Goal: Task Accomplishment & Management: Complete application form

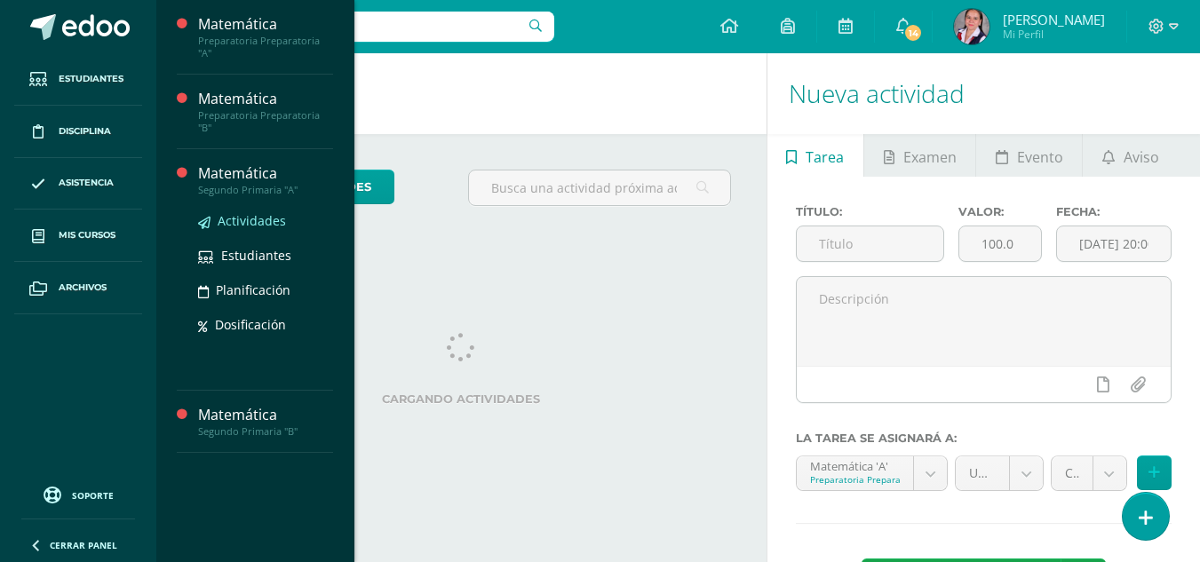
click at [216, 211] on link "Actividades" at bounding box center [265, 221] width 135 height 20
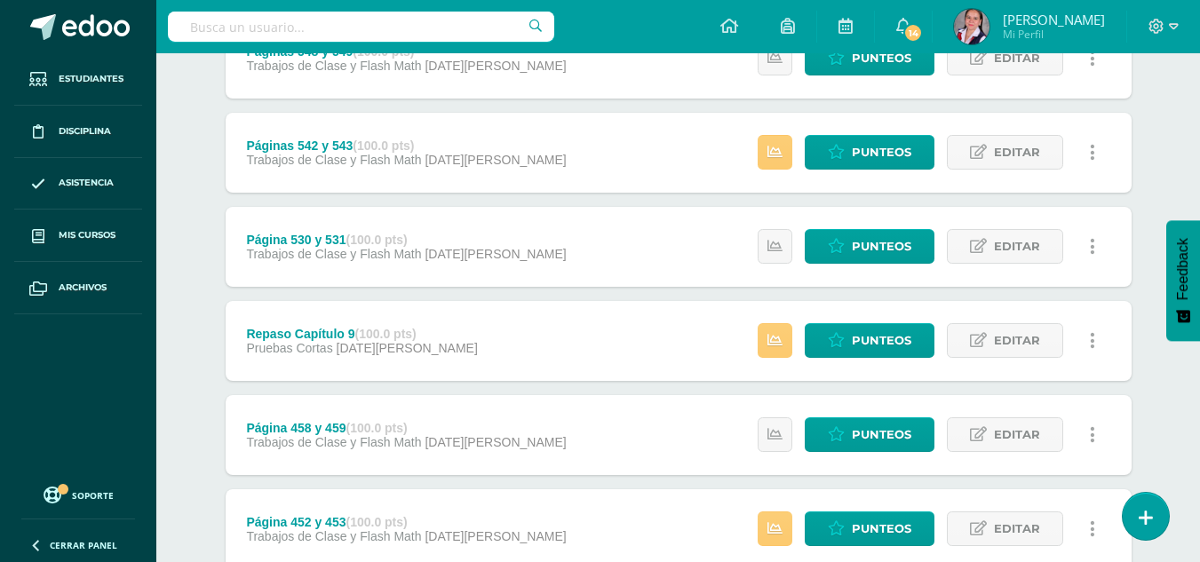
scroll to position [685, 0]
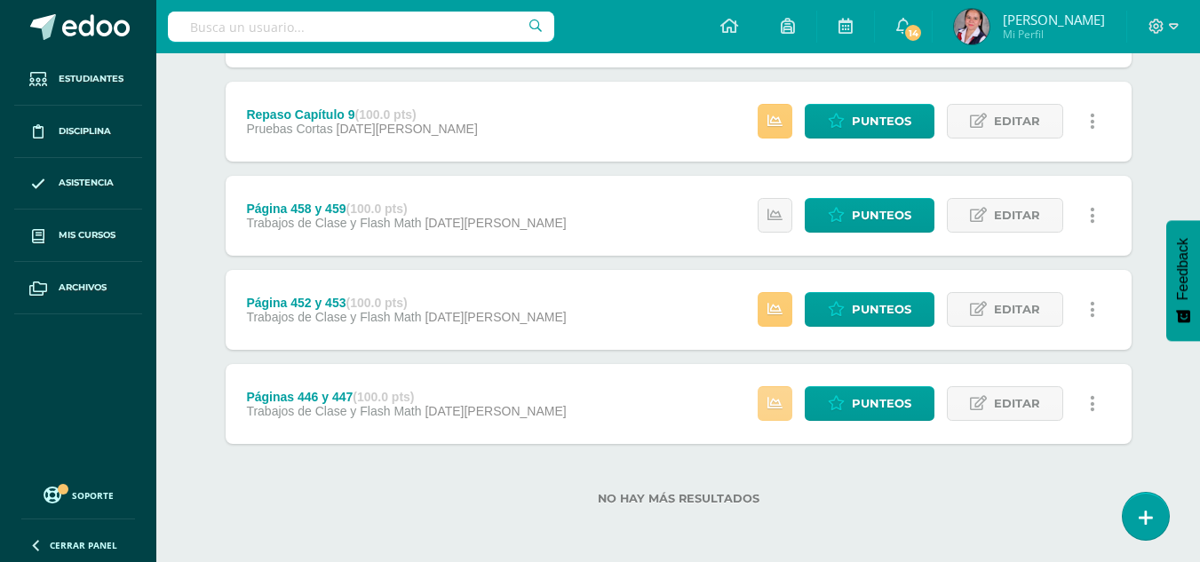
click at [775, 402] on icon at bounding box center [775, 403] width 15 height 15
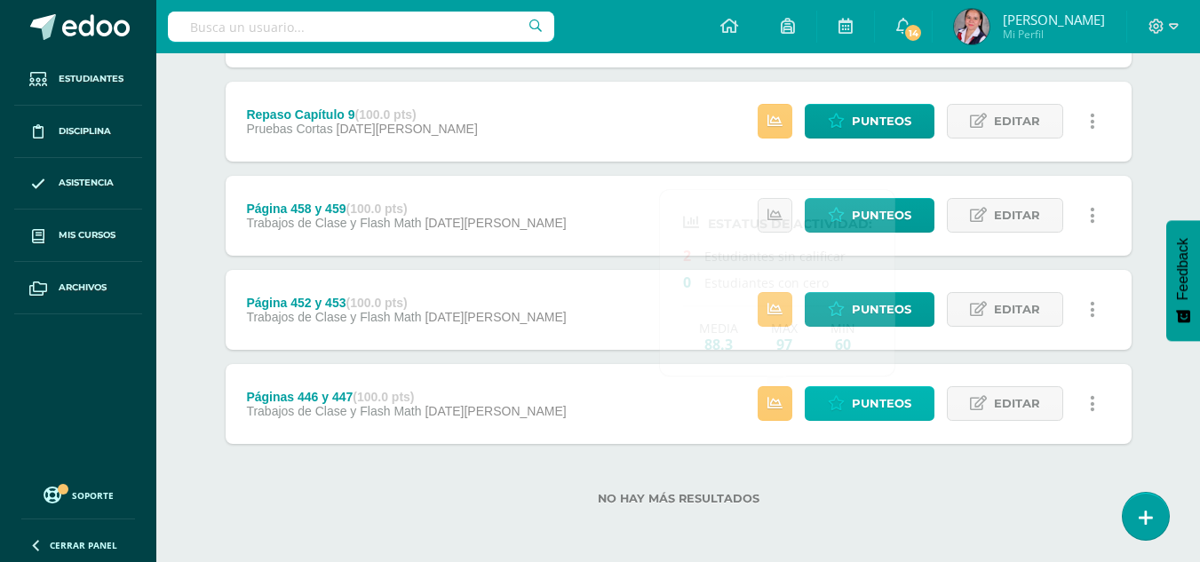
click at [828, 403] on link "Punteos" at bounding box center [870, 403] width 130 height 35
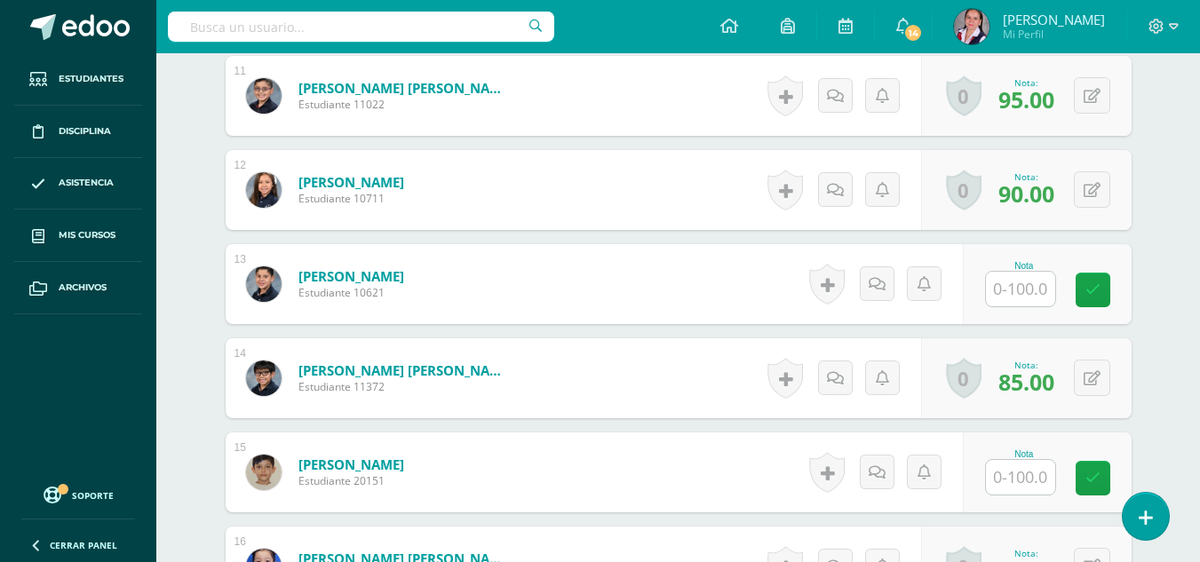
scroll to position [1508, 0]
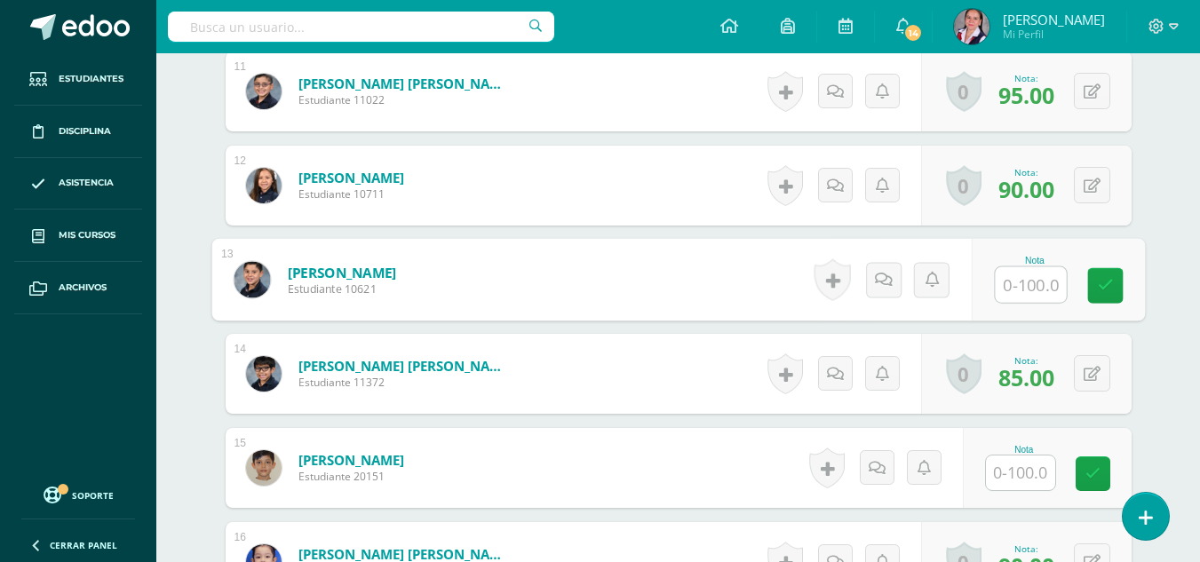
click at [1034, 287] on input "text" at bounding box center [1030, 285] width 71 height 36
type input "90."
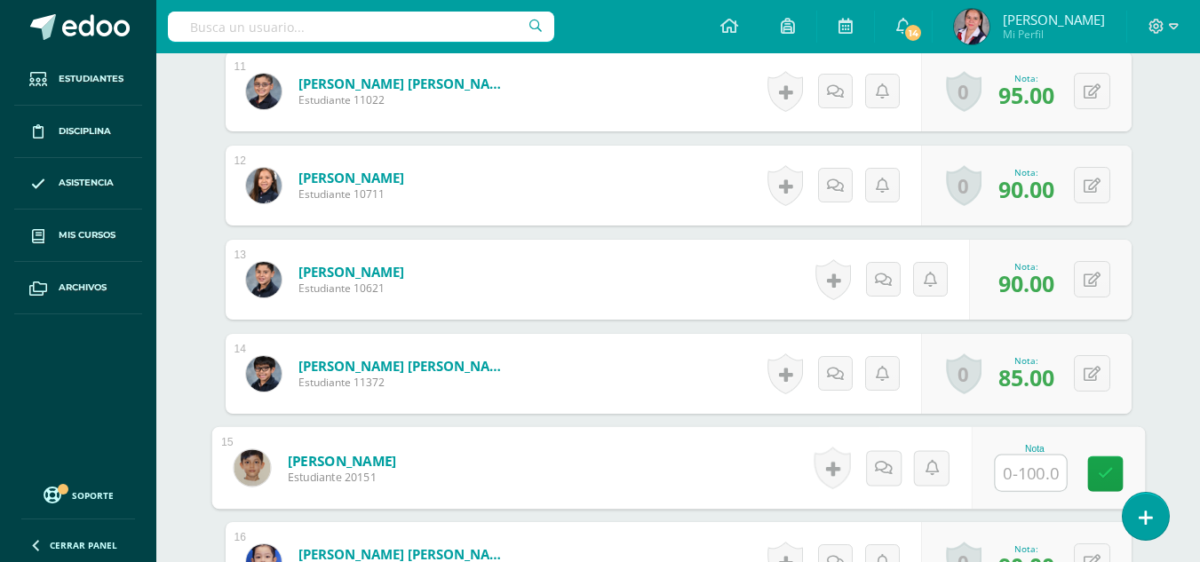
click at [1031, 458] on input "text" at bounding box center [1030, 474] width 71 height 36
type input "60"
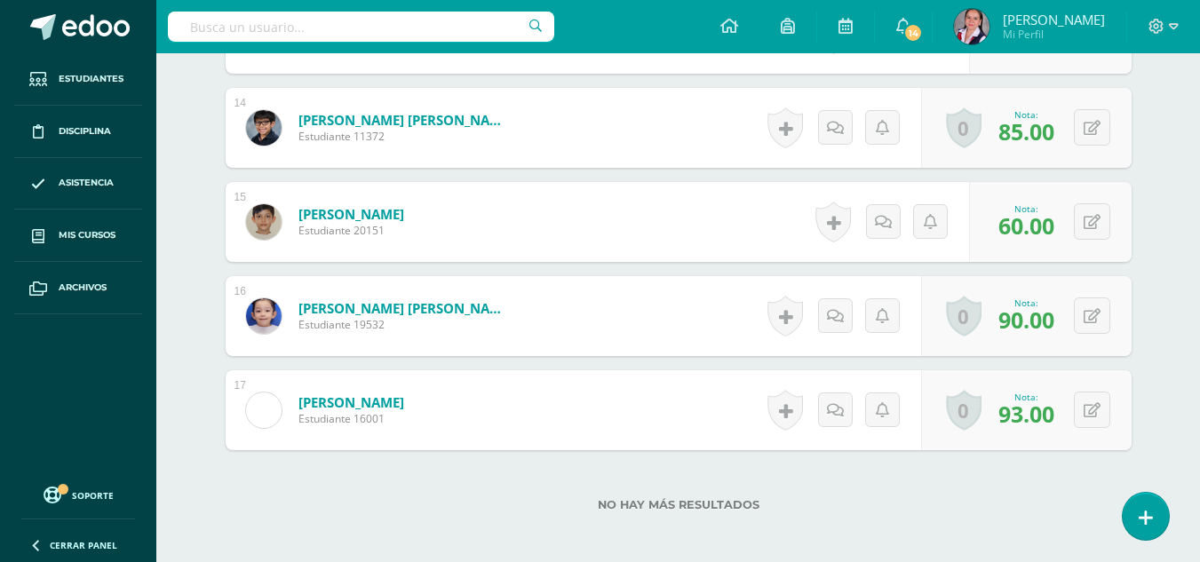
scroll to position [1845, 0]
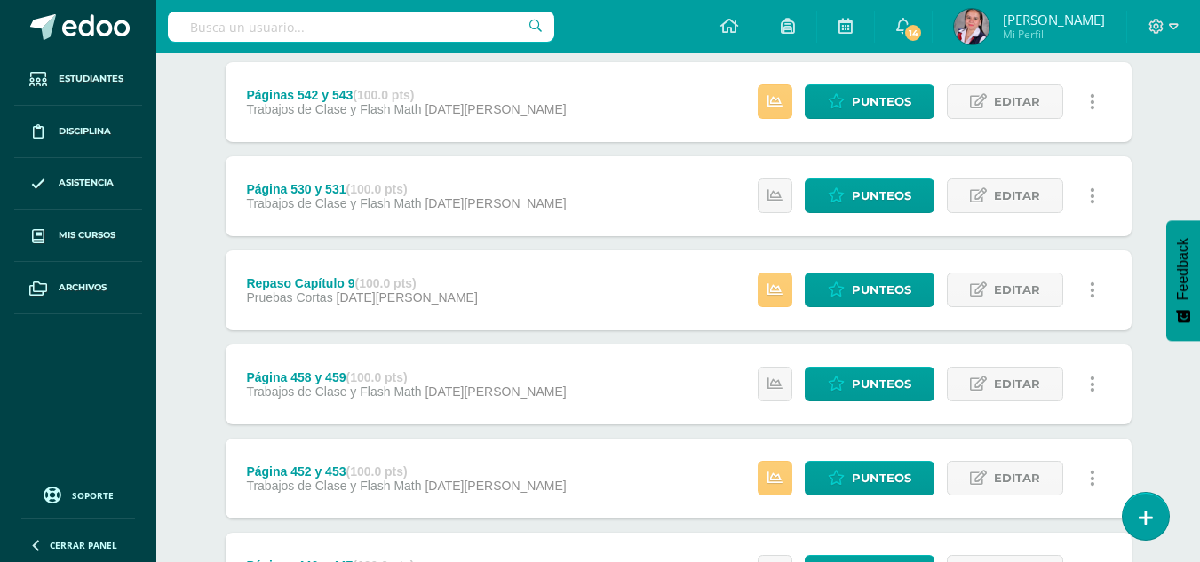
scroll to position [685, 0]
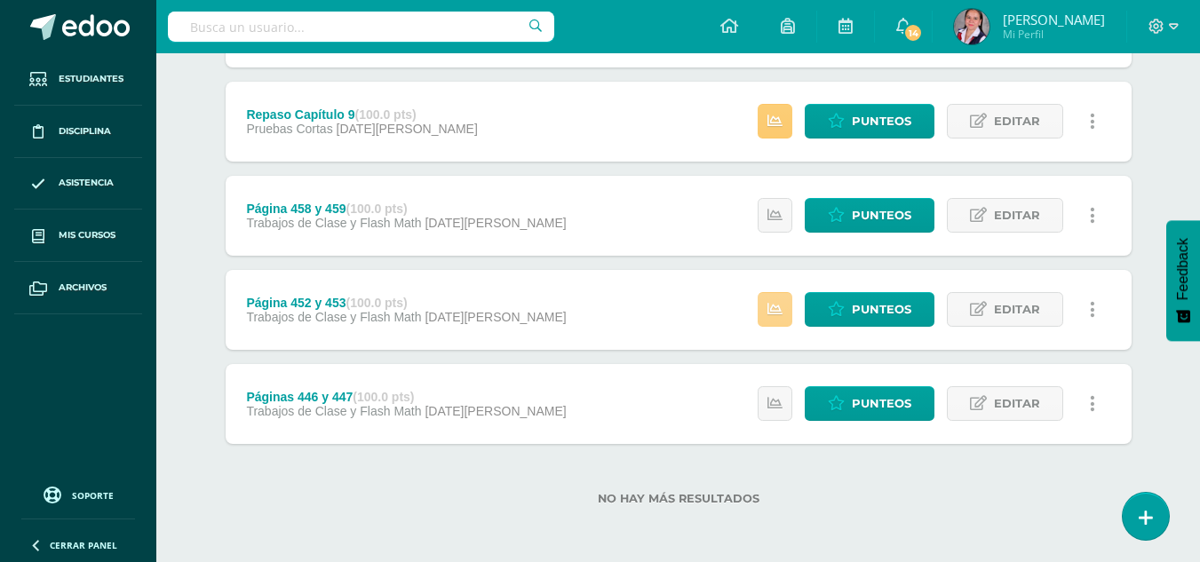
click at [768, 320] on link at bounding box center [775, 309] width 35 height 35
click at [877, 297] on span "Punteos" at bounding box center [882, 309] width 60 height 33
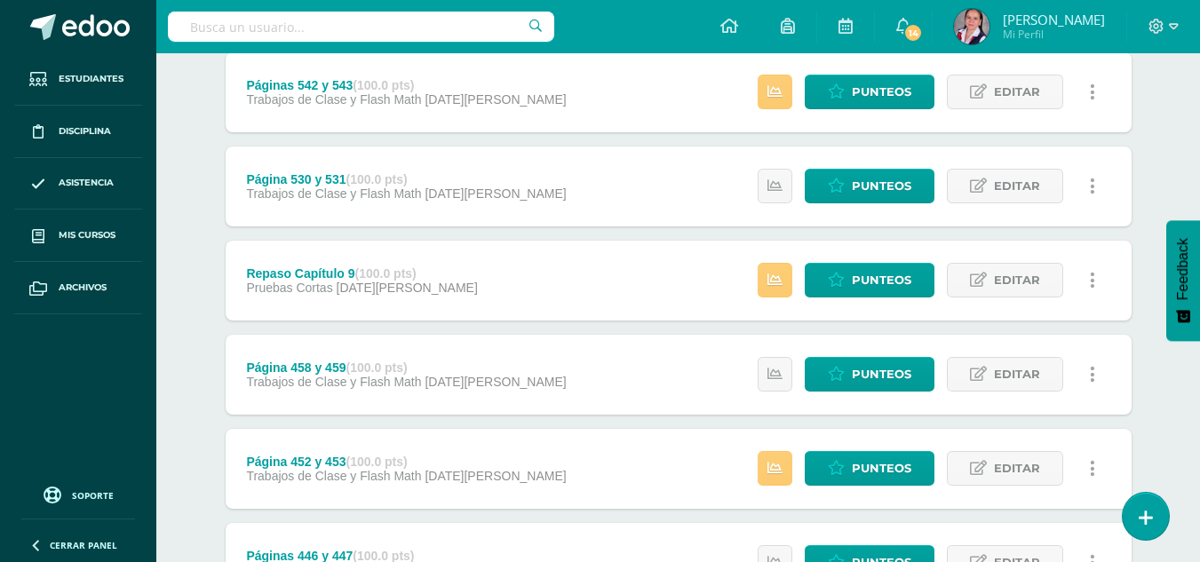
scroll to position [524, 0]
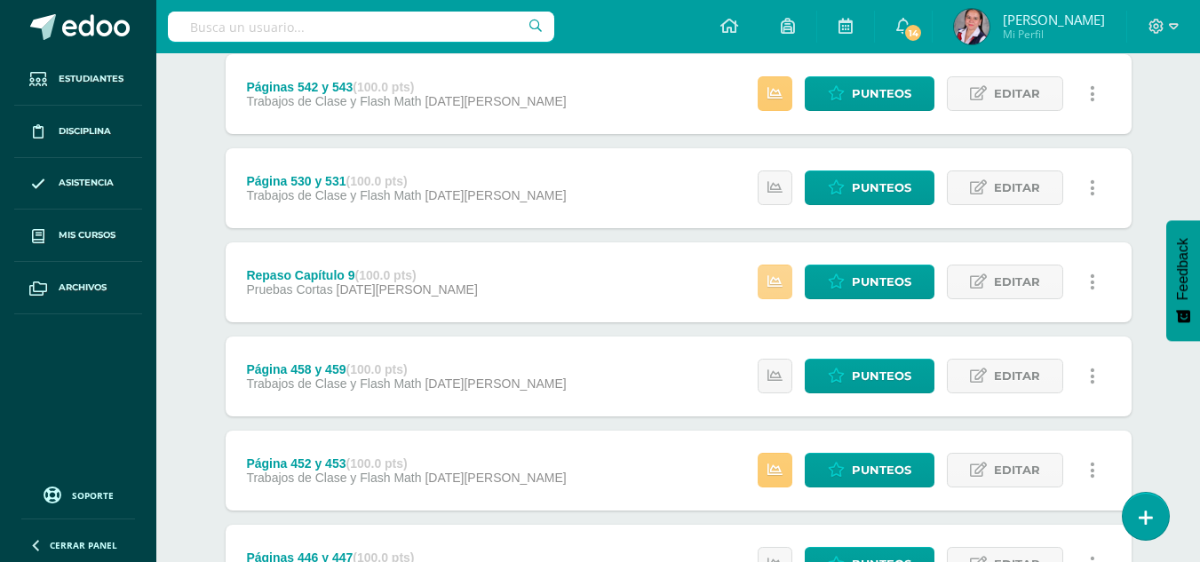
click at [770, 283] on icon at bounding box center [775, 282] width 15 height 15
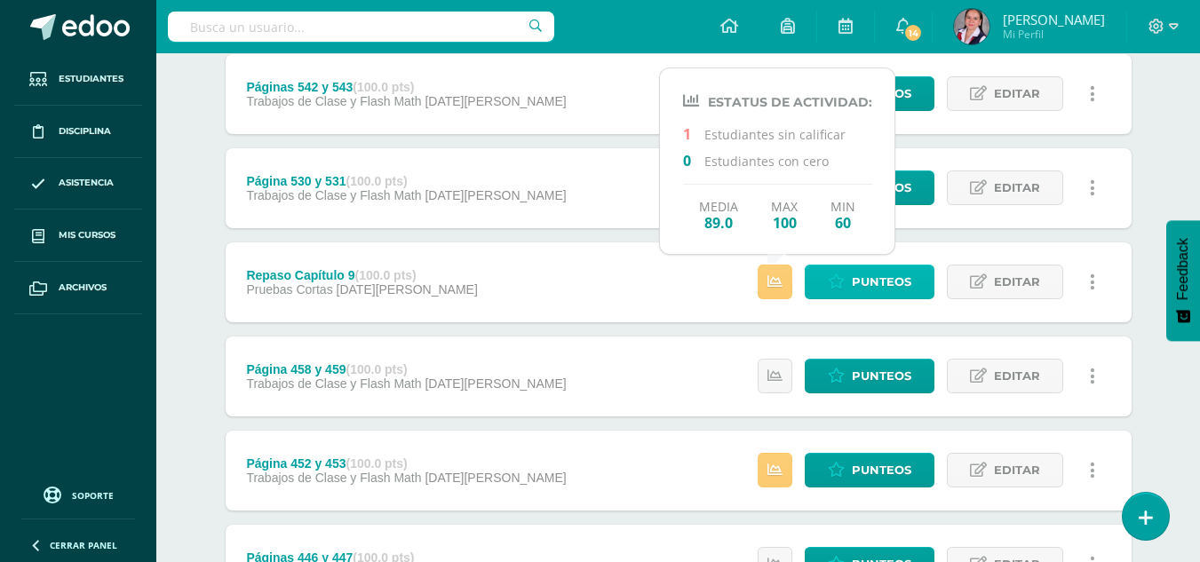
click at [862, 282] on span "Punteos" at bounding box center [882, 282] width 60 height 33
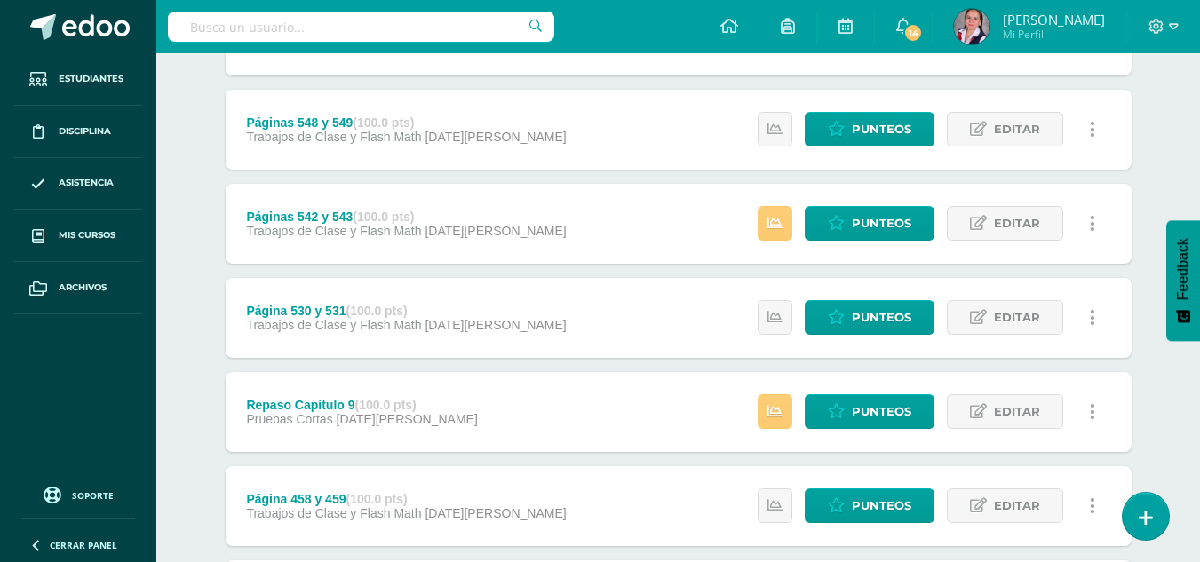
scroll to position [385, 0]
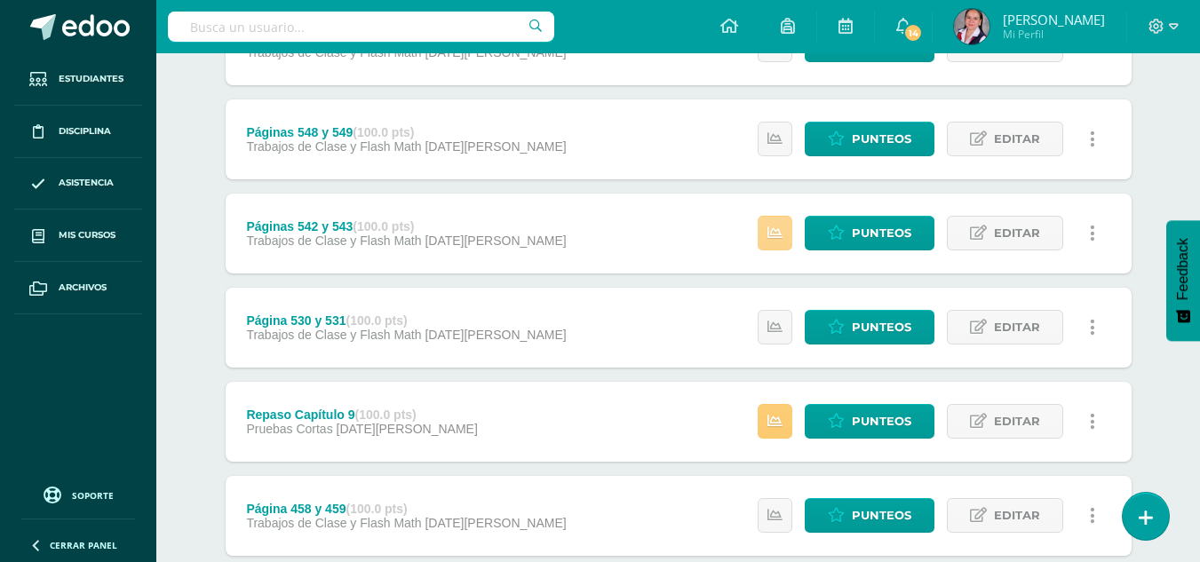
click at [774, 234] on icon at bounding box center [775, 233] width 15 height 15
click at [855, 237] on span "Punteos" at bounding box center [882, 233] width 60 height 33
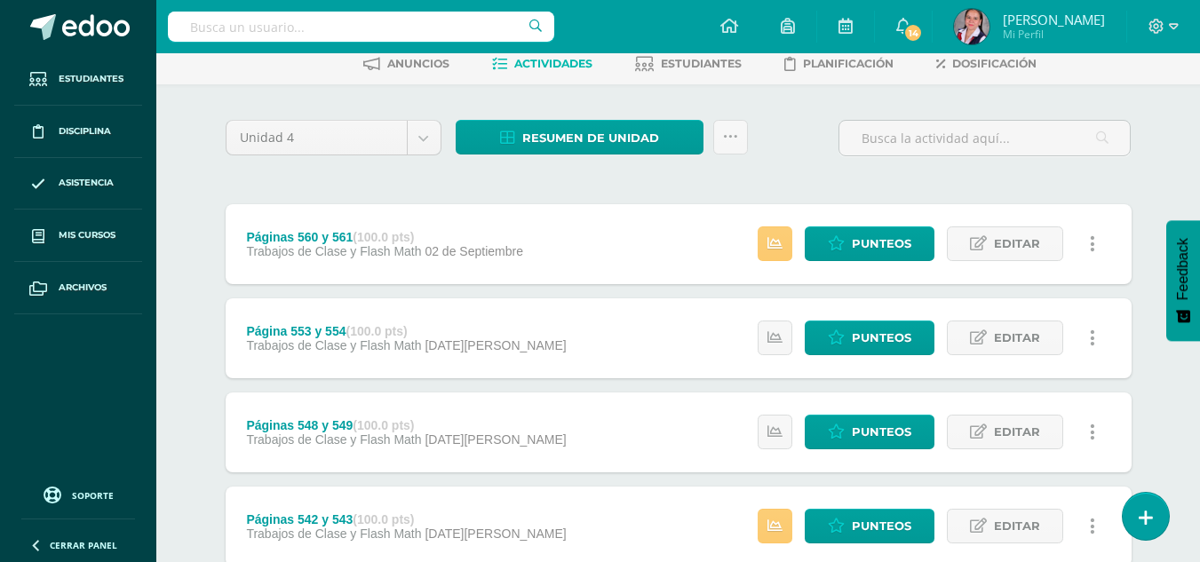
scroll to position [90, 0]
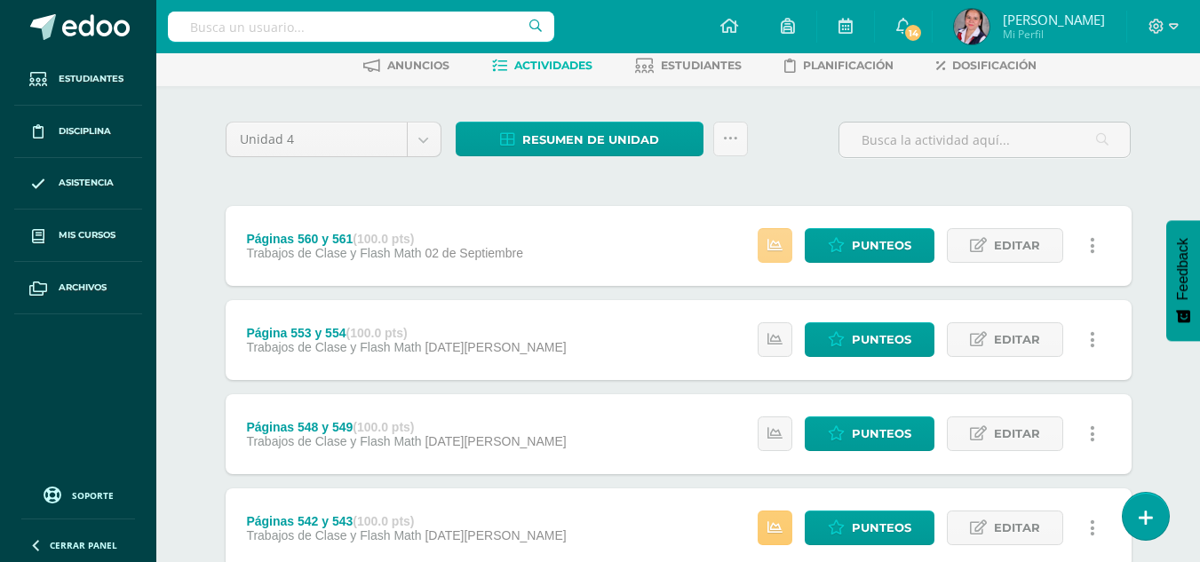
click at [770, 246] on icon at bounding box center [775, 245] width 15 height 15
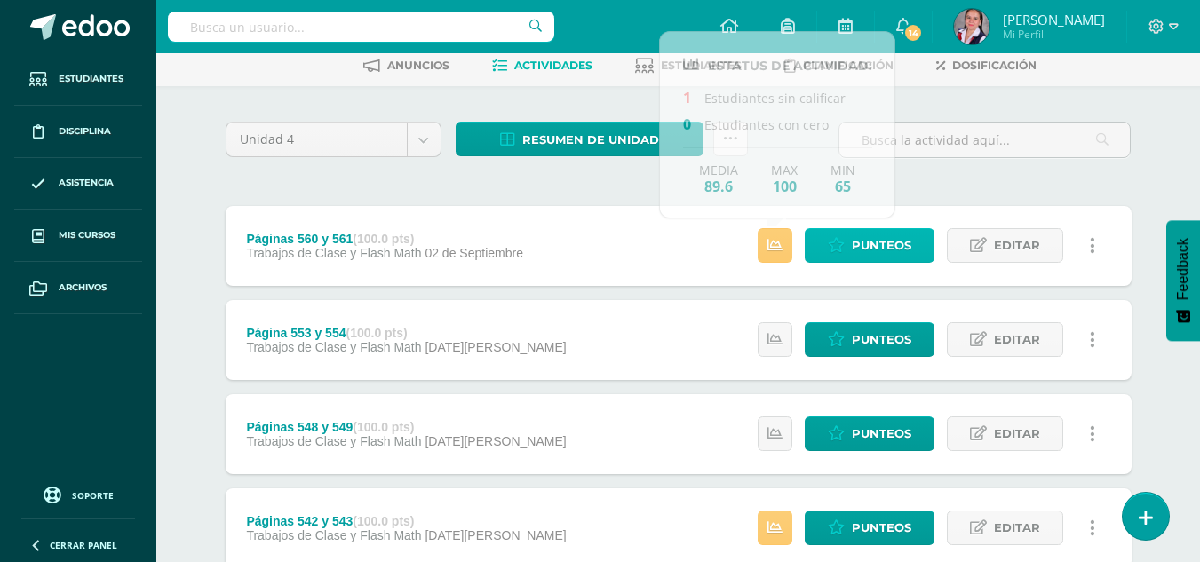
click at [850, 247] on link "Punteos" at bounding box center [870, 245] width 130 height 35
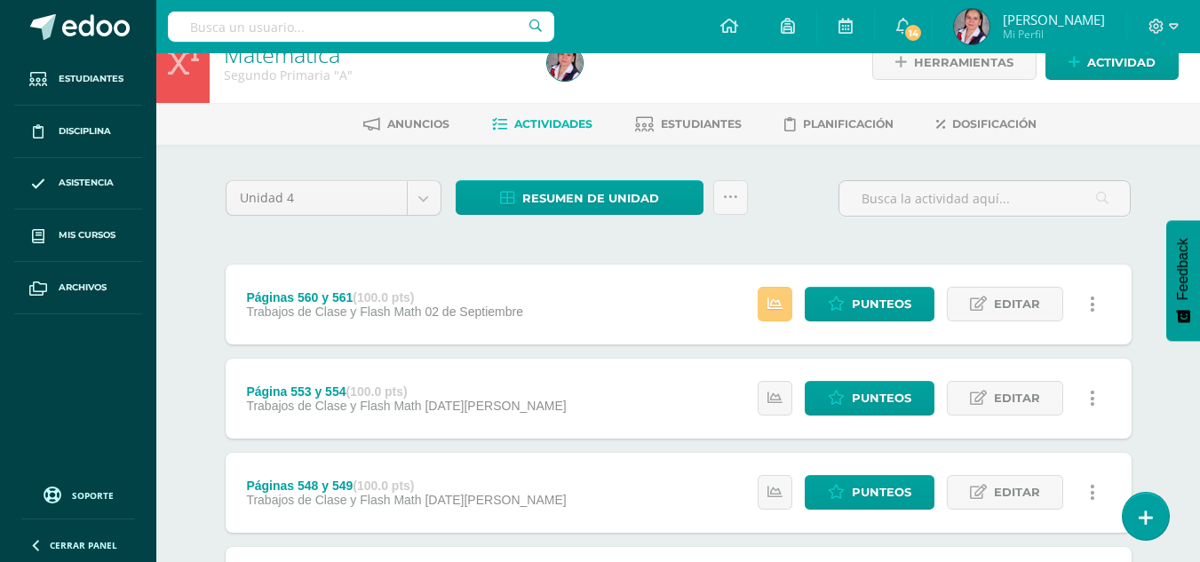
scroll to position [29, 0]
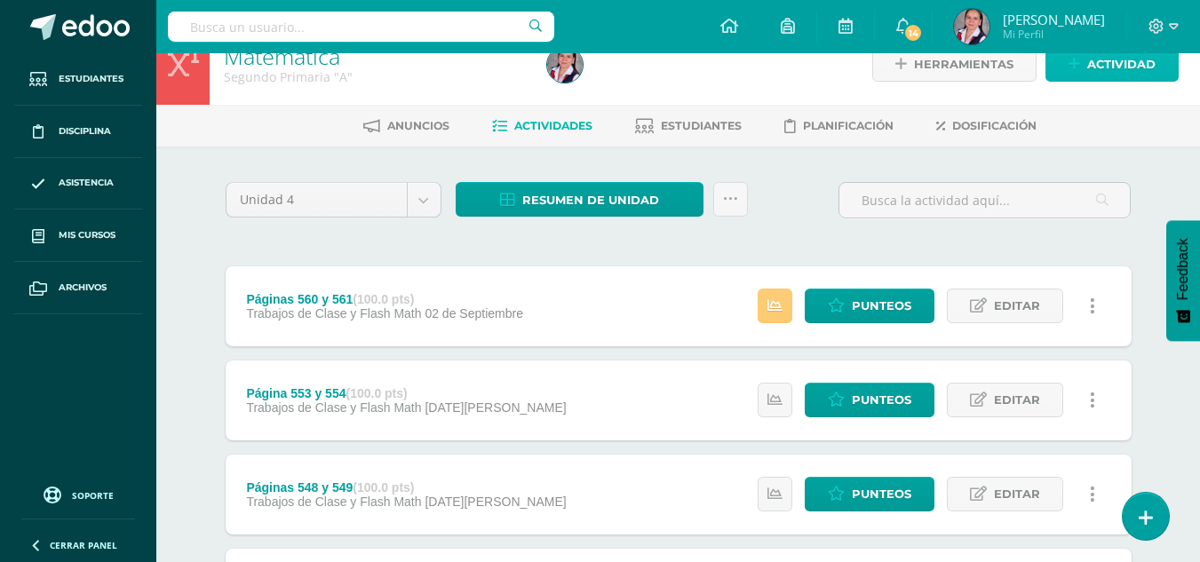
click at [1095, 63] on span "Actividad" at bounding box center [1121, 64] width 68 height 33
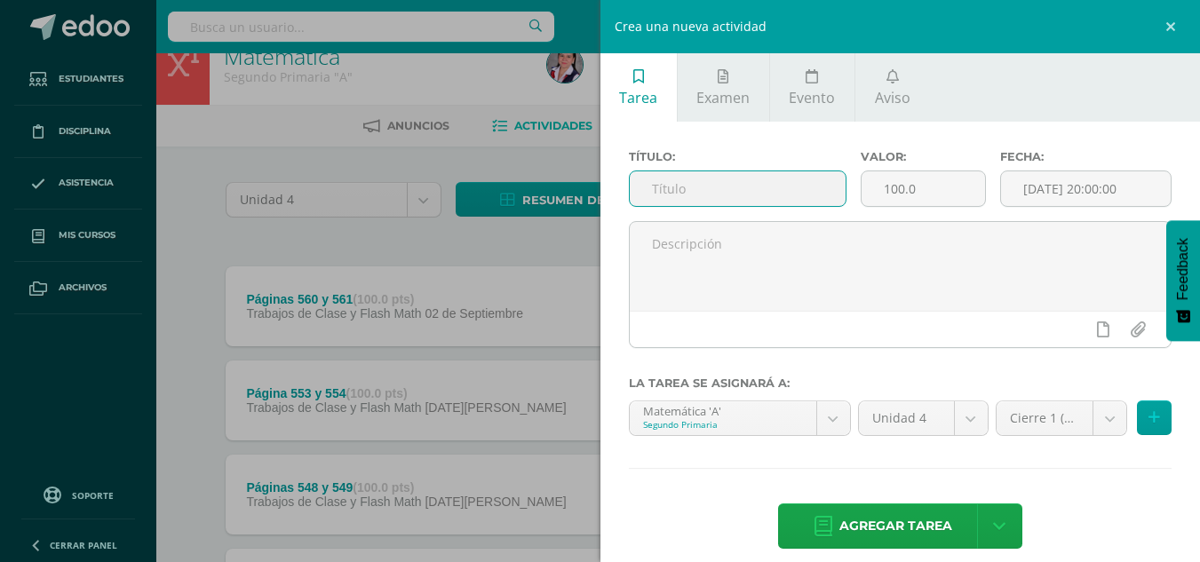
click at [679, 196] on input "text" at bounding box center [738, 188] width 216 height 35
type input "Páginas 566 y 567"
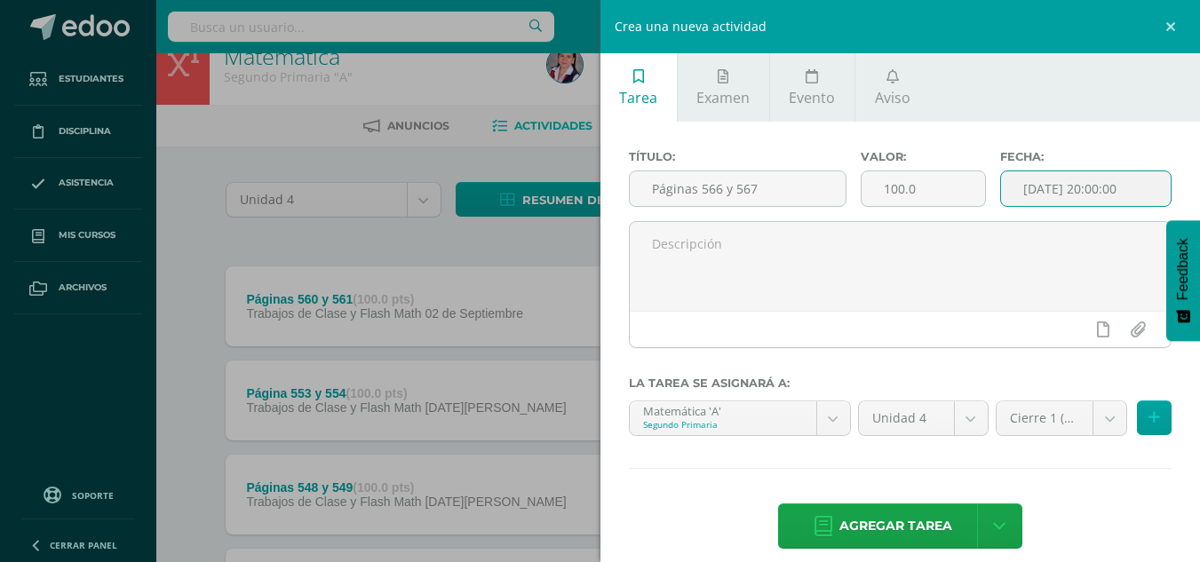
click at [1054, 198] on input "[DATE] 20:00:00" at bounding box center [1086, 188] width 170 height 35
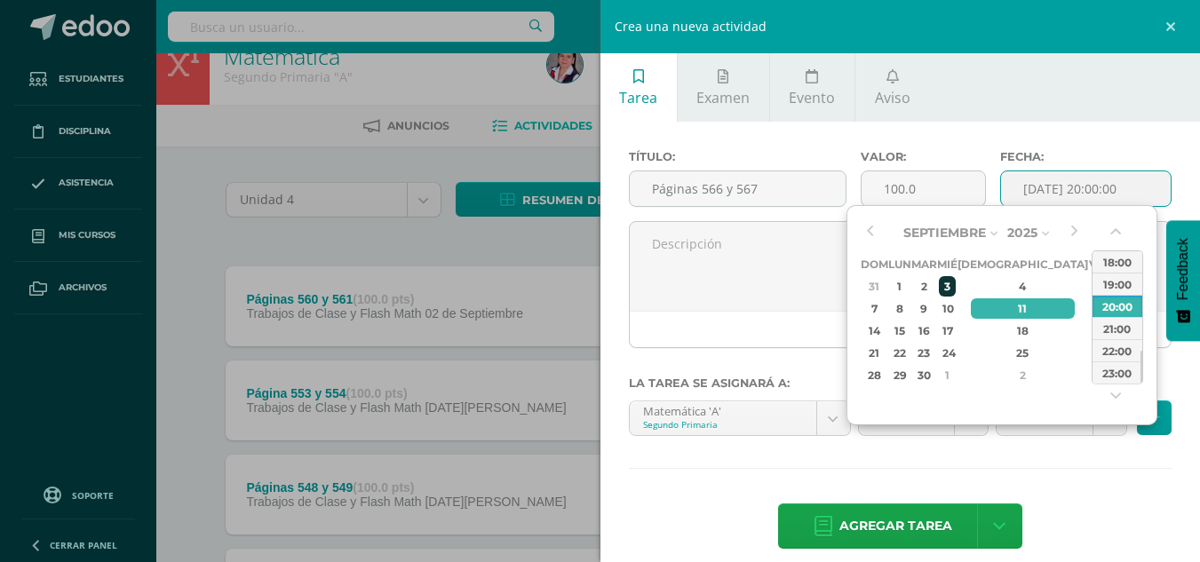
click at [955, 290] on div "3" at bounding box center [947, 286] width 16 height 20
type input "2025-09-03 20:00"
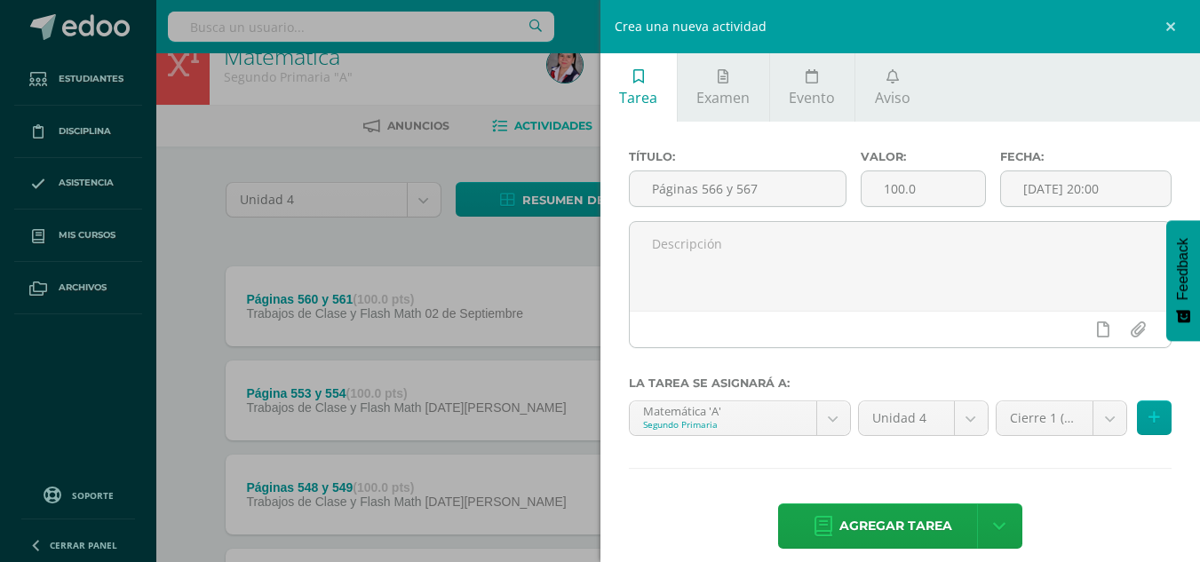
click at [1087, 474] on div "Título: Páginas 566 y 567 Valor: 100.0 Fecha: 2025-09-03 20:00 La tarea se asig…" at bounding box center [901, 351] width 601 height 459
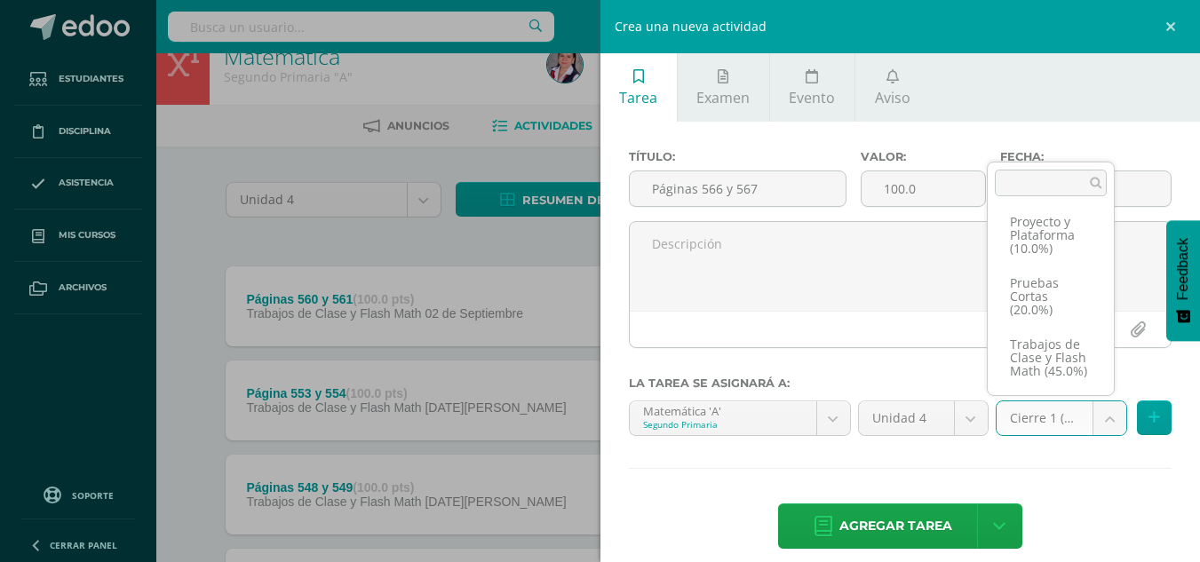
scroll to position [115, 0]
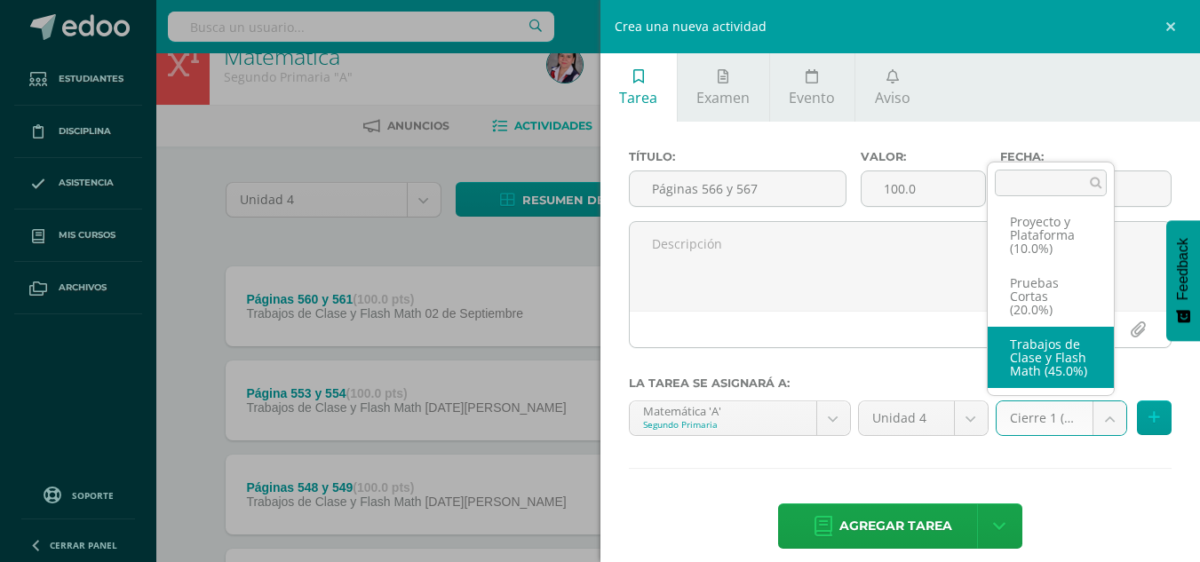
select select "233731"
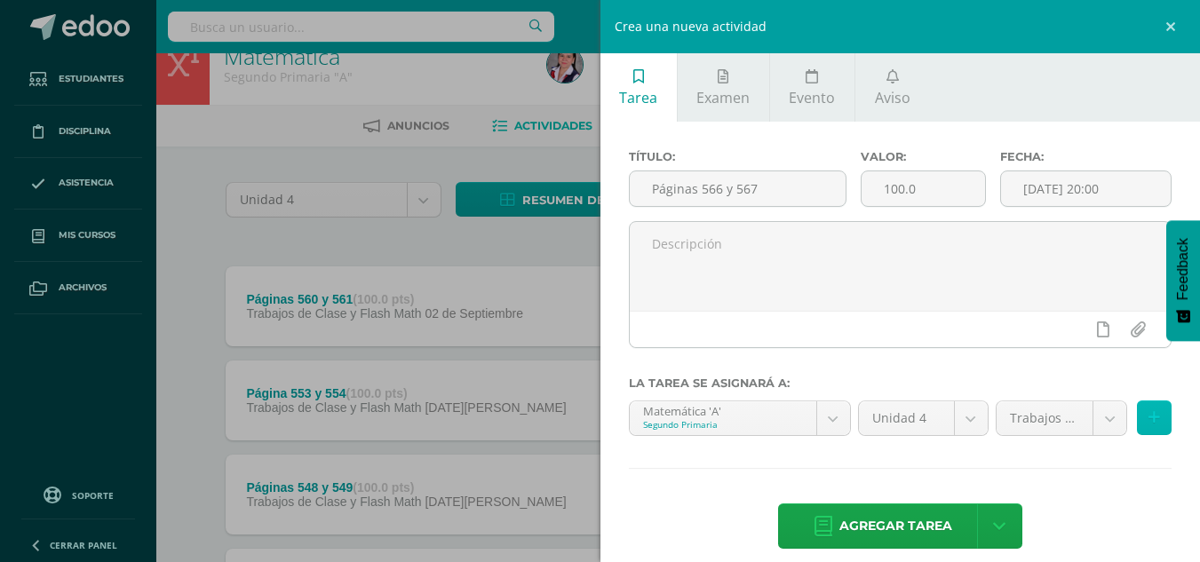
click at [1149, 418] on icon at bounding box center [1155, 417] width 12 height 15
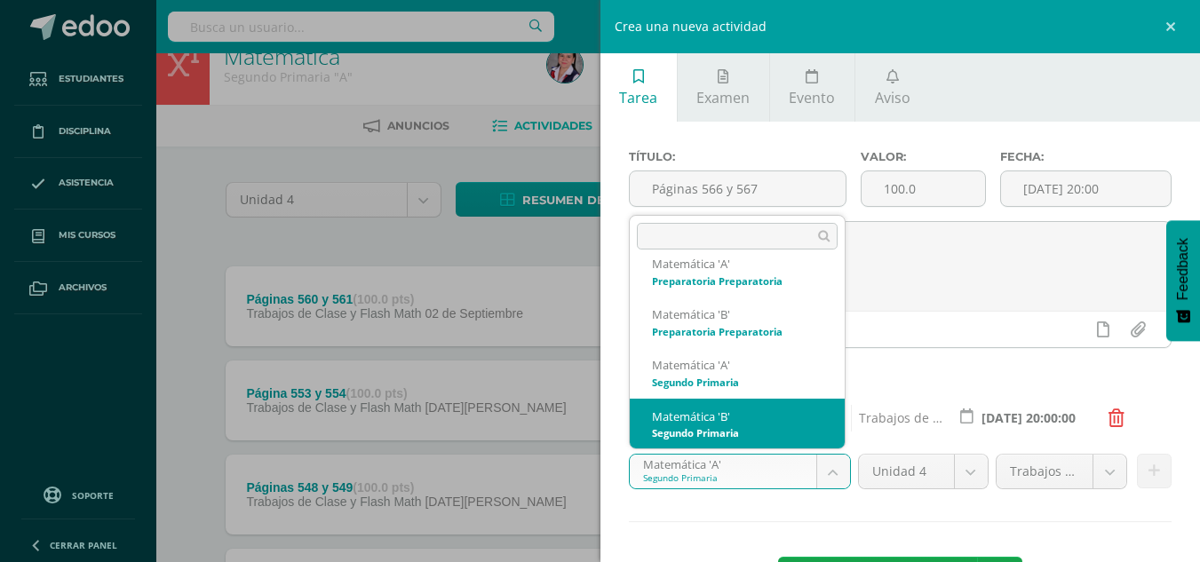
select select "212967"
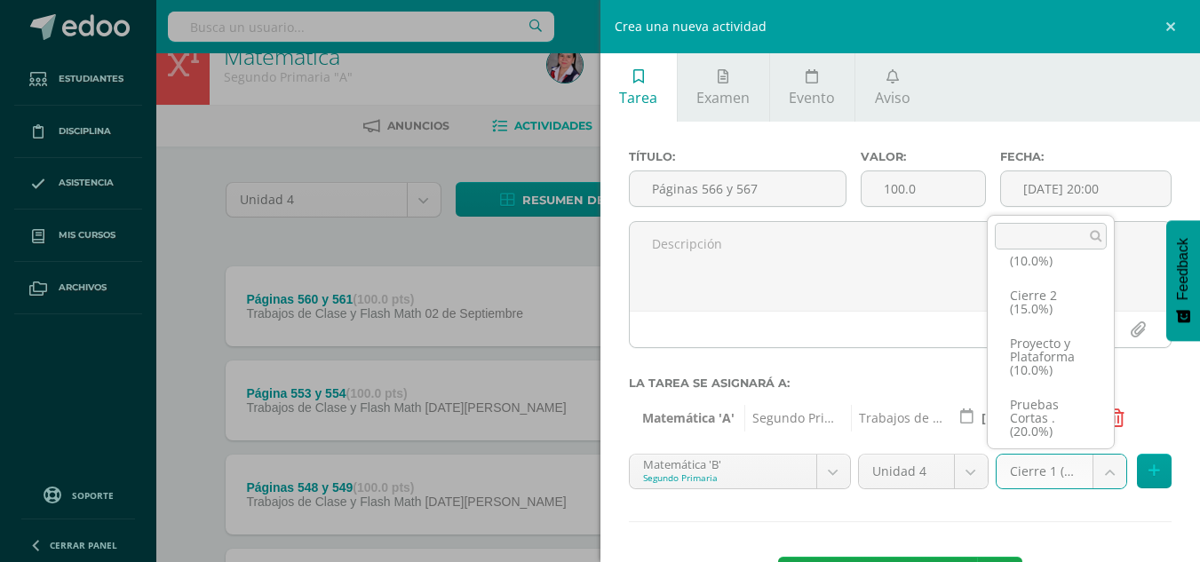
scroll to position [115, 0]
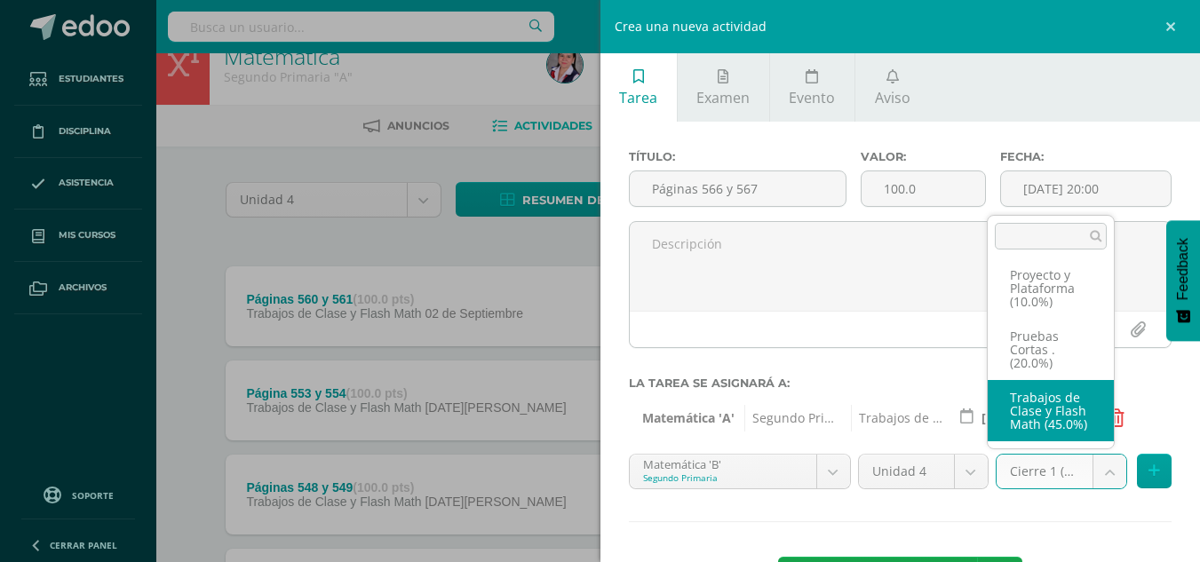
select select "233739"
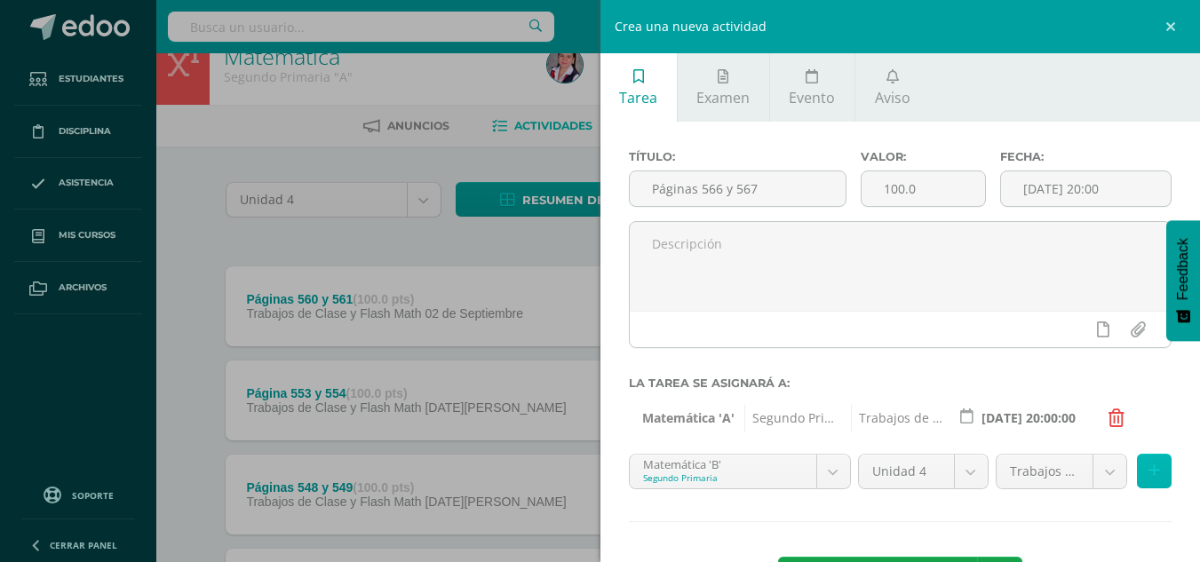
click at [1149, 474] on icon at bounding box center [1155, 471] width 12 height 15
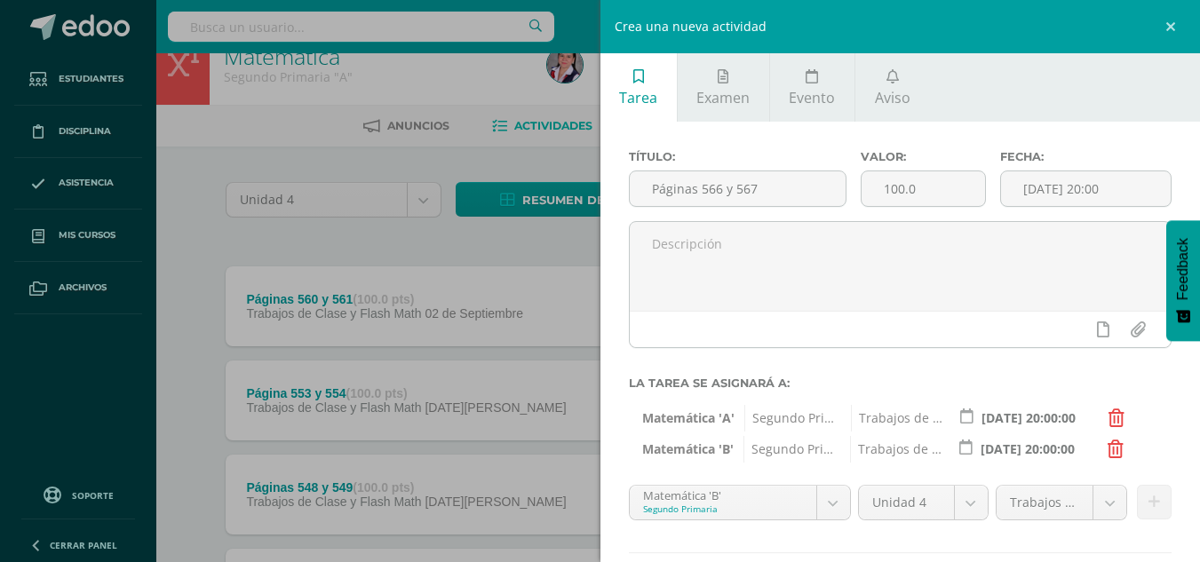
scroll to position [103, 0]
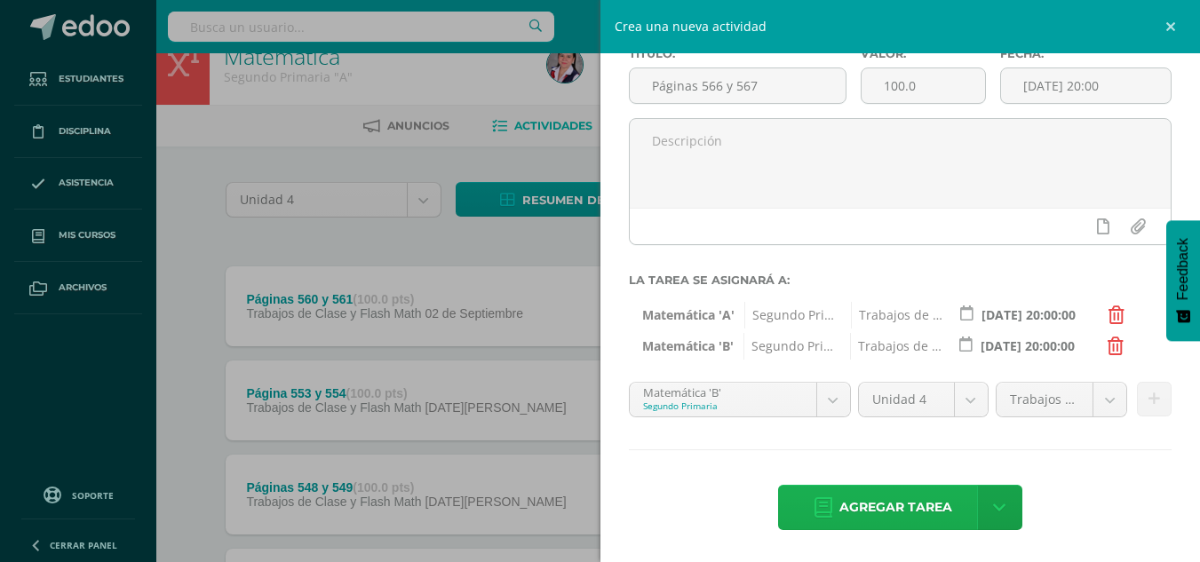
click at [839, 511] on span "Agregar tarea" at bounding box center [895, 508] width 113 height 44
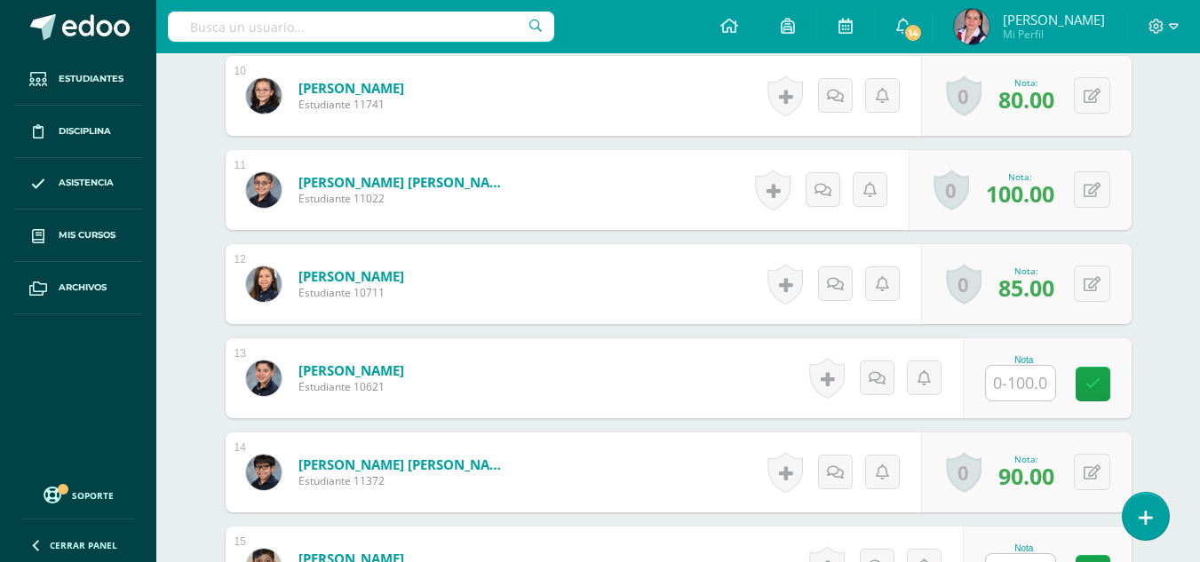
scroll to position [1413, 0]
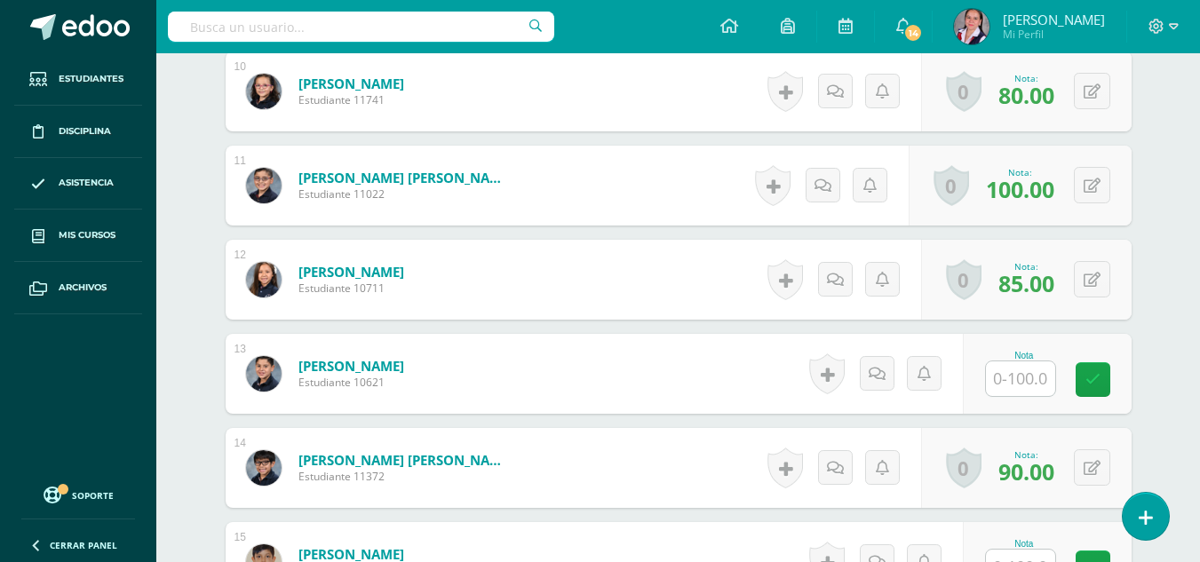
click at [1028, 376] on input "text" at bounding box center [1020, 379] width 69 height 35
type input "90"
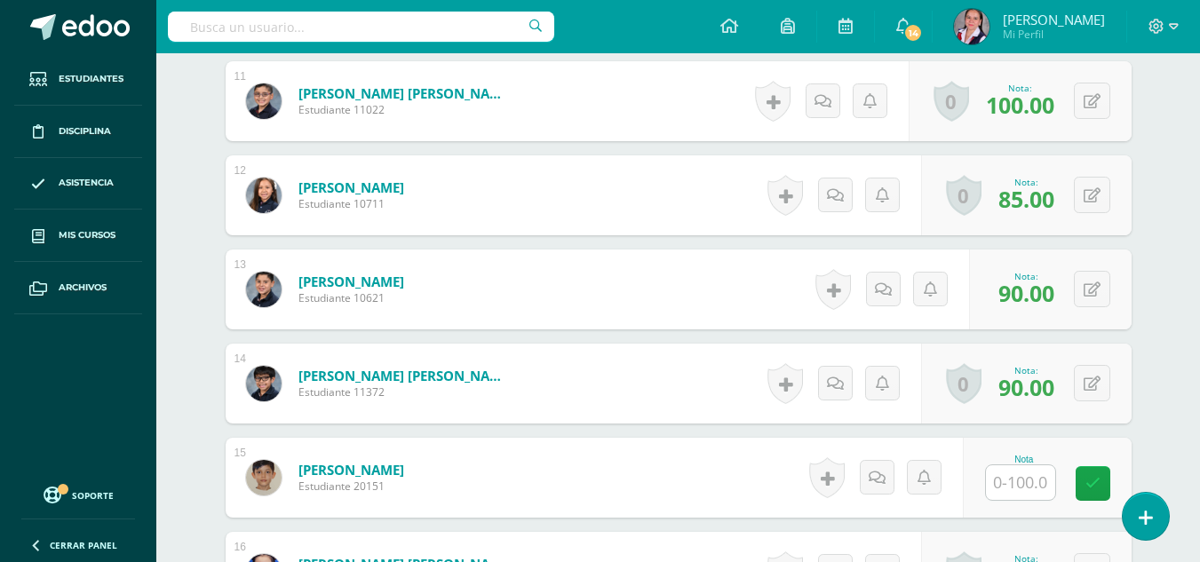
scroll to position [1501, 0]
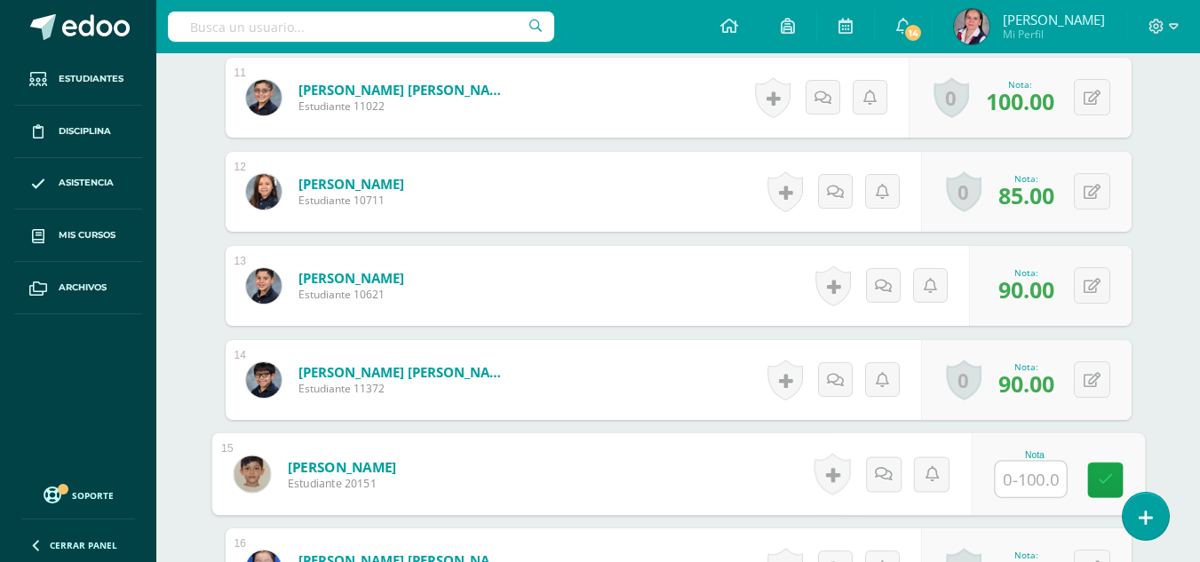
click at [1032, 471] on input "text" at bounding box center [1030, 480] width 71 height 36
type input "100"
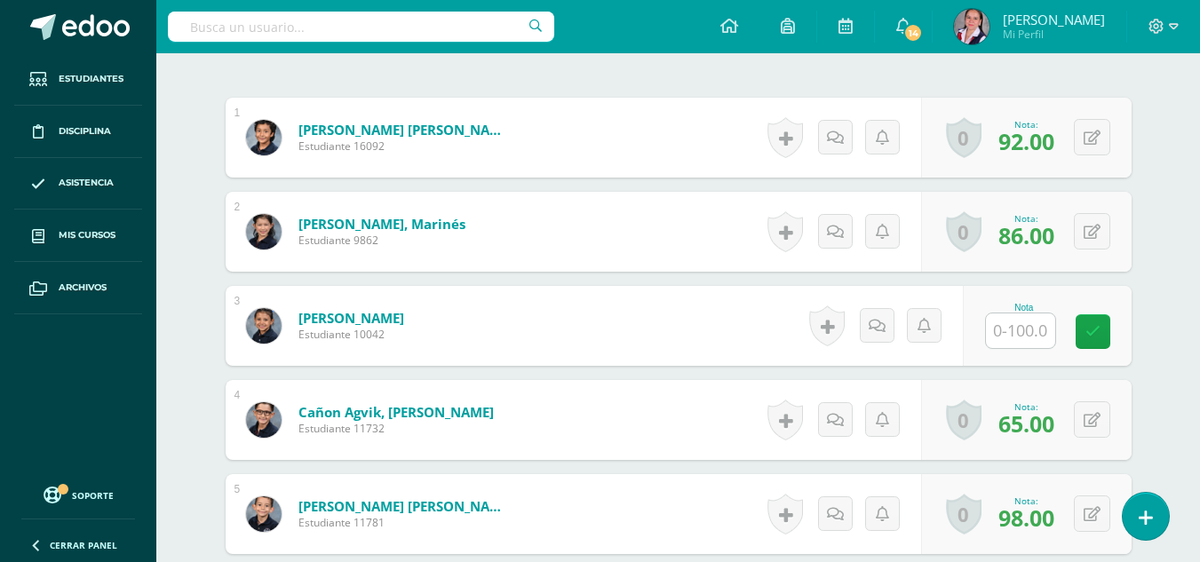
scroll to position [521, 0]
click at [1033, 326] on input "text" at bounding box center [1030, 331] width 71 height 36
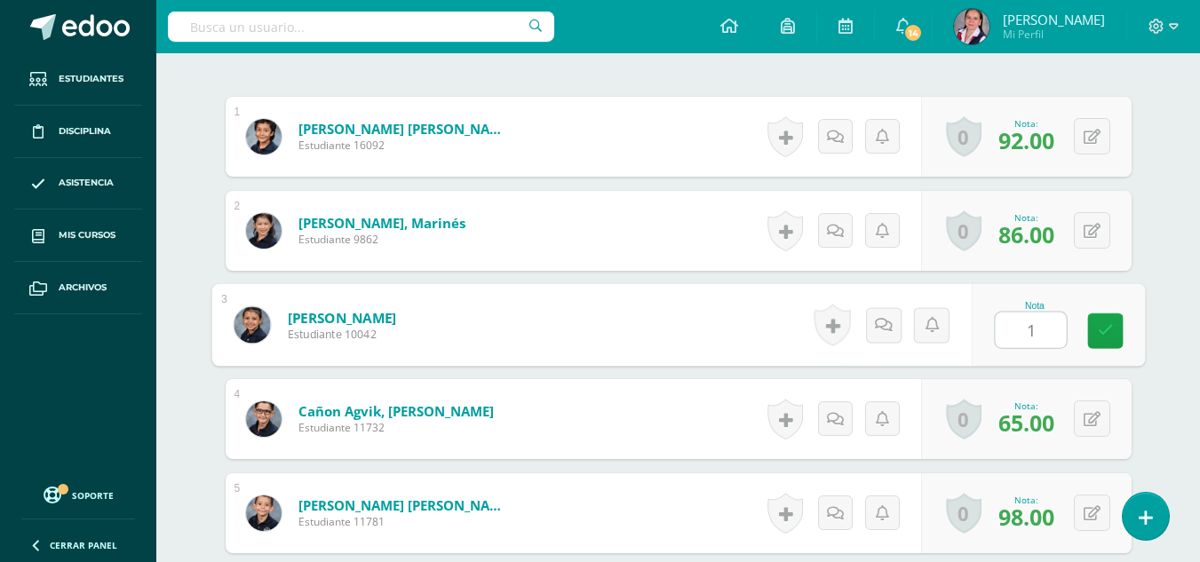
type input "10"
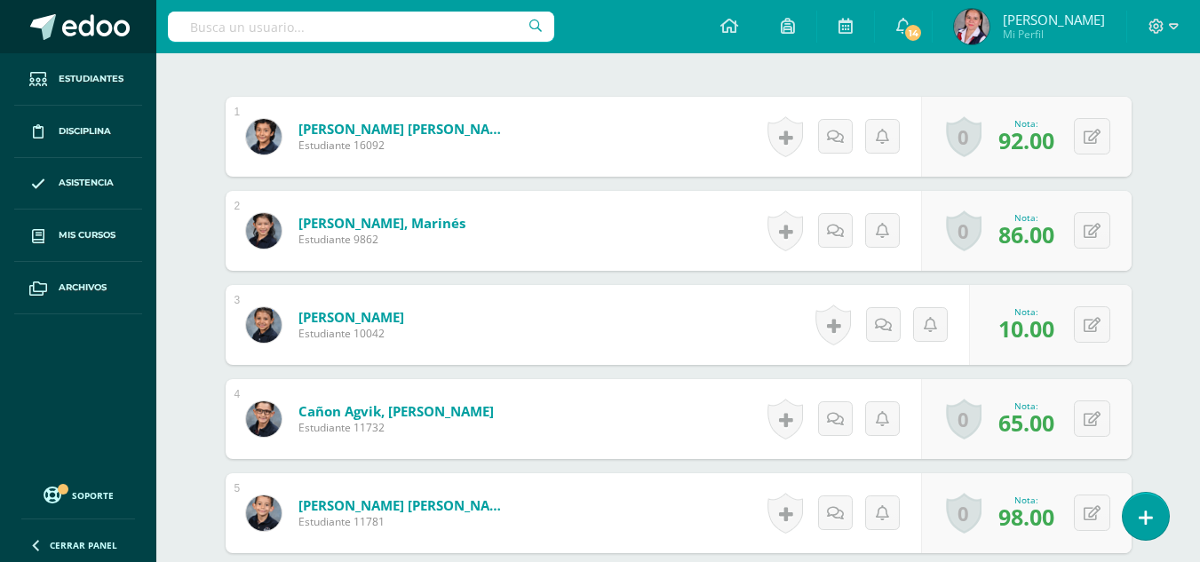
scroll to position [521, 0]
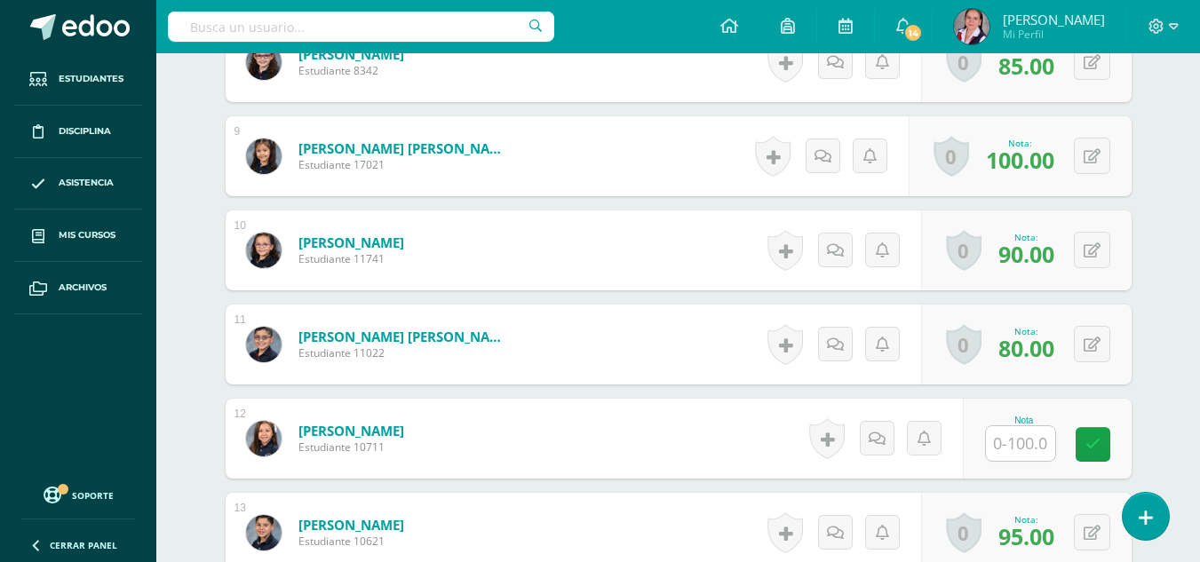
scroll to position [1348, 0]
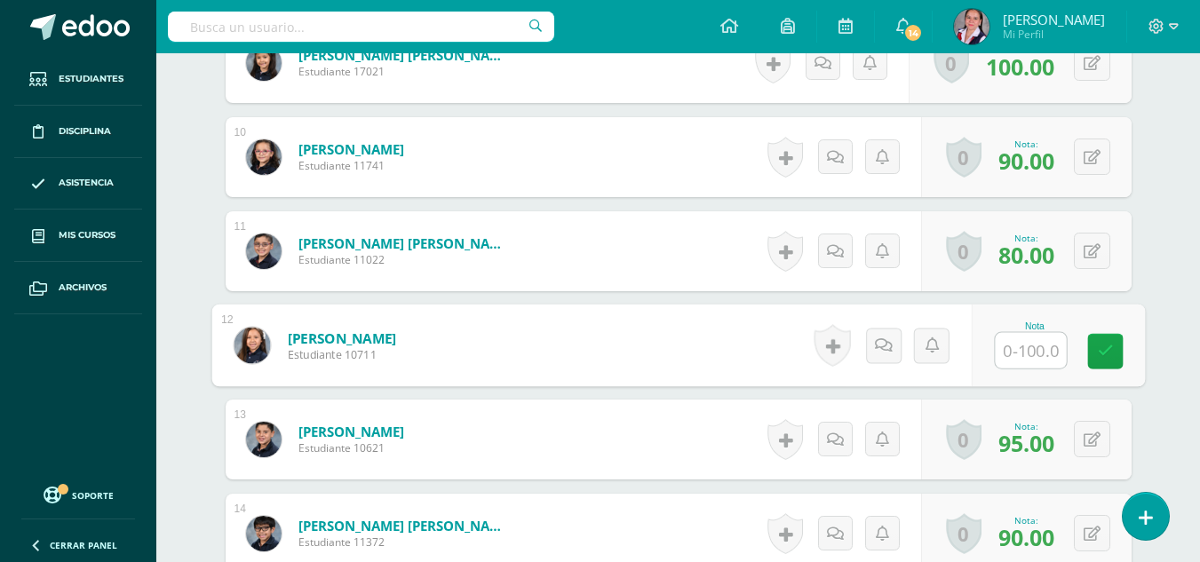
click at [1006, 346] on input "text" at bounding box center [1030, 351] width 71 height 36
type input "0"
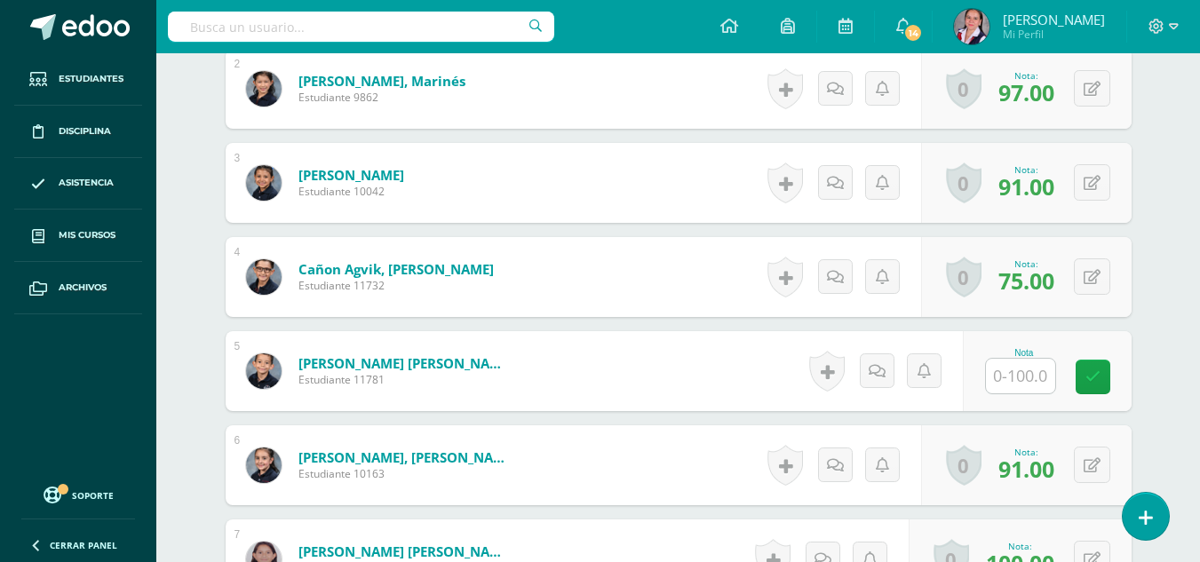
scroll to position [666, 0]
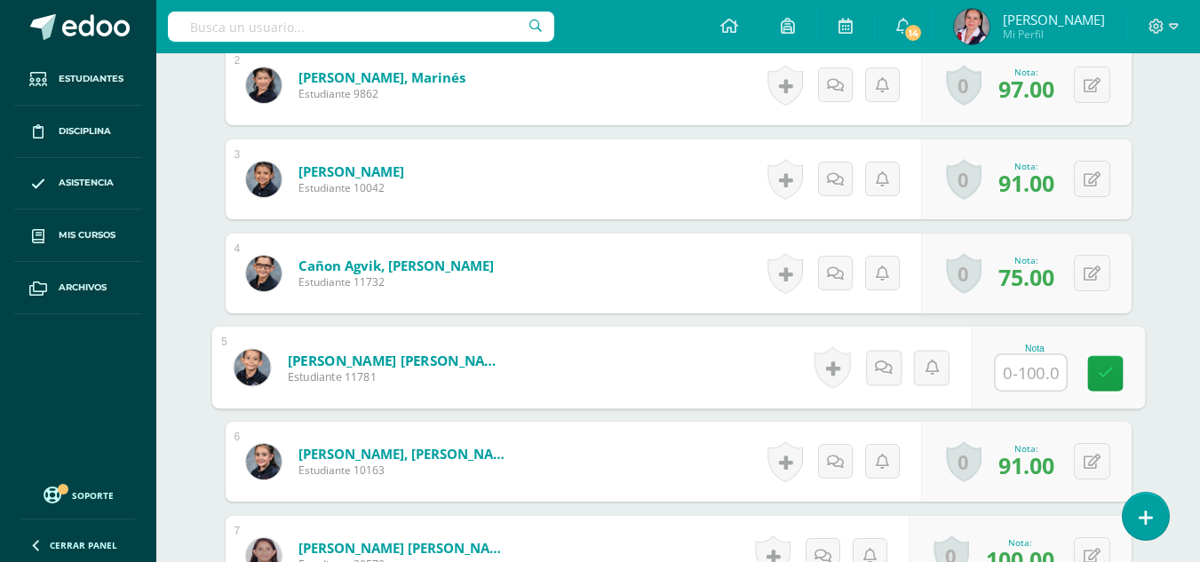
click at [1036, 356] on input "text" at bounding box center [1030, 373] width 71 height 36
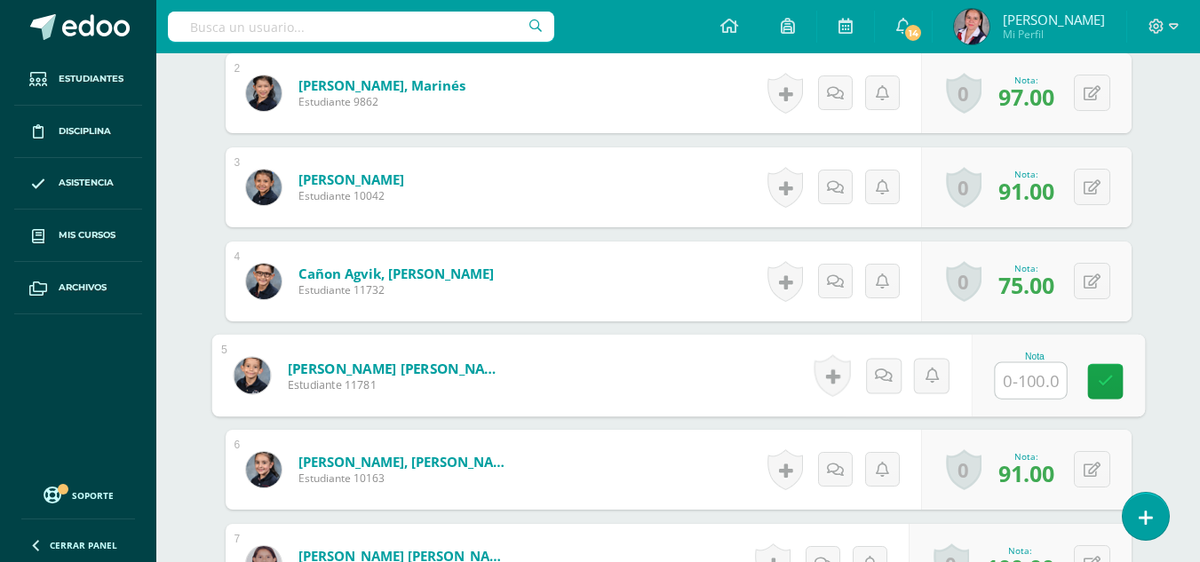
scroll to position [655, 0]
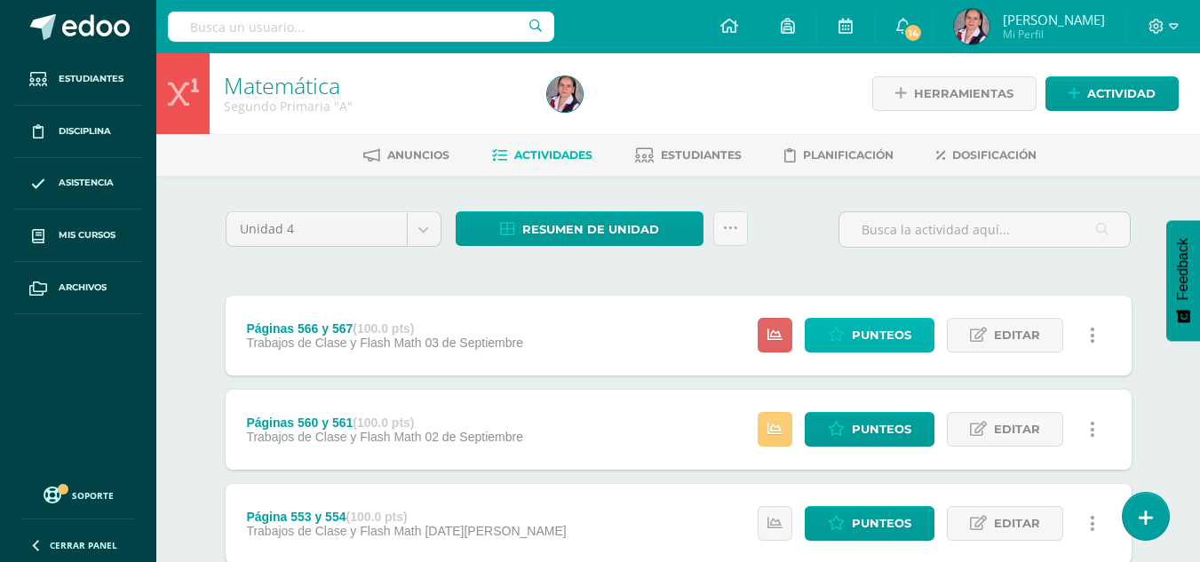
click at [874, 323] on span "Punteos" at bounding box center [882, 335] width 60 height 33
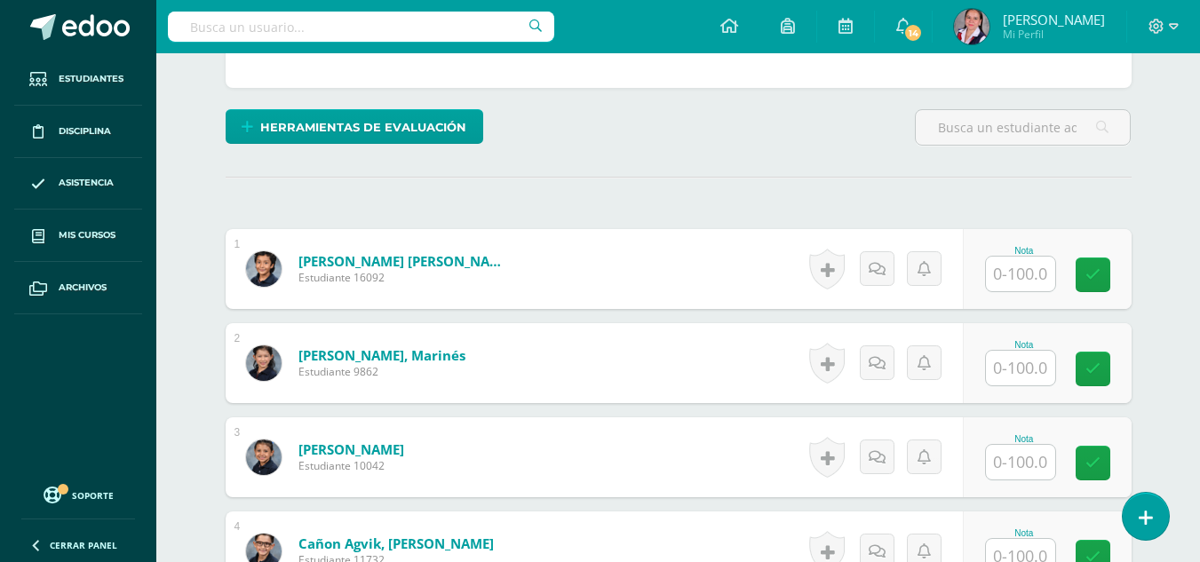
scroll to position [389, 0]
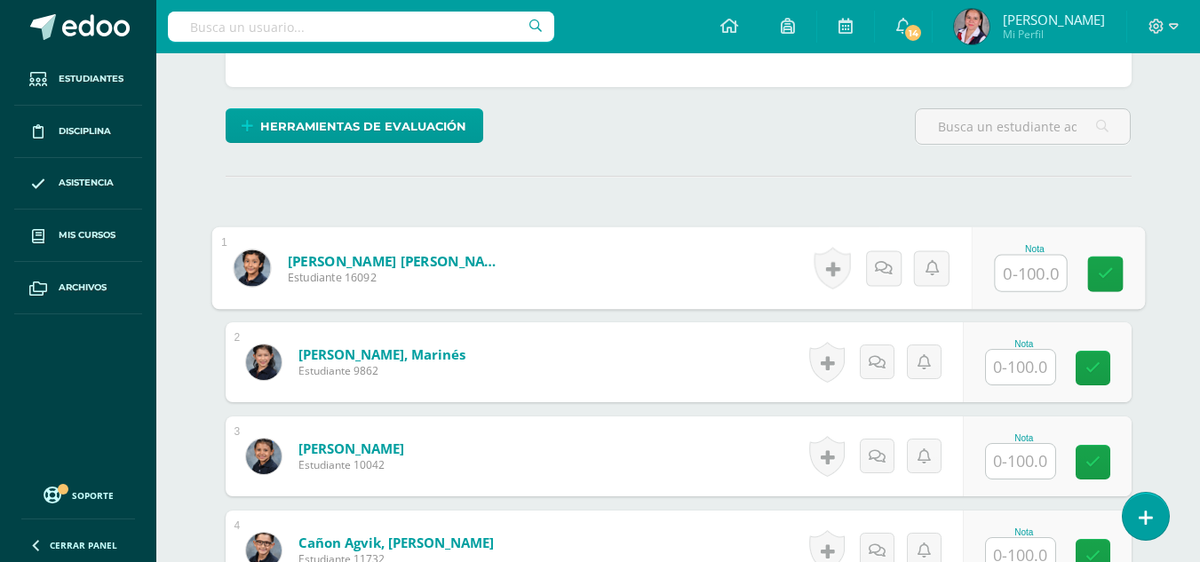
click at [1031, 280] on input "text" at bounding box center [1030, 274] width 71 height 36
type input "100"
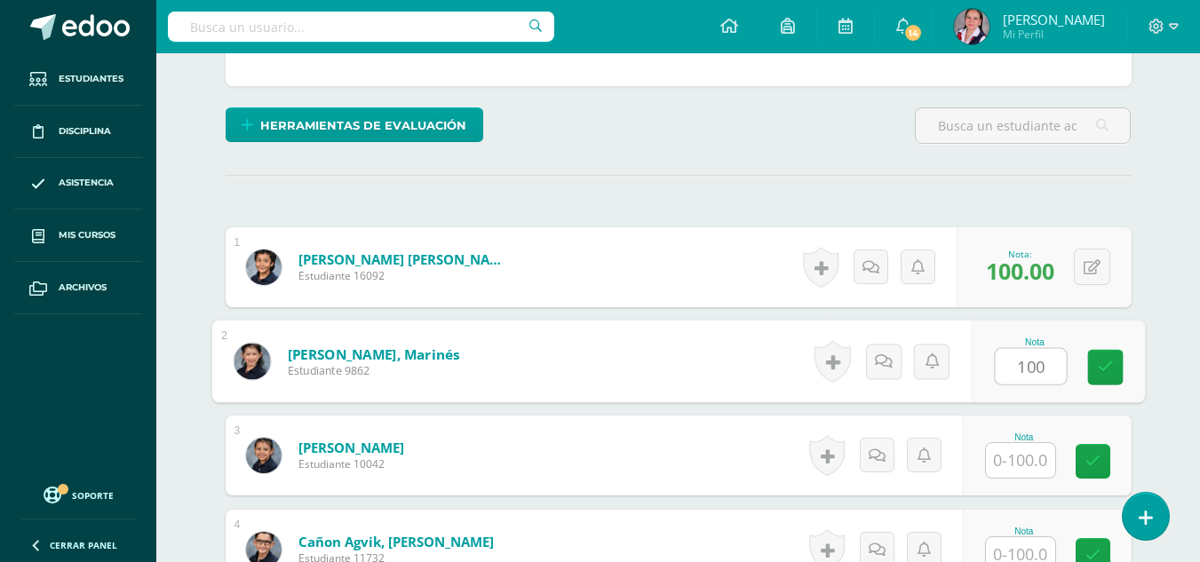
type input "100"
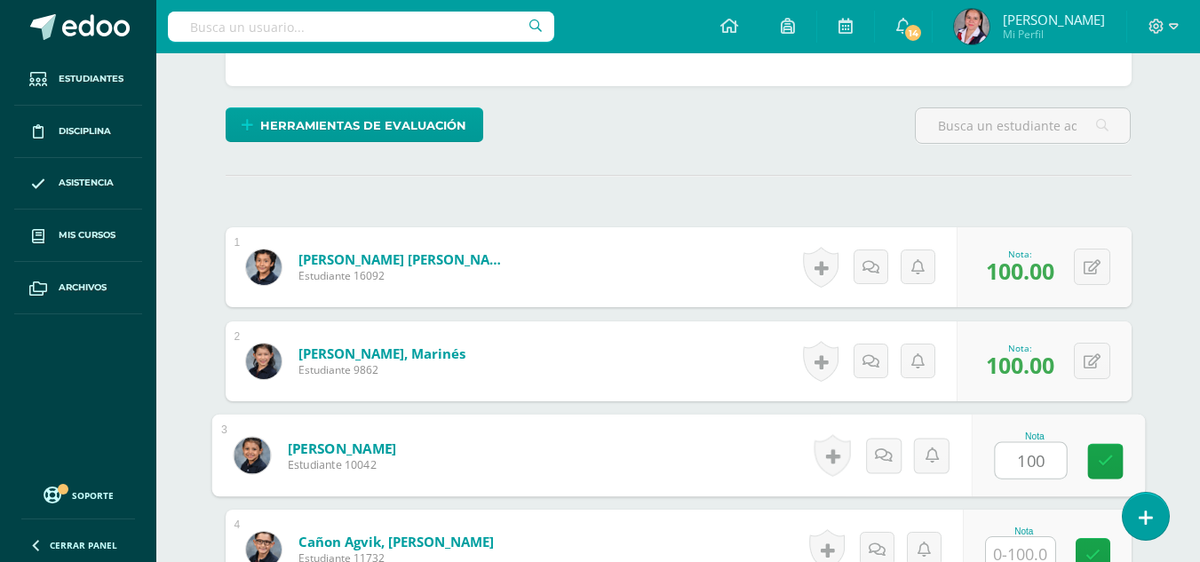
type input "100"
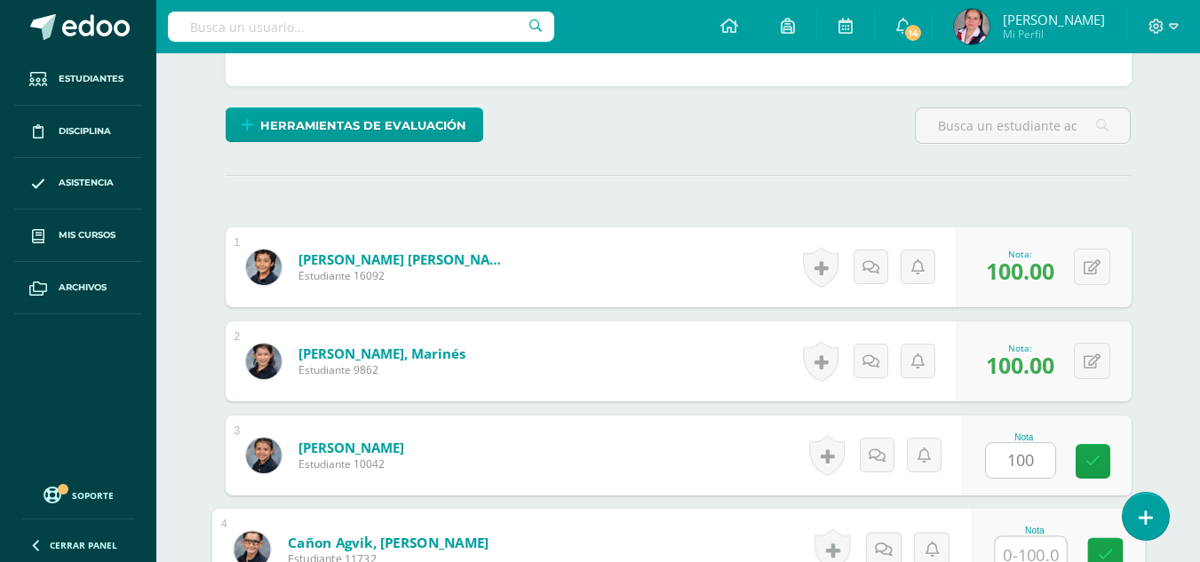
scroll to position [400, 0]
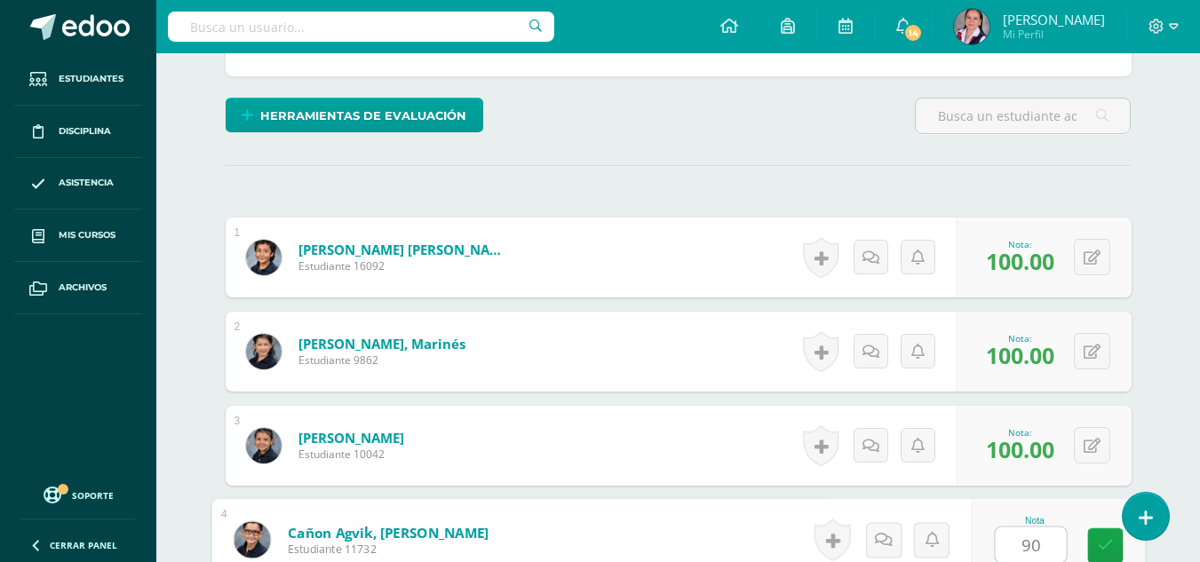
type input "90"
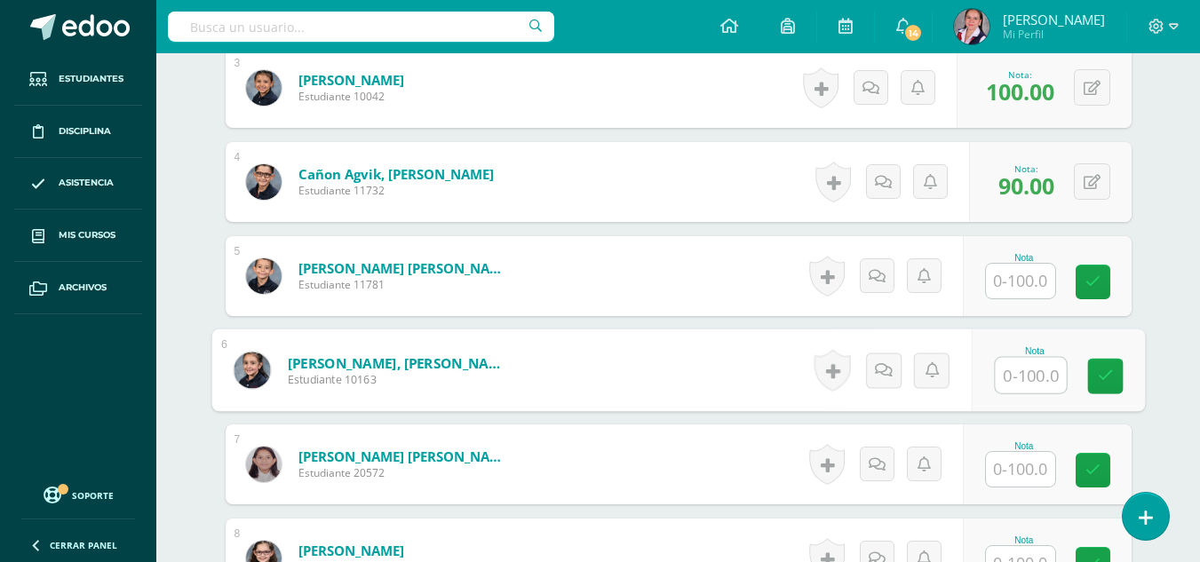
click at [1022, 364] on input "text" at bounding box center [1030, 376] width 71 height 36
type input "100"
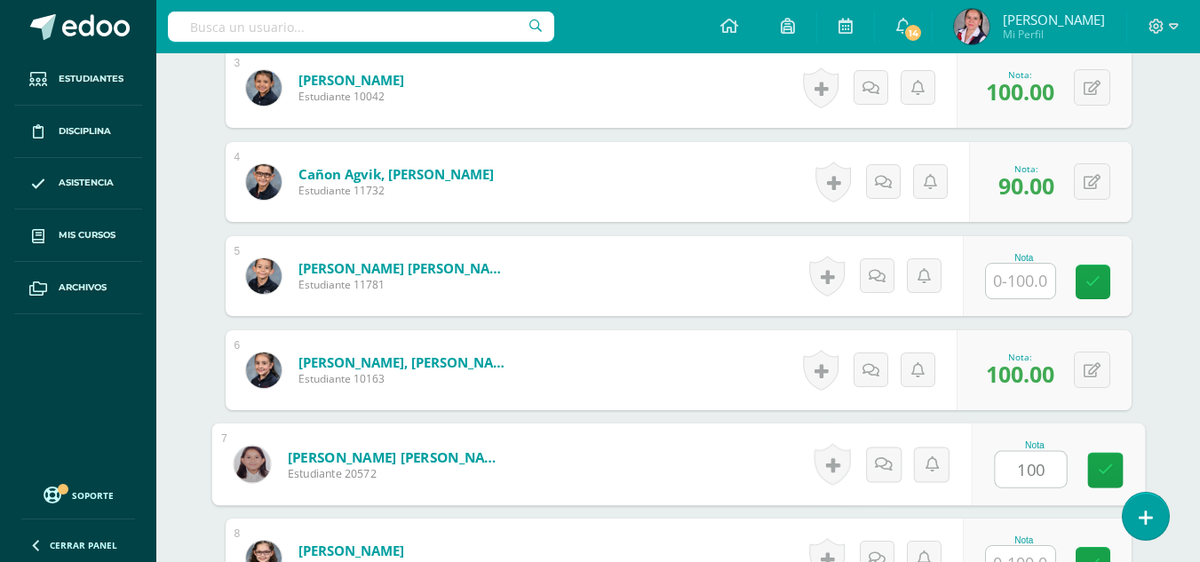
type input "100"
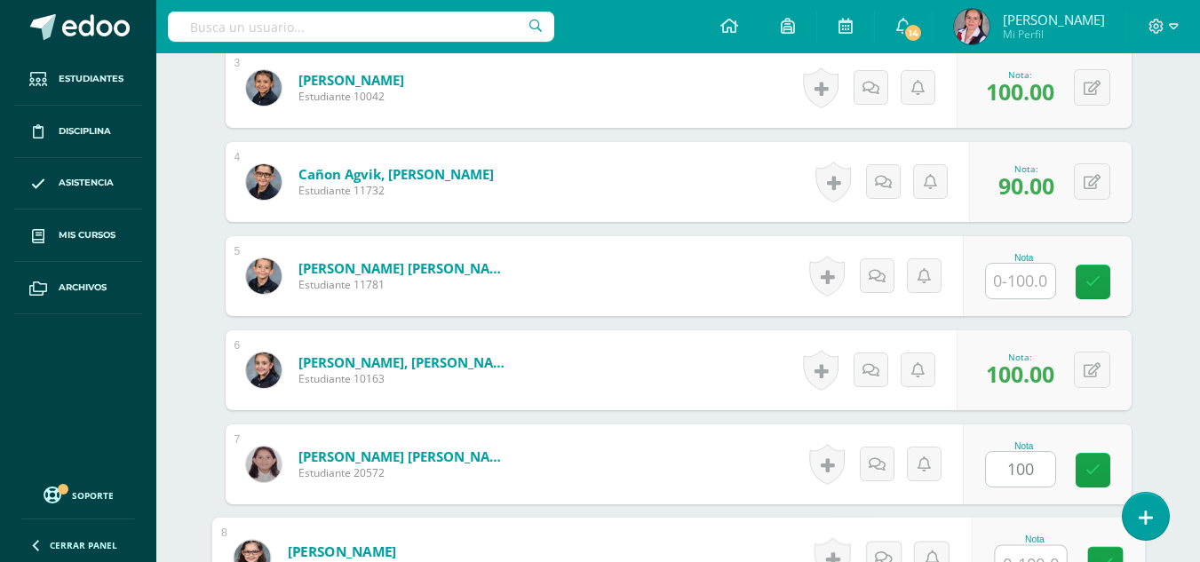
scroll to position [776, 0]
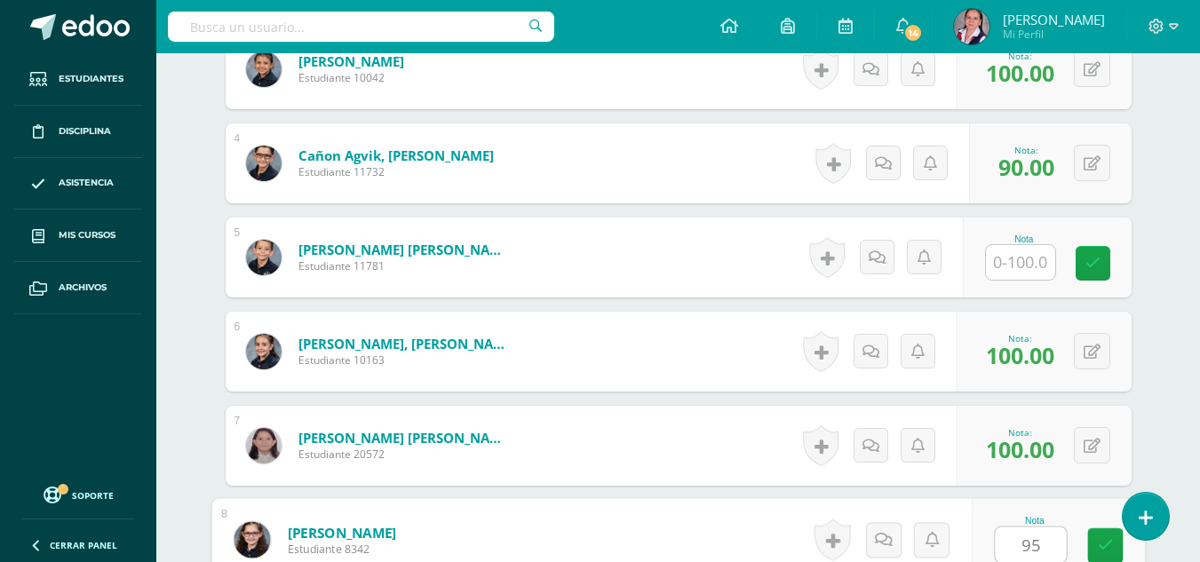
type input "95"
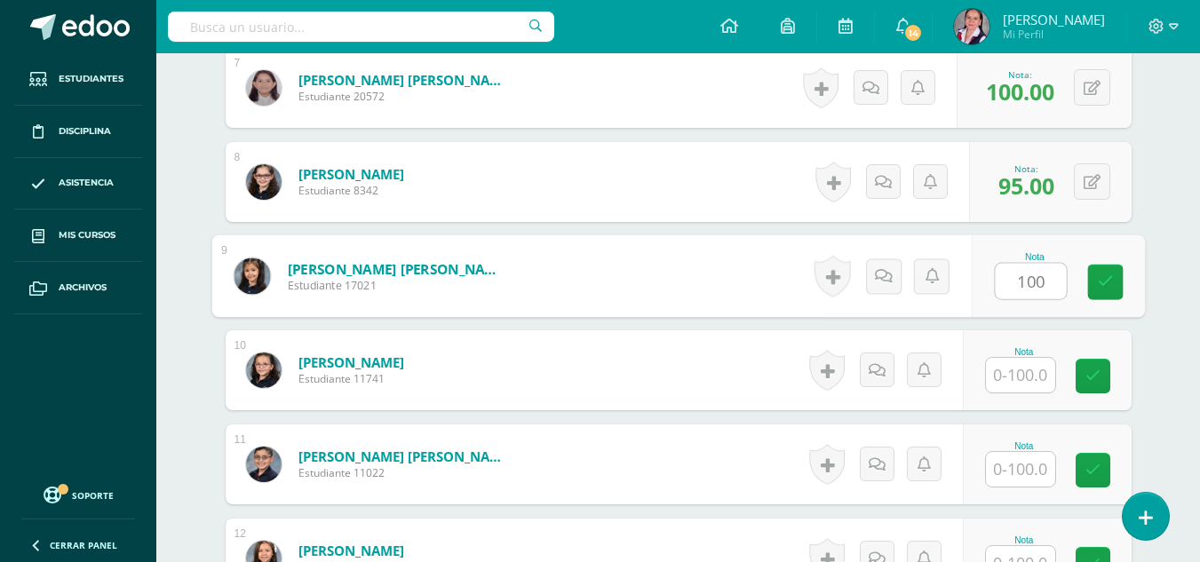
type input "100"
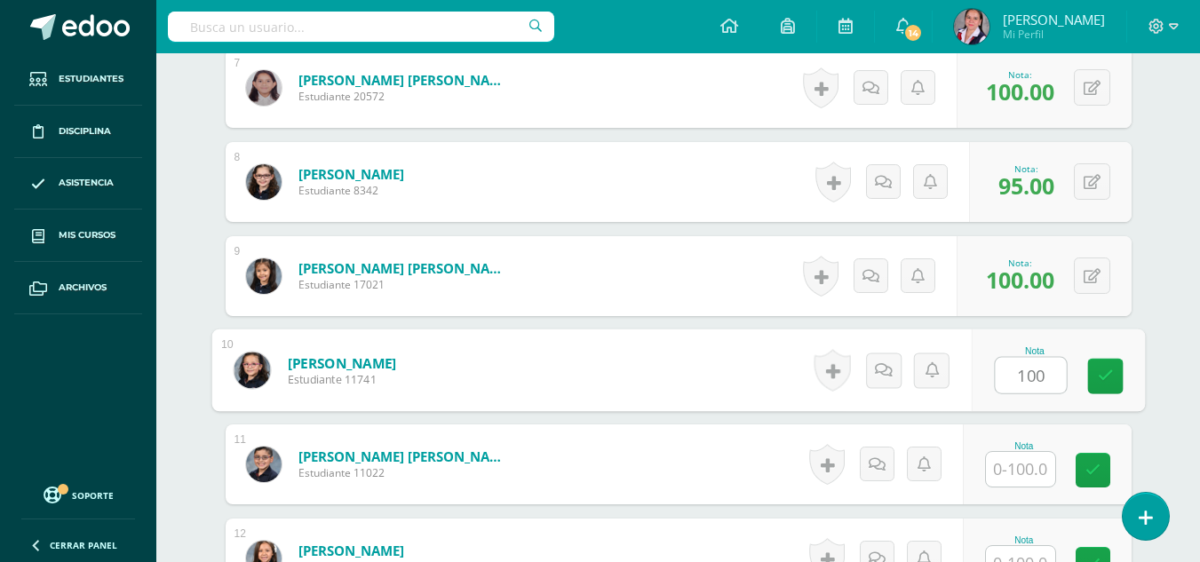
type input "100"
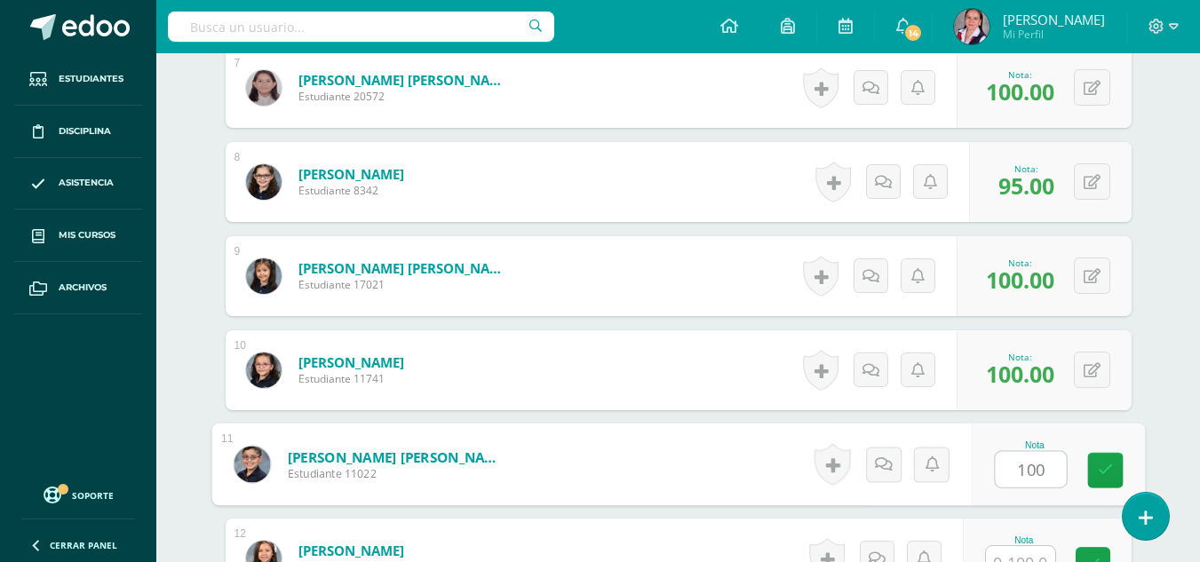
type input "100"
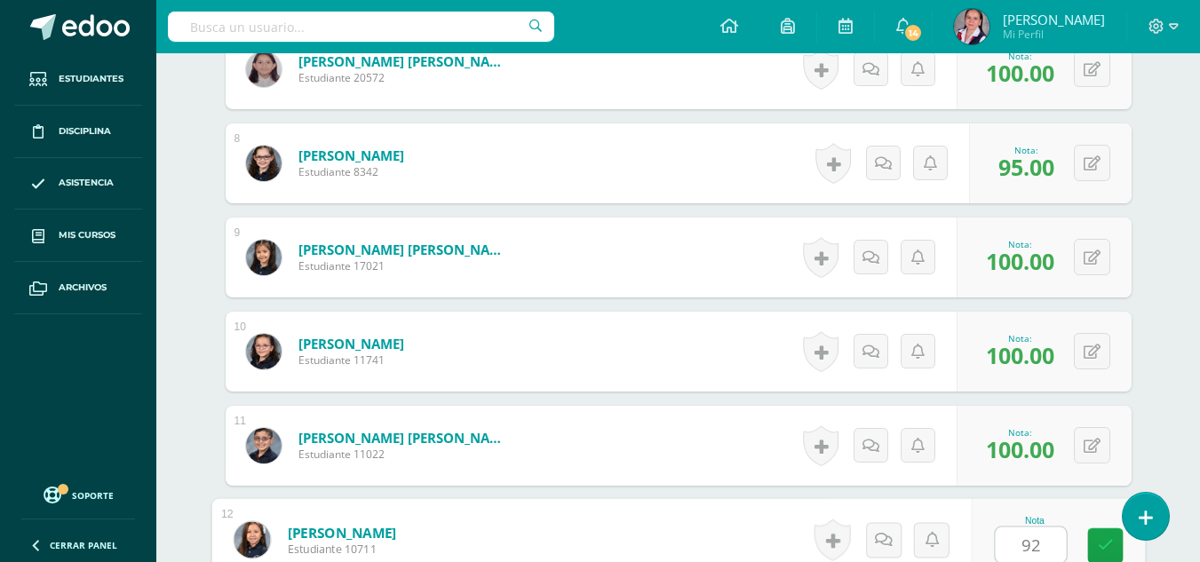
type input "92"
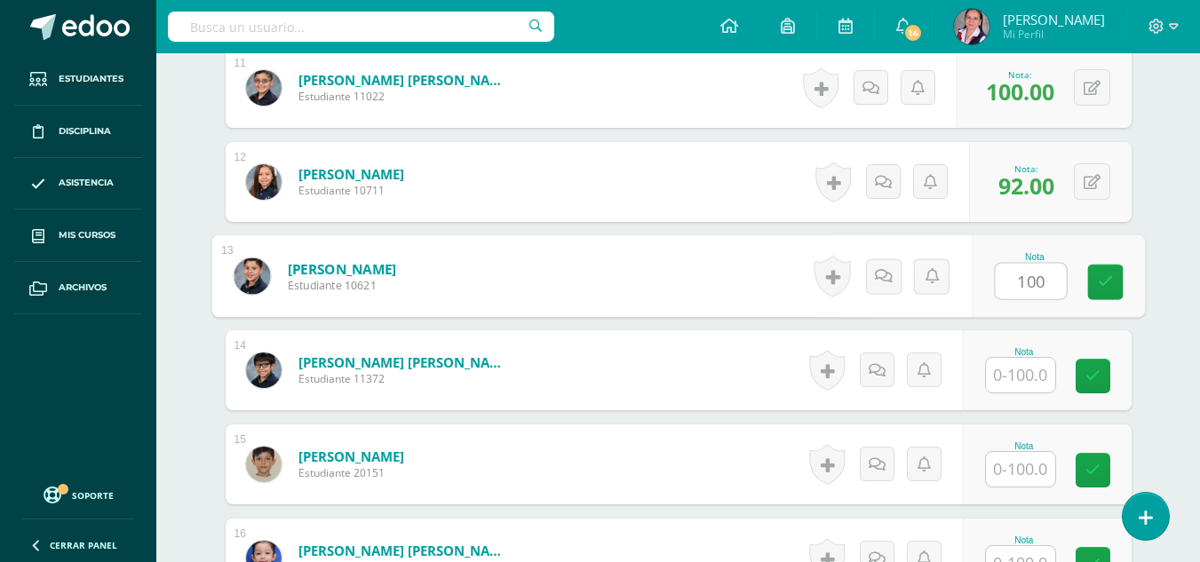
type input "100"
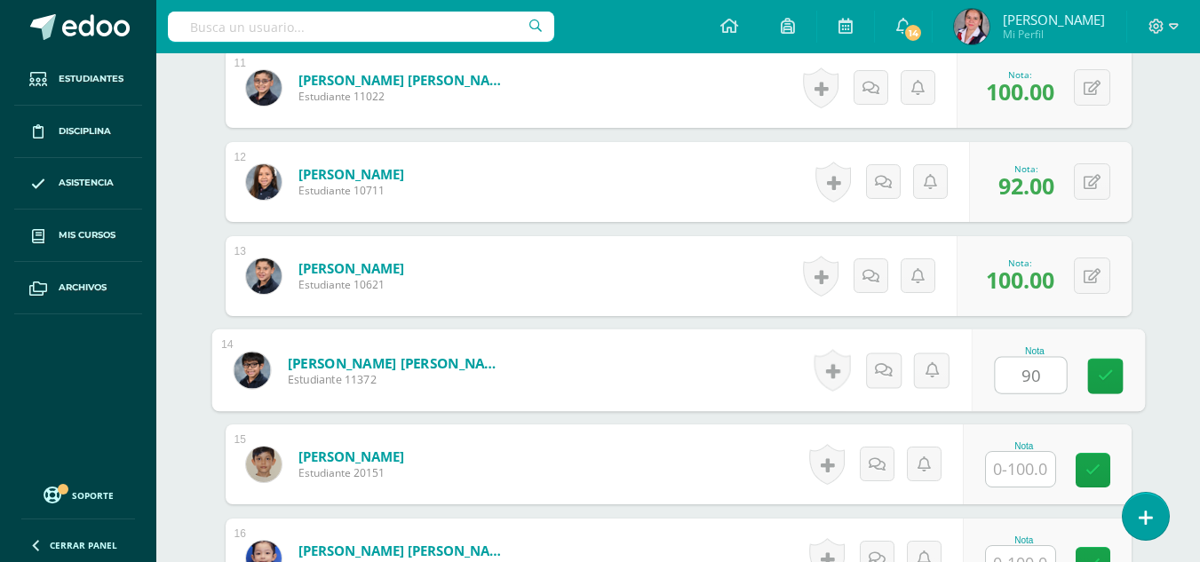
type input "90"
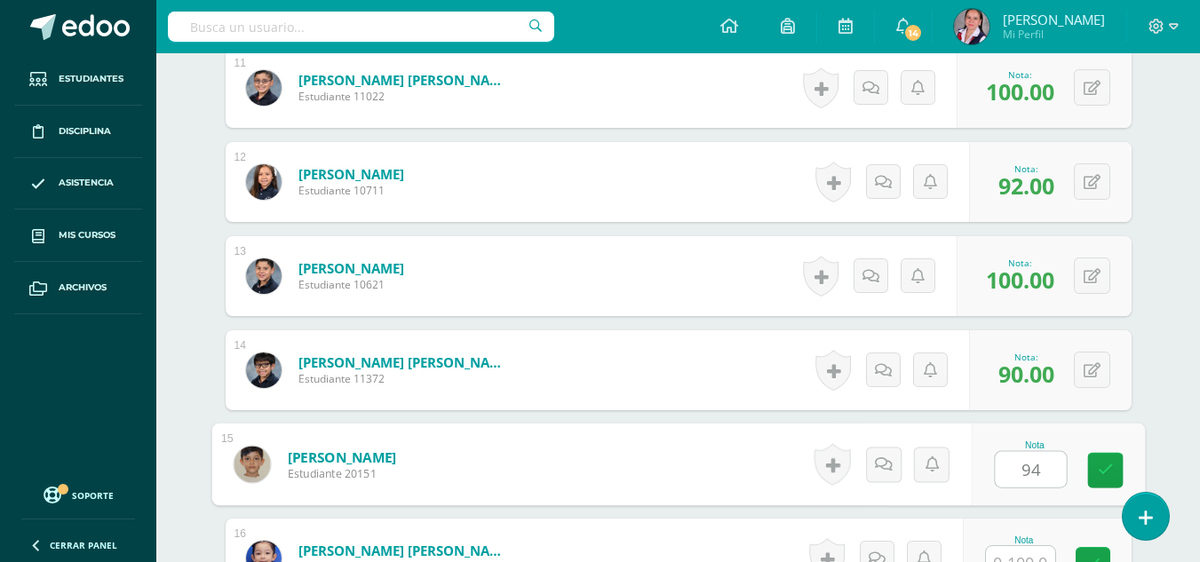
type input "94"
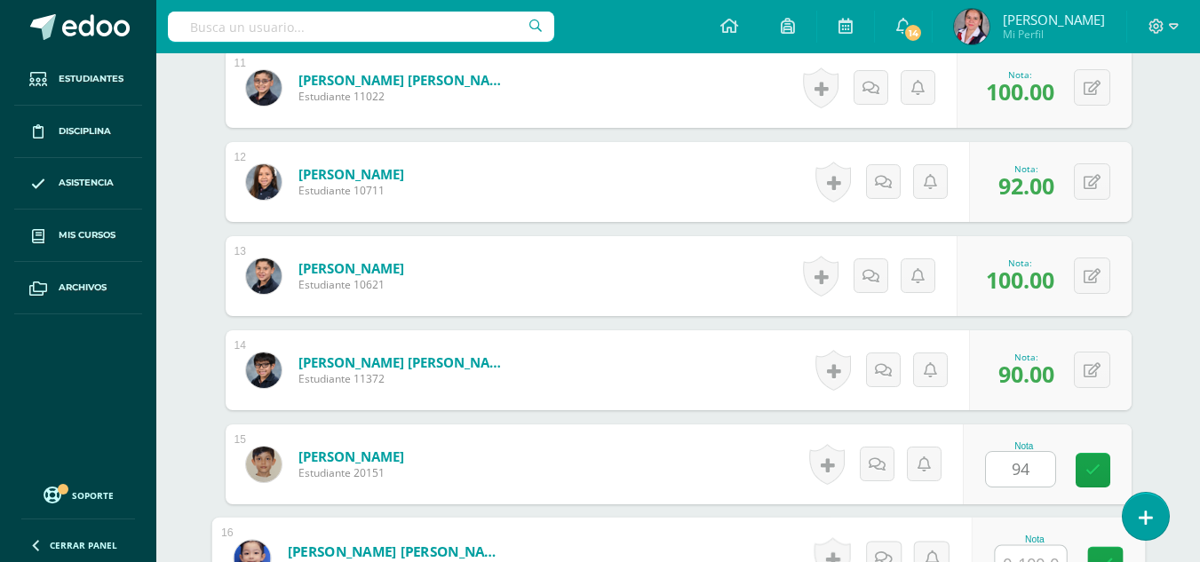
scroll to position [1530, 0]
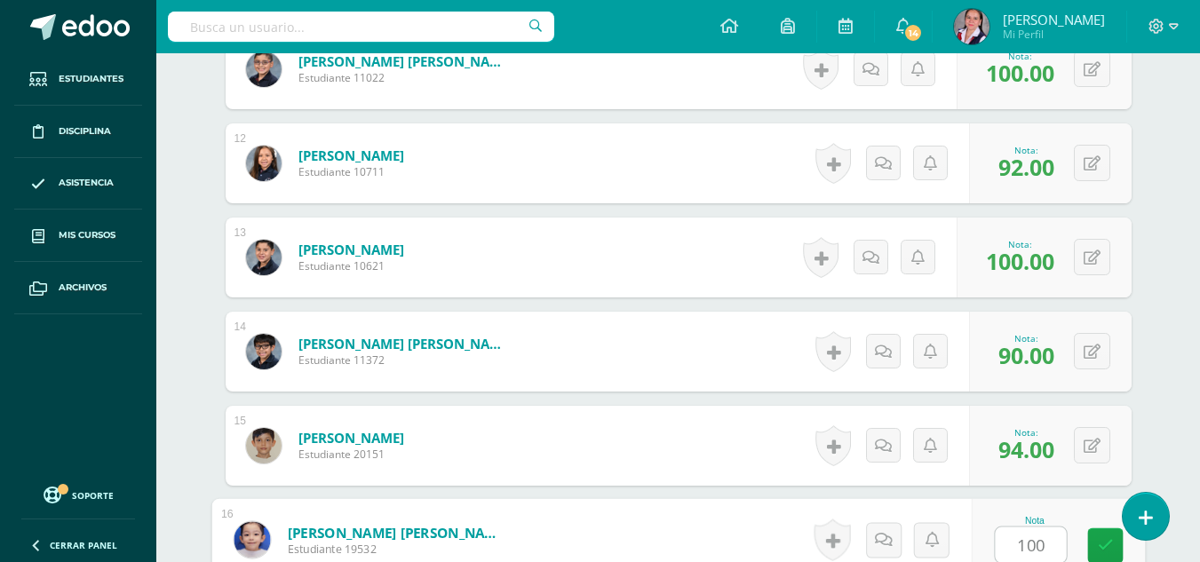
type input "100"
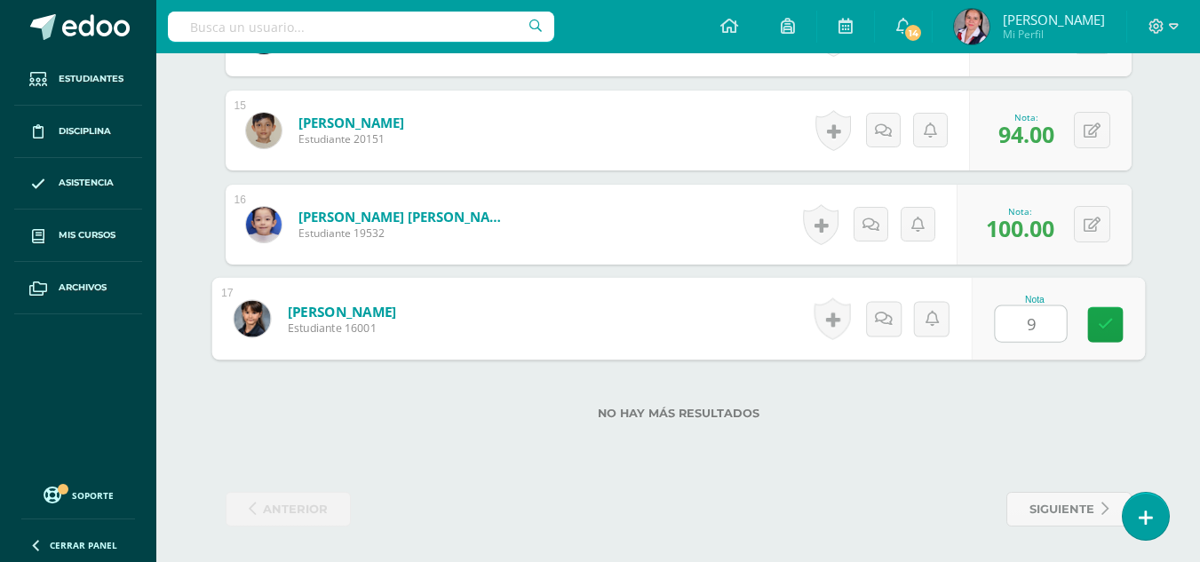
type input "98"
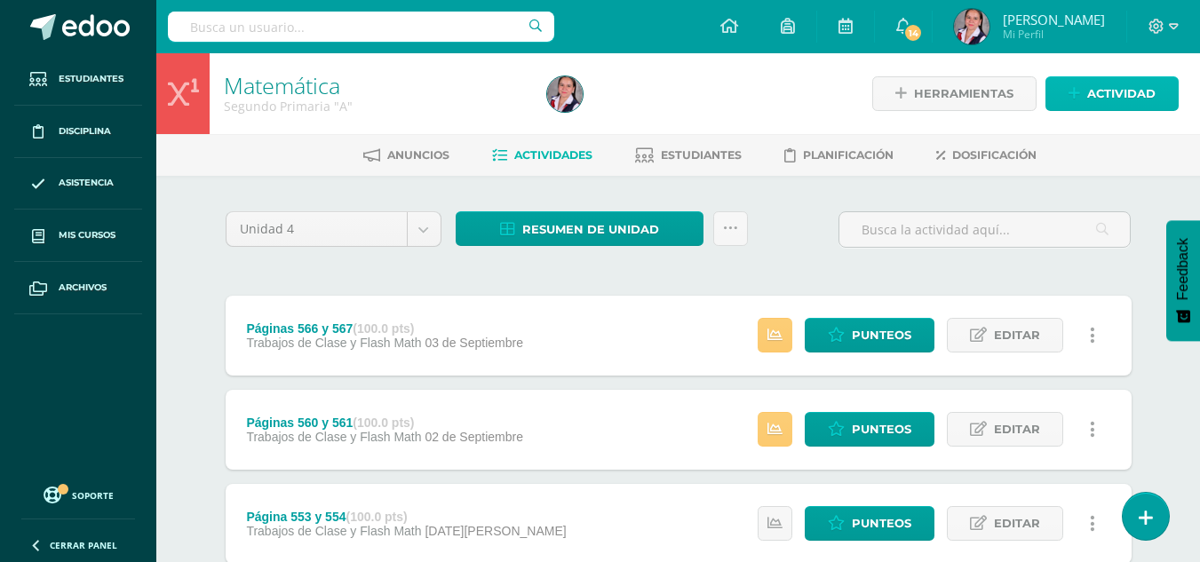
click at [1115, 90] on span "Actividad" at bounding box center [1121, 93] width 68 height 33
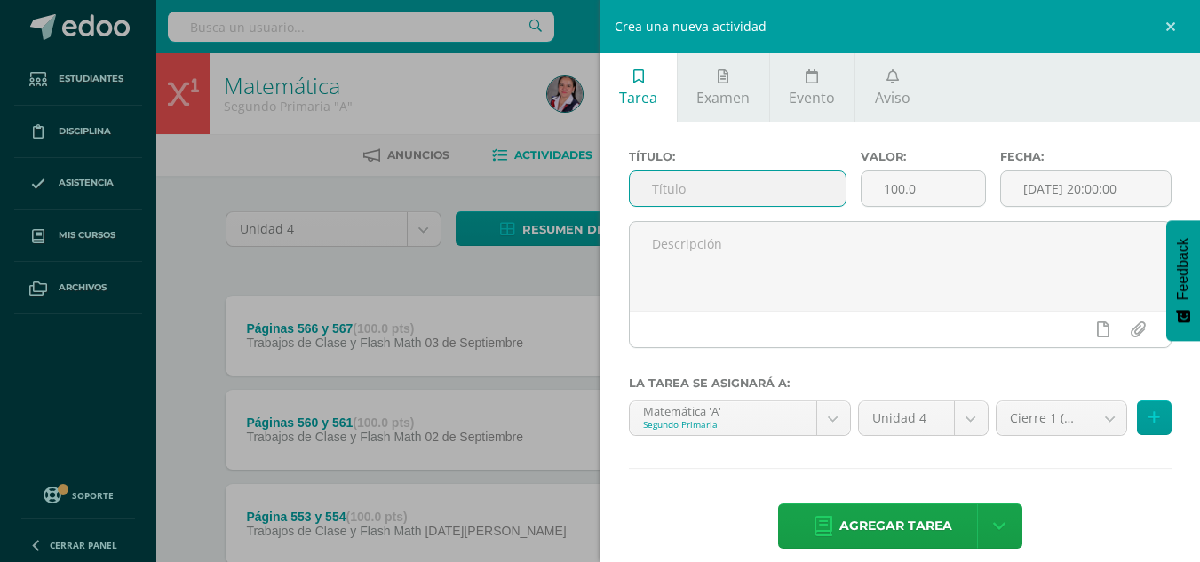
click at [729, 179] on input "text" at bounding box center [738, 188] width 216 height 35
type input "Repaso Capítulo 11"
click at [1073, 181] on input "[DATE] 20:00:00" at bounding box center [1086, 188] width 170 height 35
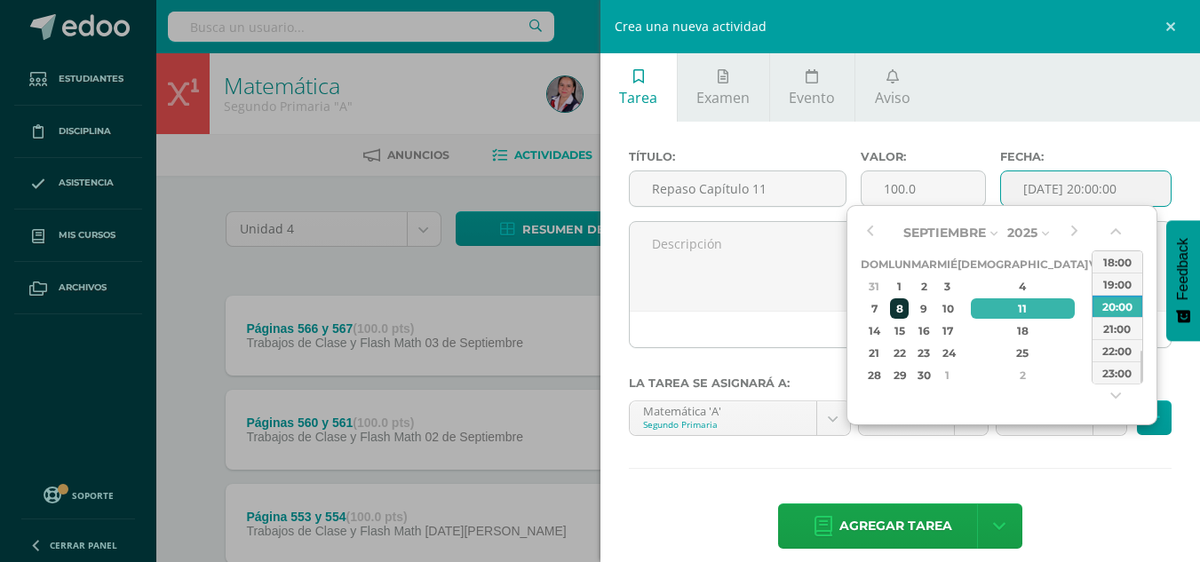
click at [909, 313] on div "8" at bounding box center [899, 308] width 19 height 20
type input "[DATE] 20:00"
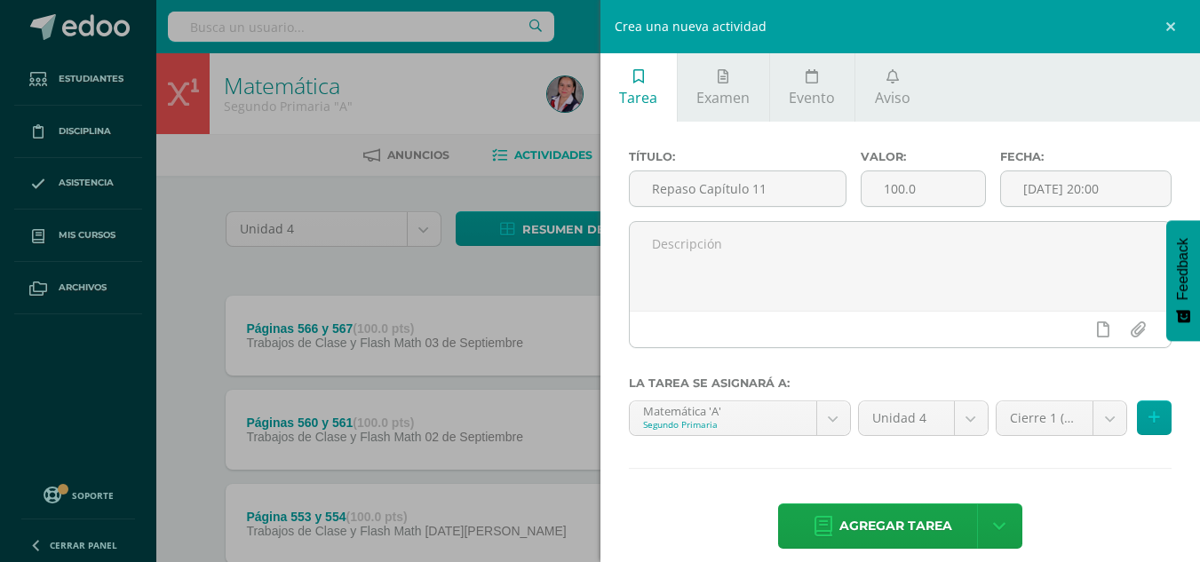
click at [1050, 457] on div "Título: Repaso Capítulo 11 Valor: 100.0 Fecha: [DATE] 20:00 La tarea se asignar…" at bounding box center [901, 351] width 601 height 459
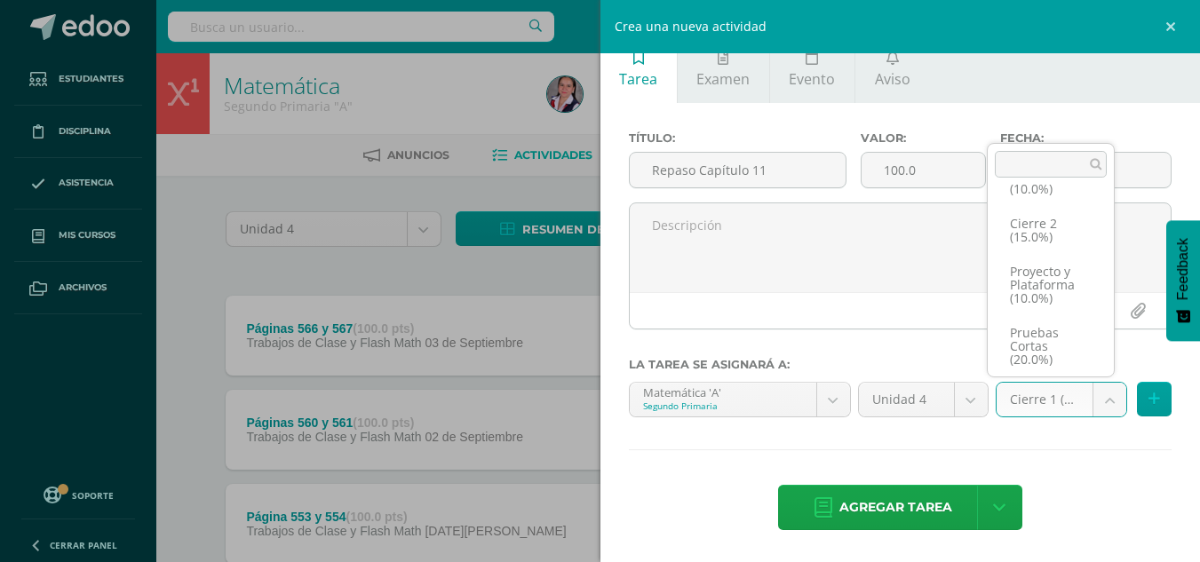
scroll to position [115, 0]
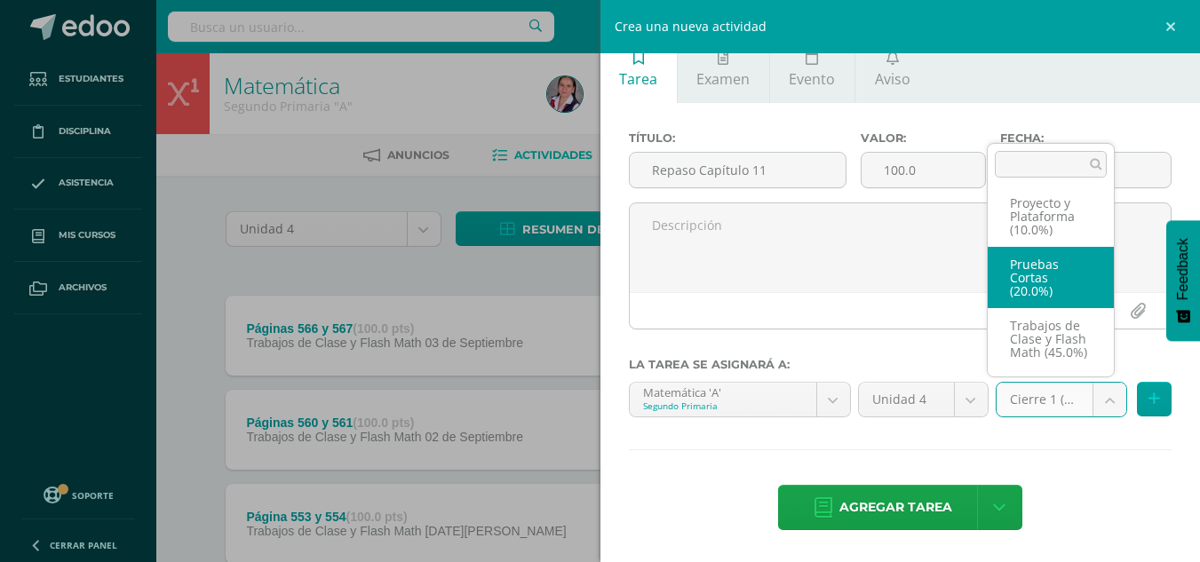
select select "233733"
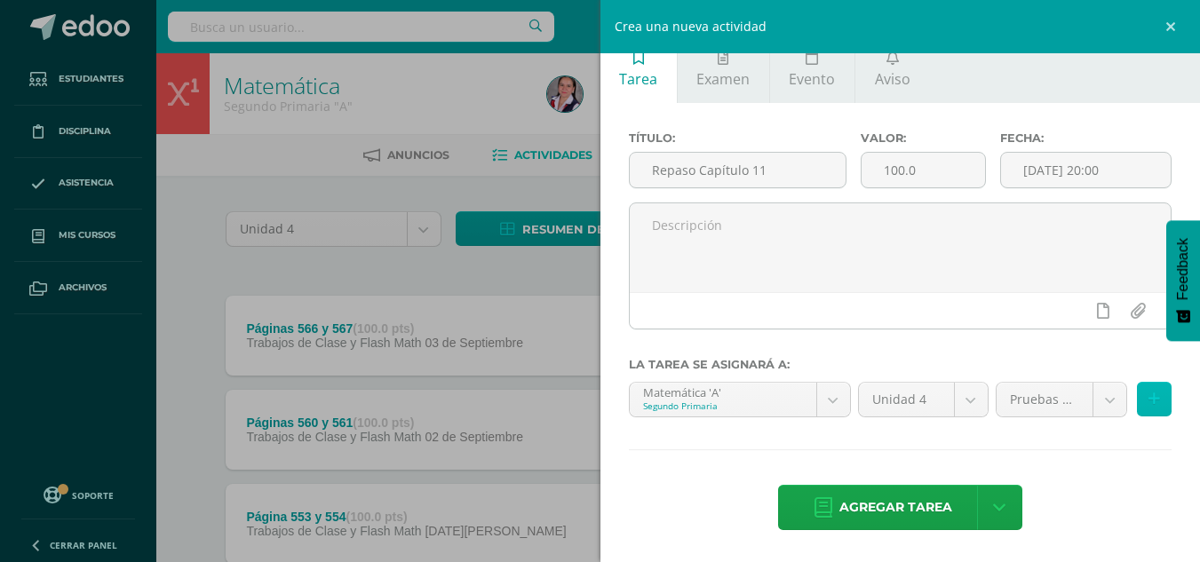
click at [1149, 401] on icon at bounding box center [1155, 399] width 12 height 15
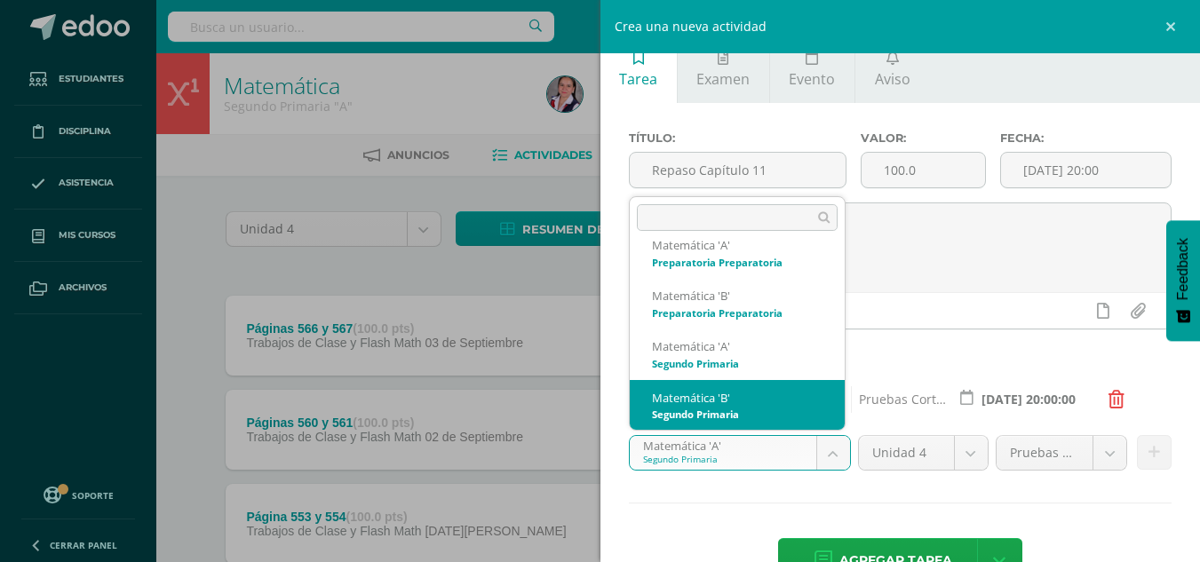
select select "212967"
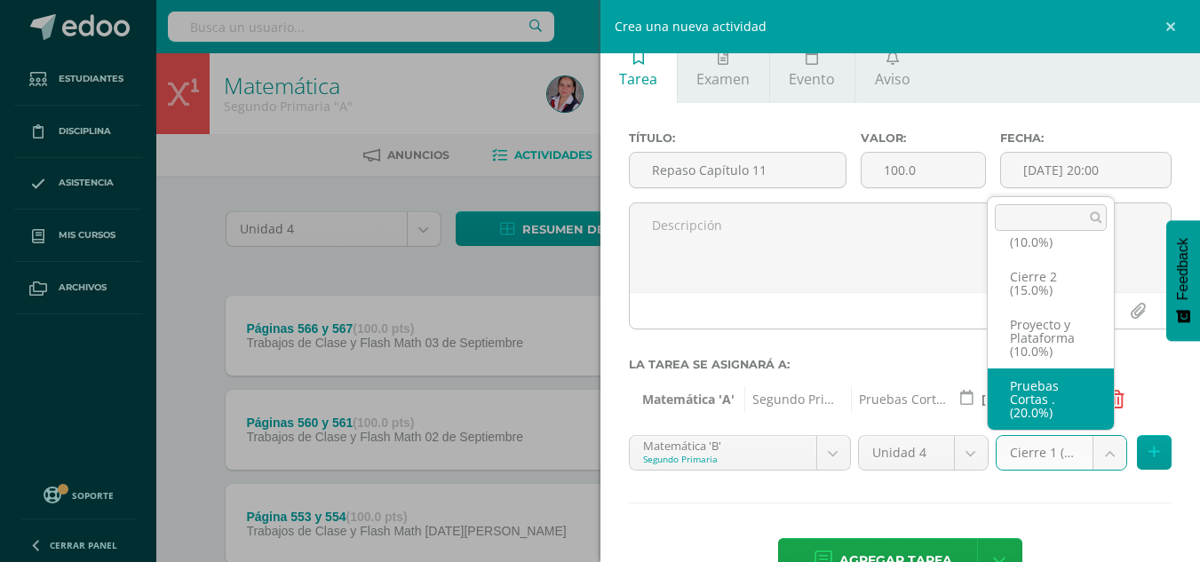
select select "233740"
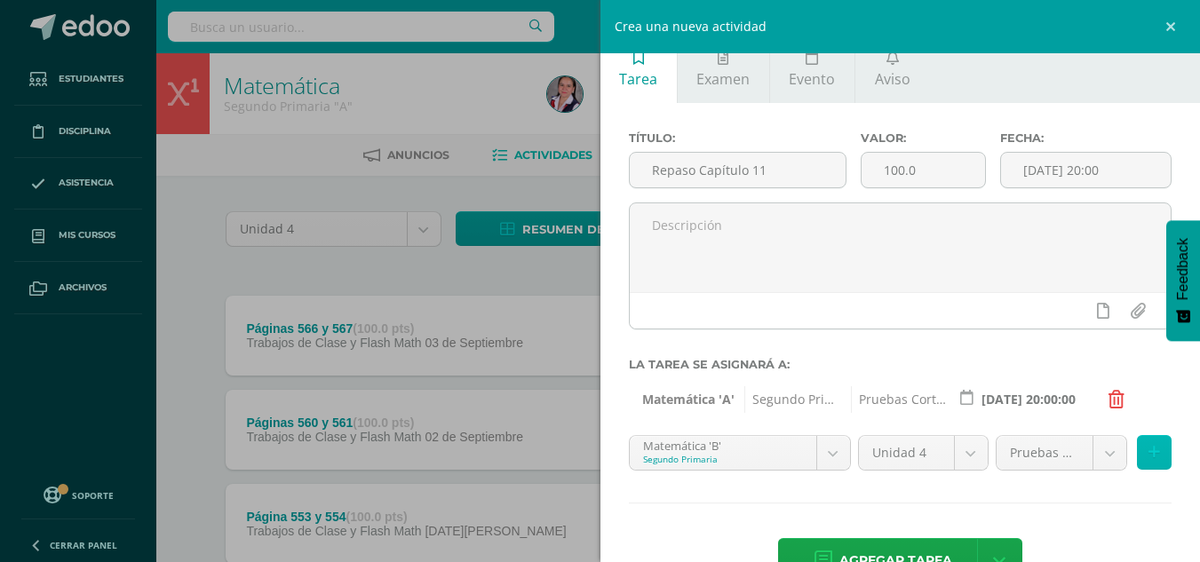
click at [1149, 455] on icon at bounding box center [1155, 452] width 12 height 15
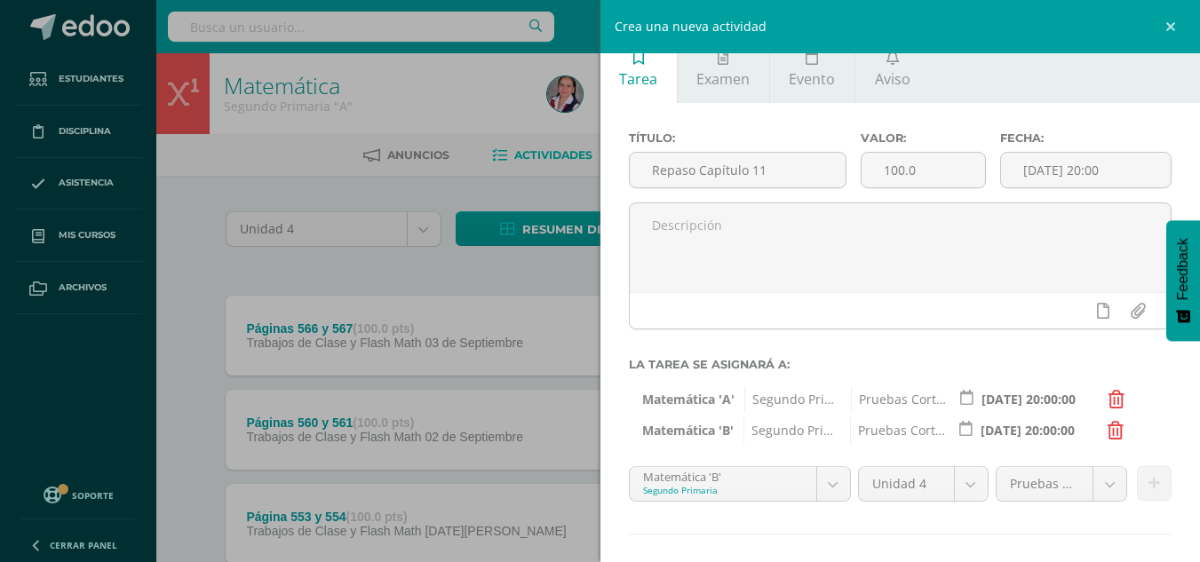
scroll to position [103, 0]
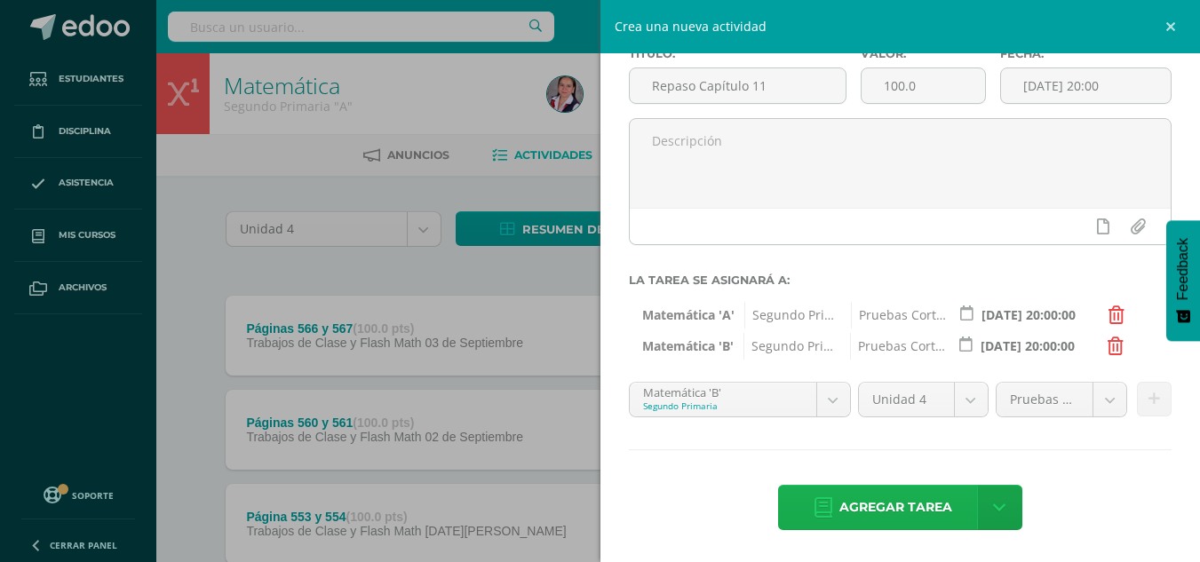
click at [863, 505] on span "Agregar tarea" at bounding box center [895, 508] width 113 height 44
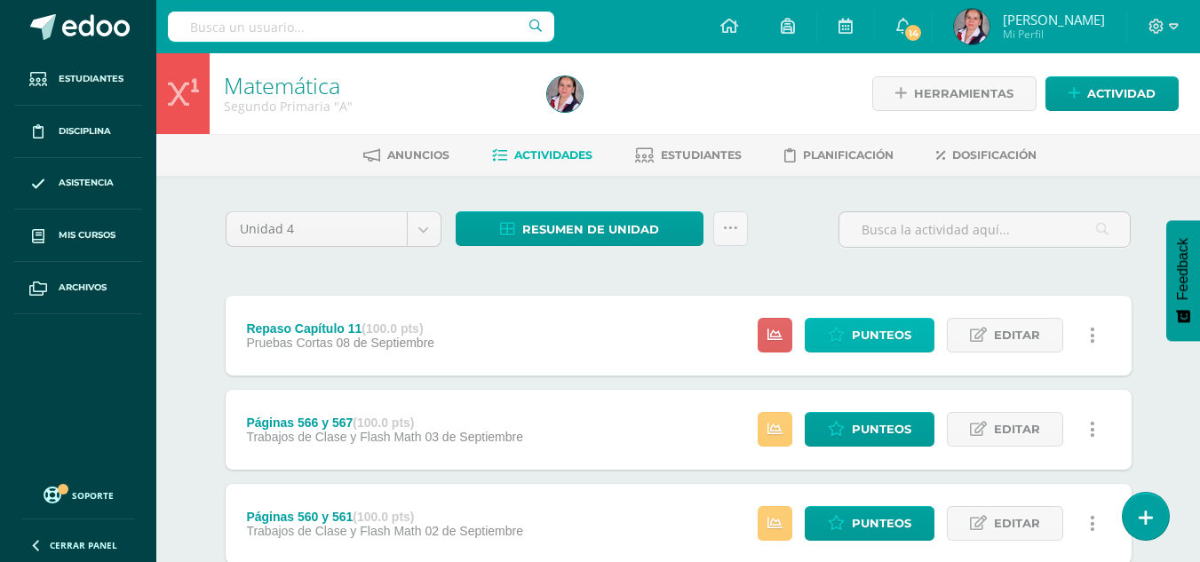
click at [824, 326] on link "Punteos" at bounding box center [870, 335] width 130 height 35
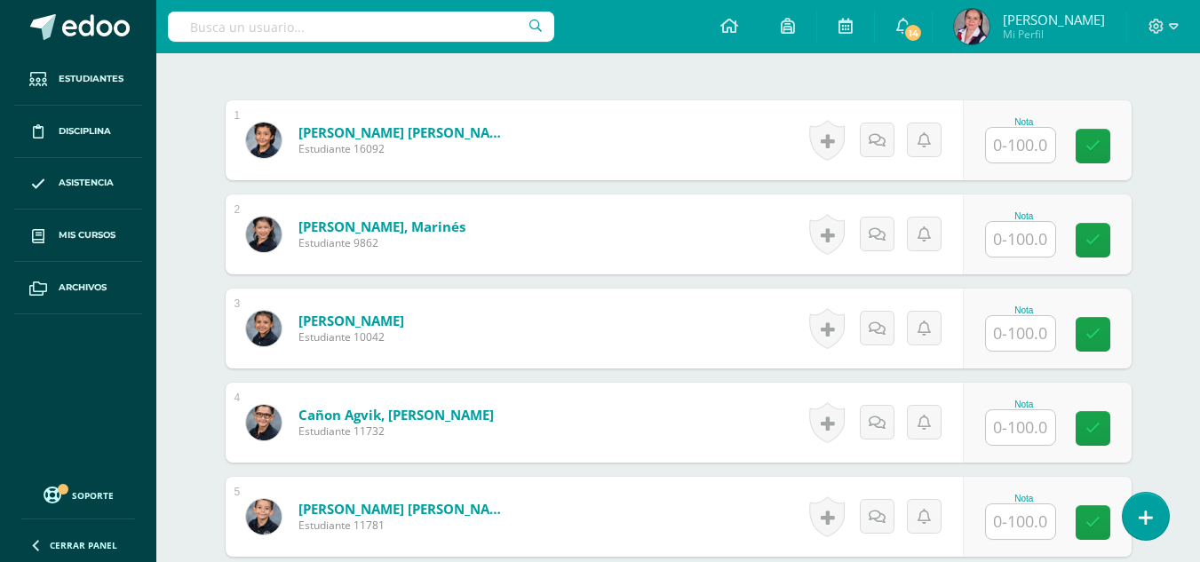
scroll to position [518, 0]
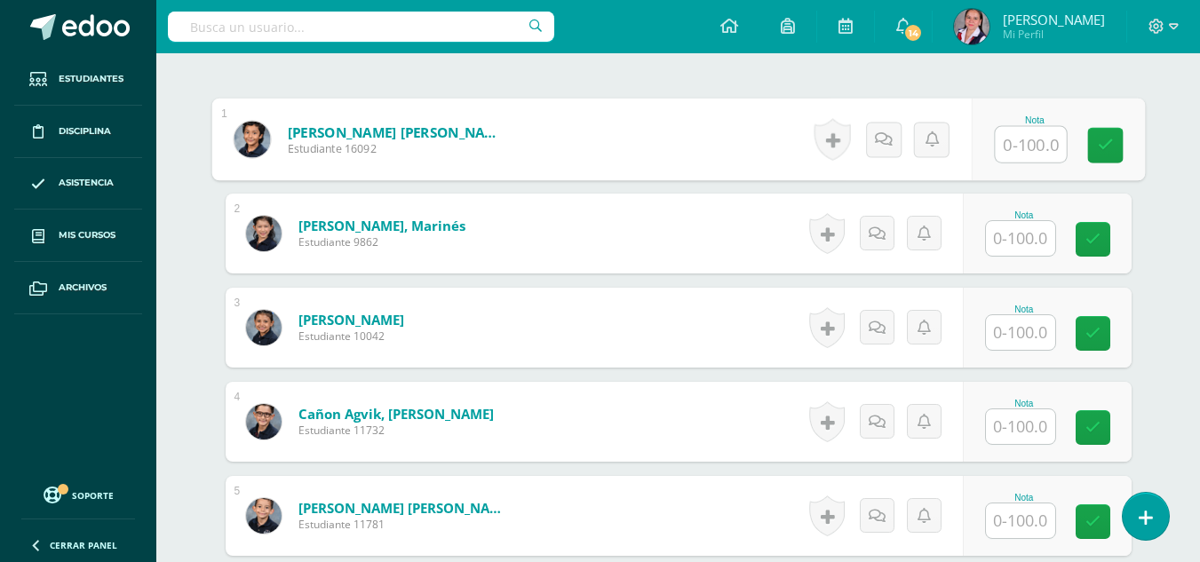
click at [1022, 148] on input "text" at bounding box center [1030, 145] width 71 height 36
type input "100"
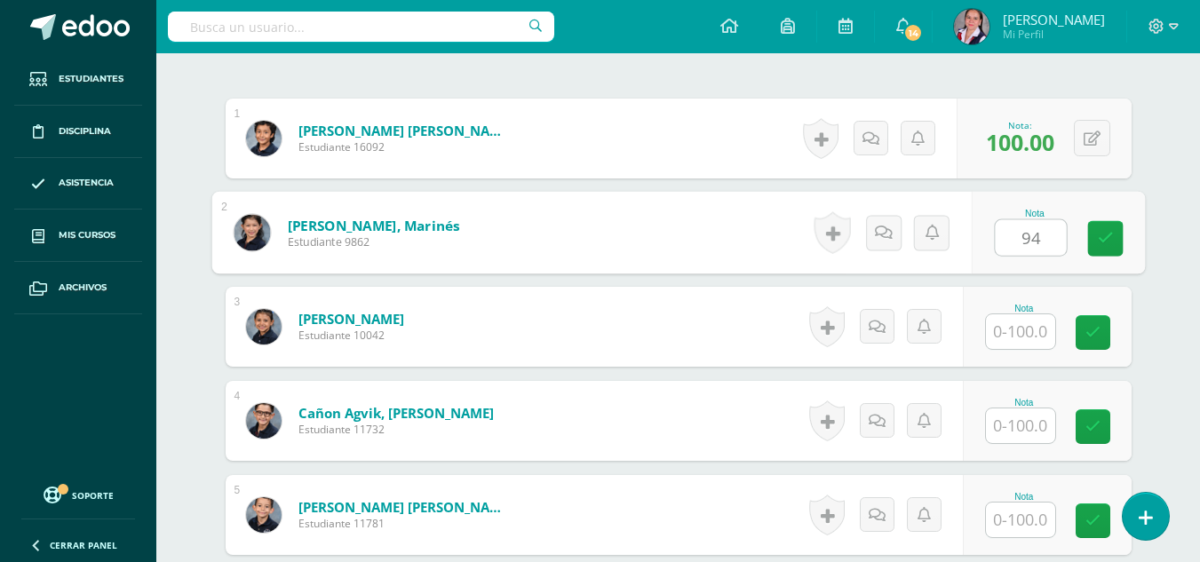
type input "94"
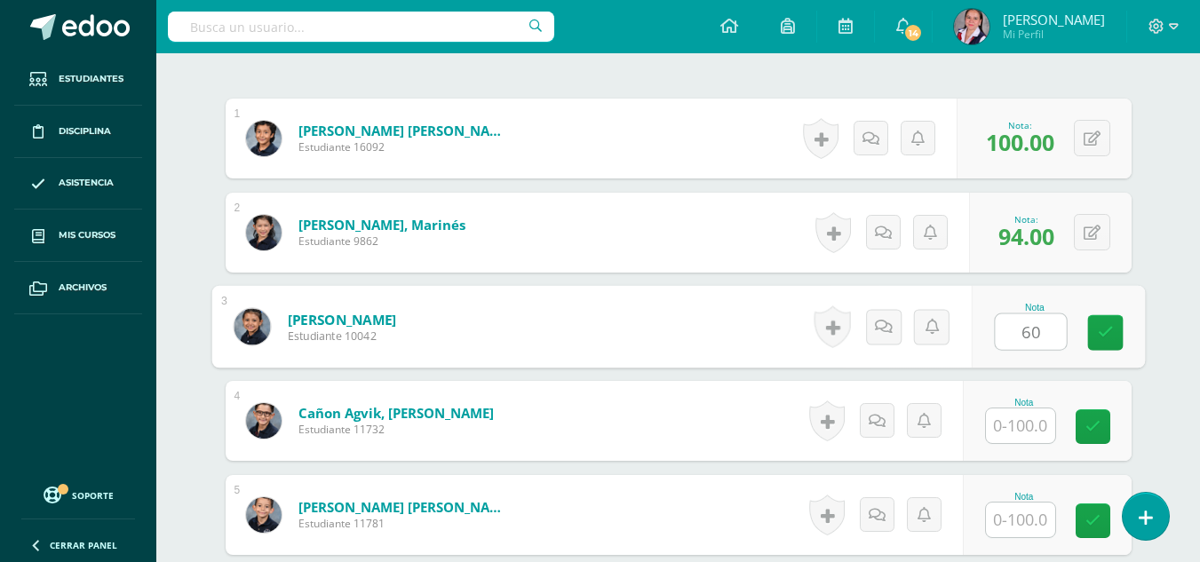
type input "60"
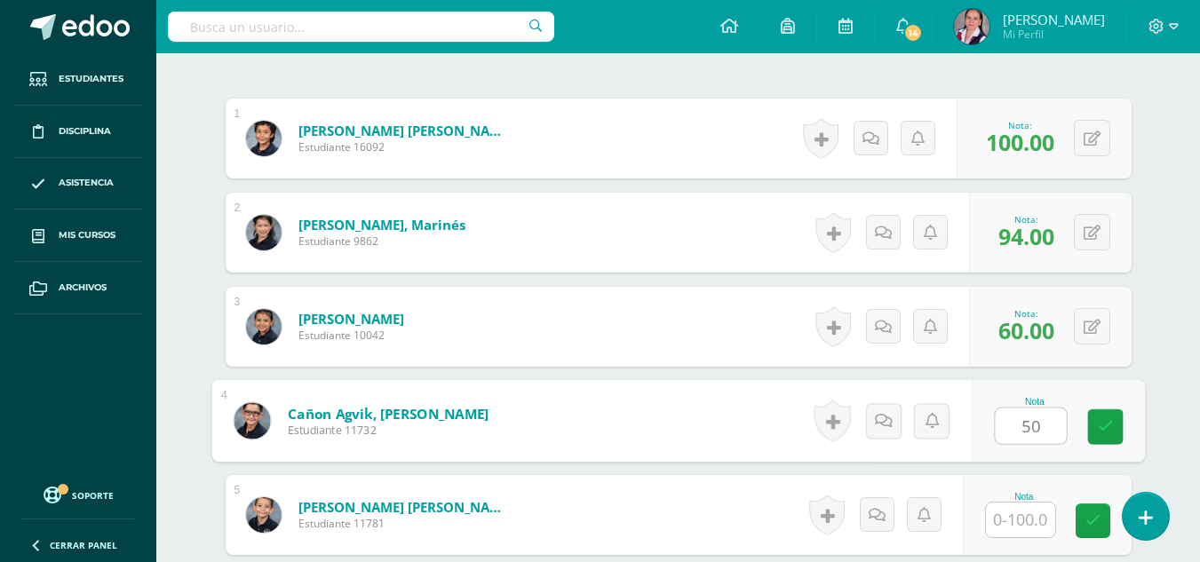
type input "50"
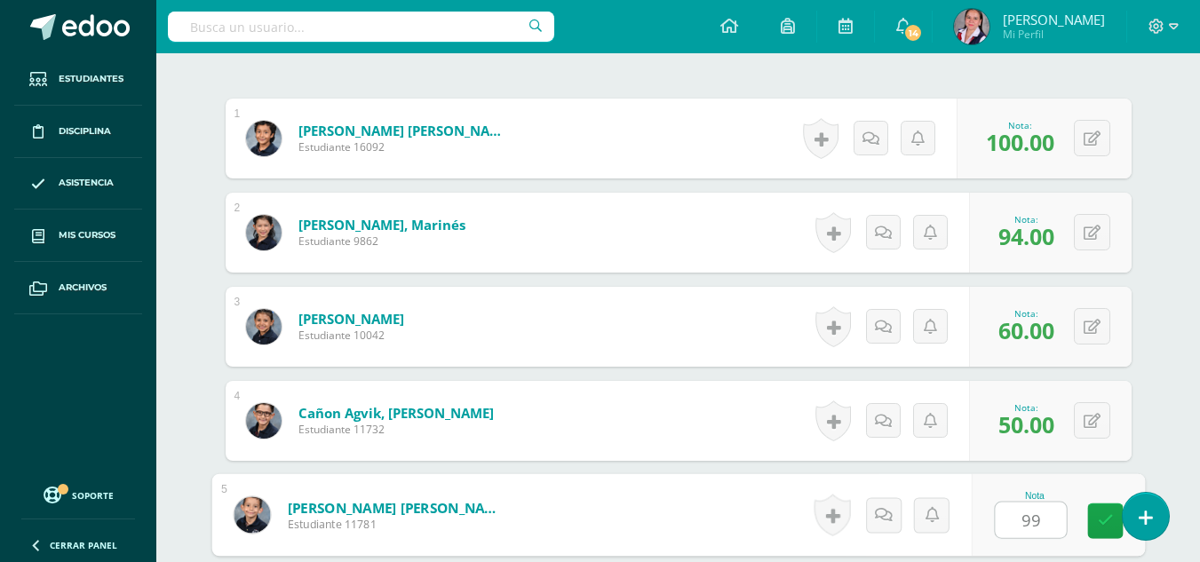
type input "99"
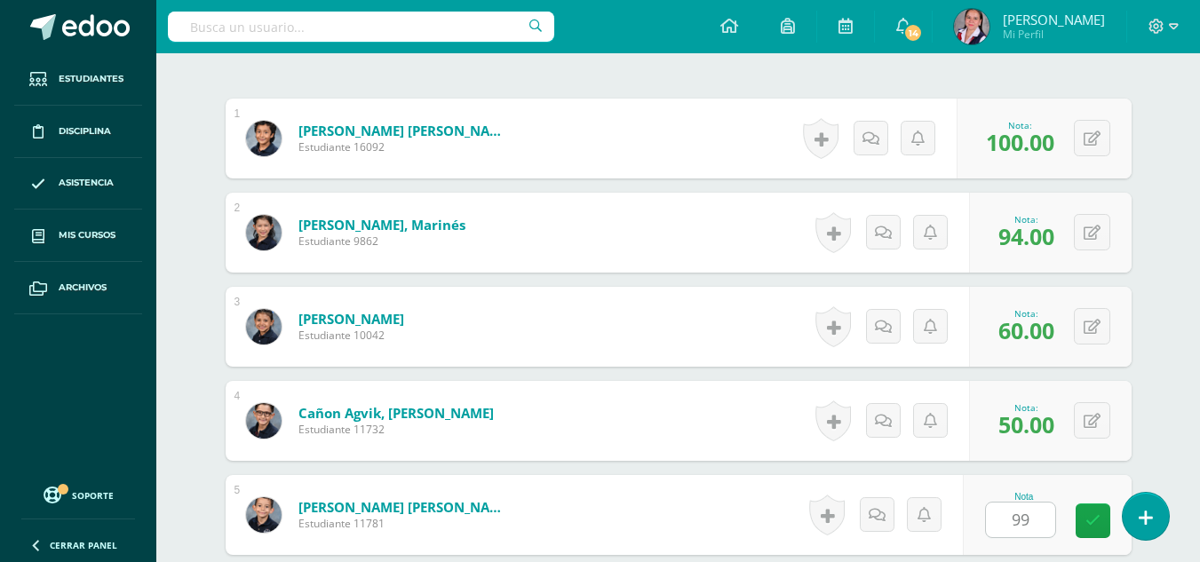
scroll to position [852, 0]
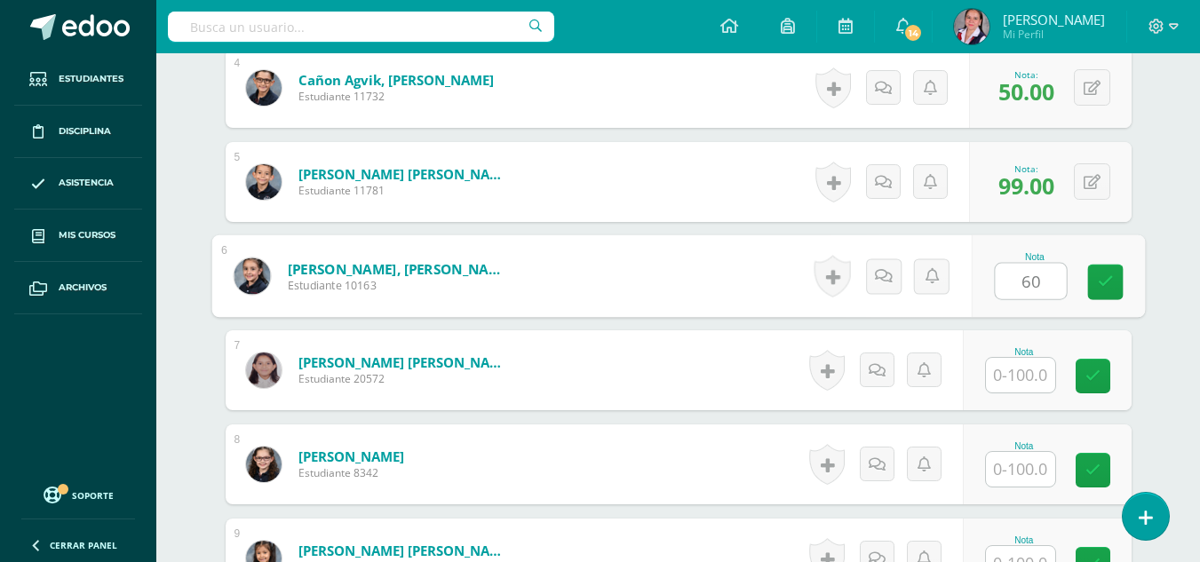
type input "60"
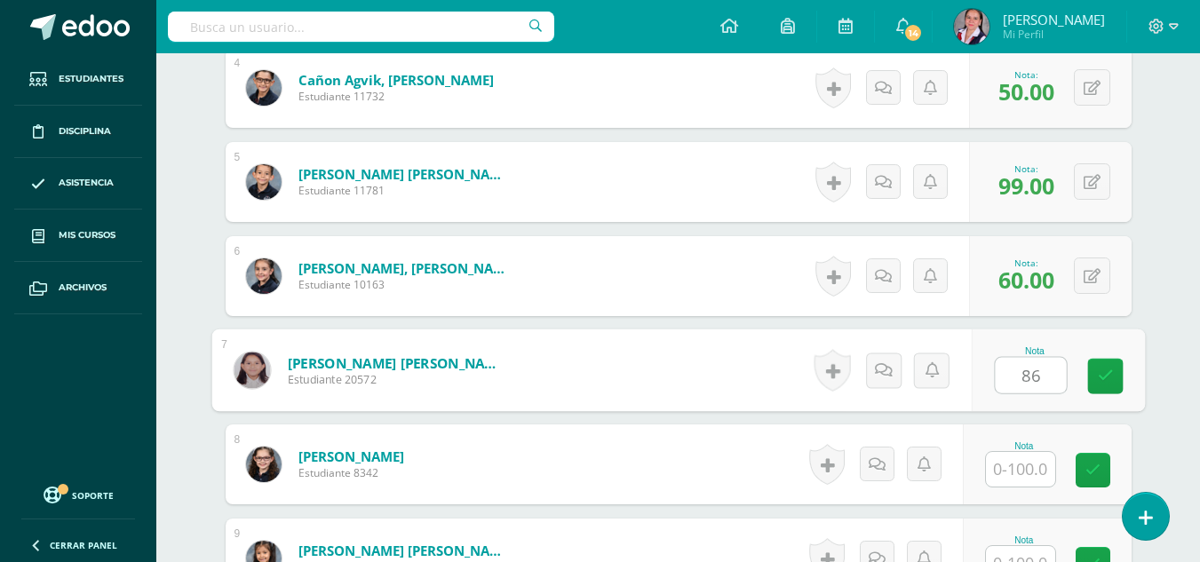
type input "86"
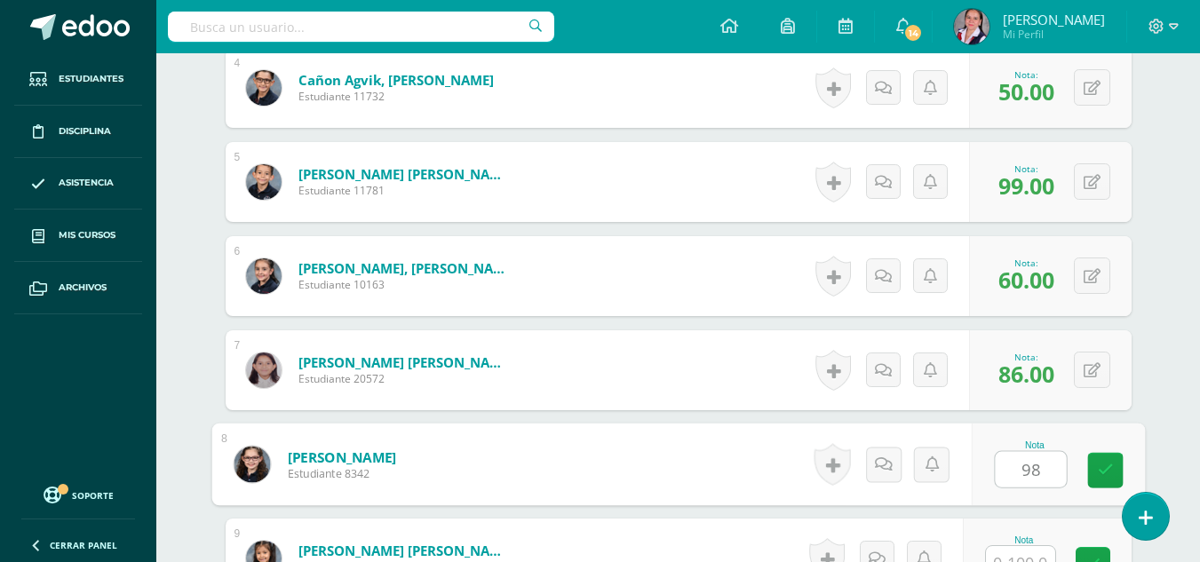
type input "98"
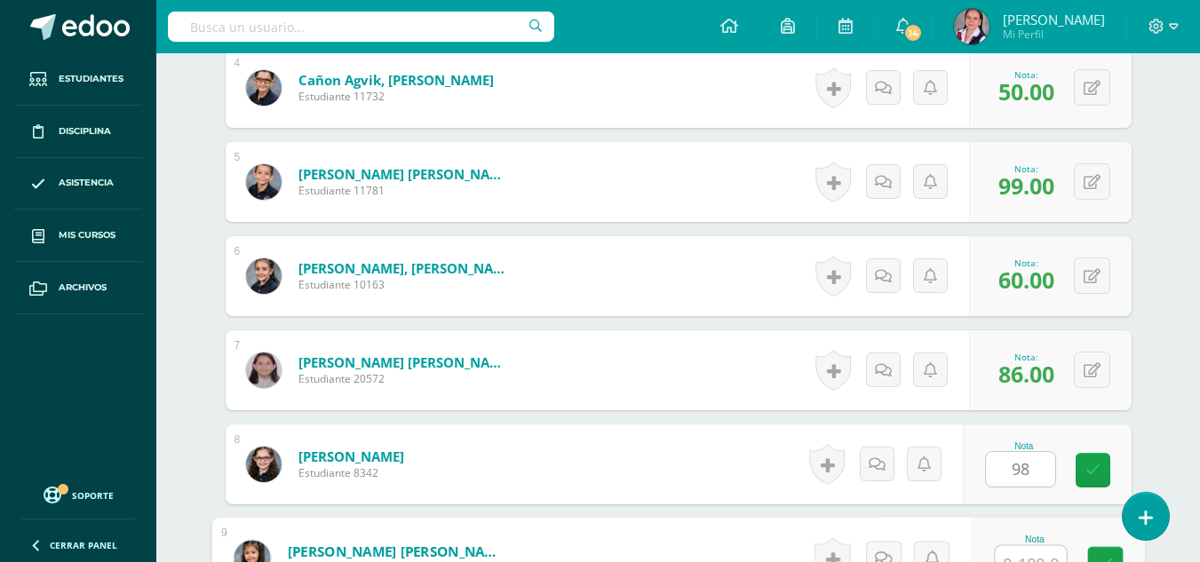
scroll to position [871, 0]
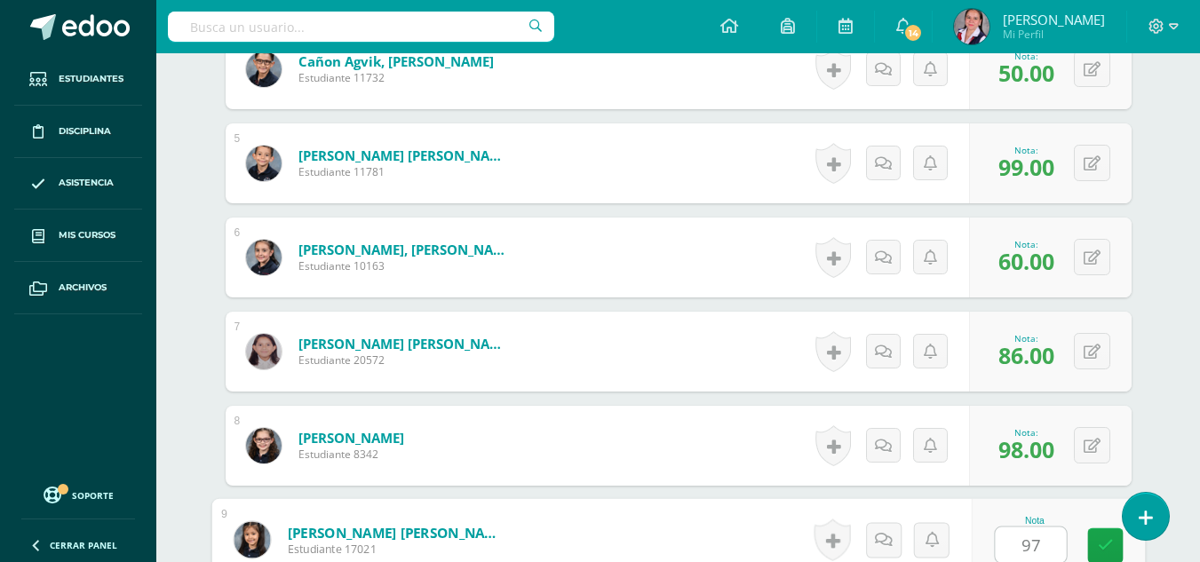
type input "97"
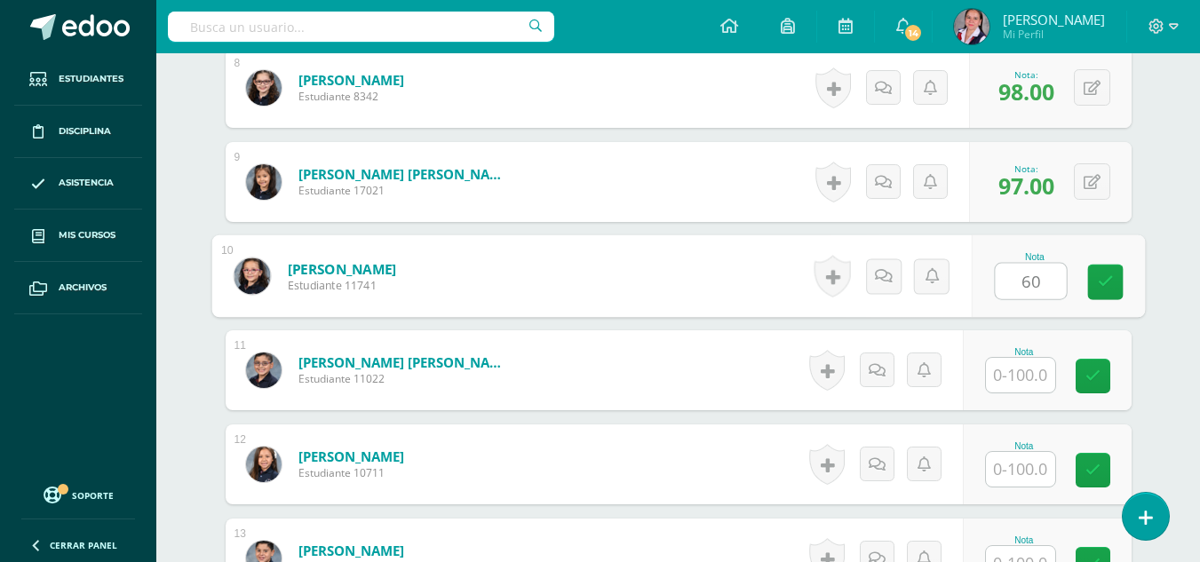
type input "60"
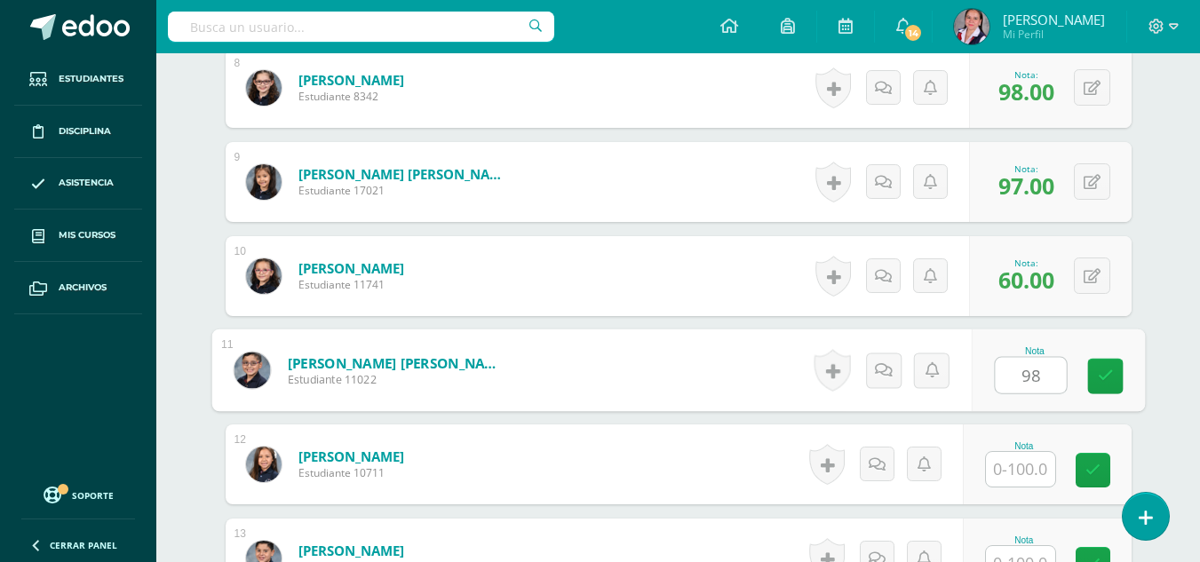
type input "98"
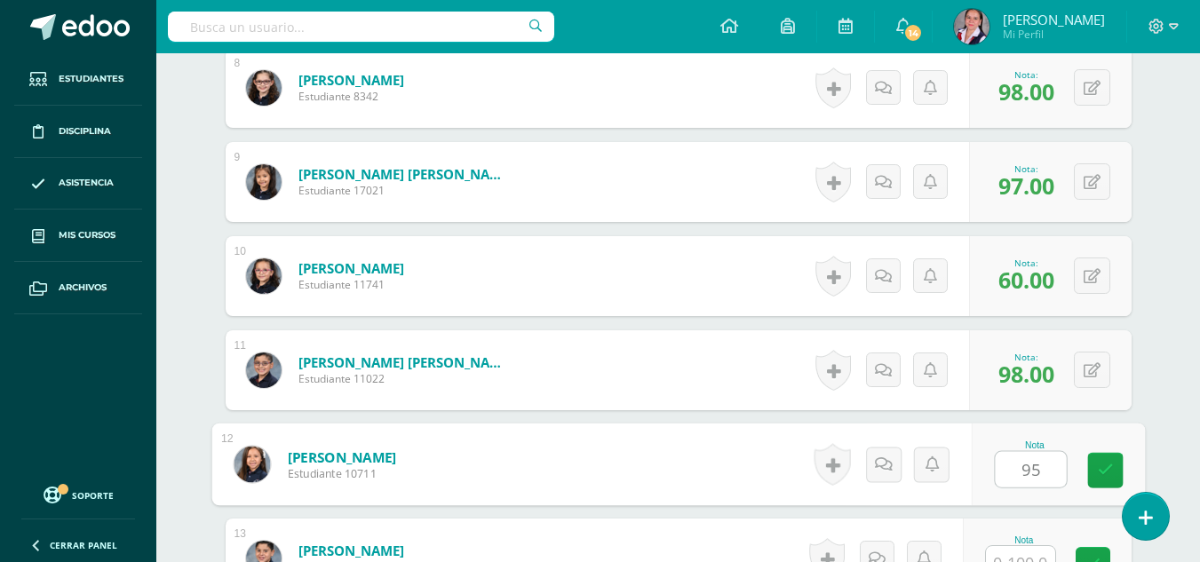
type input "95"
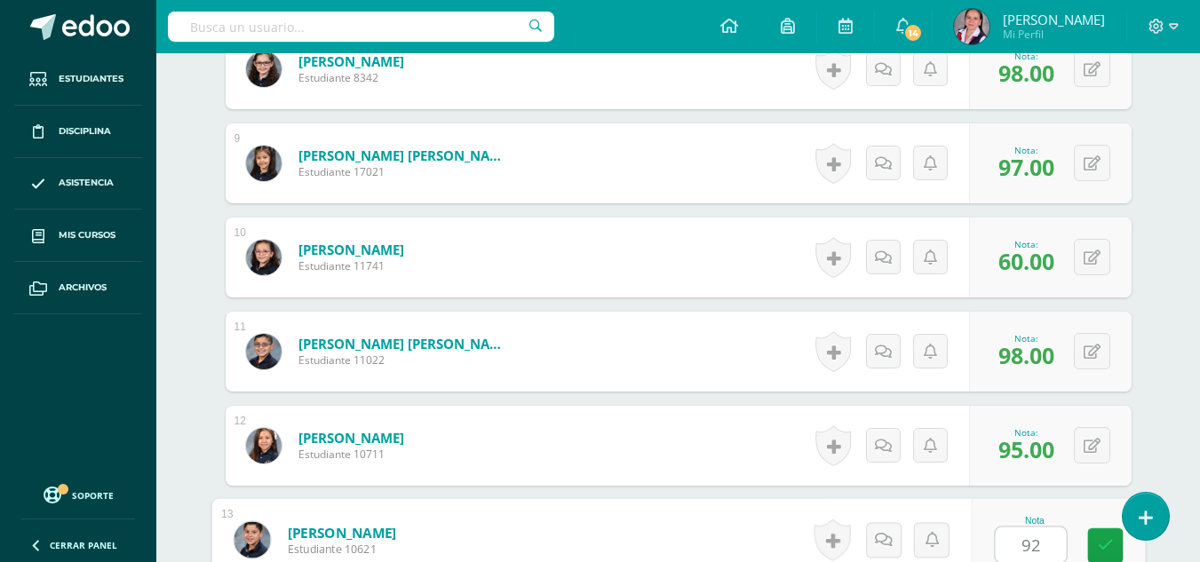
type input "92"
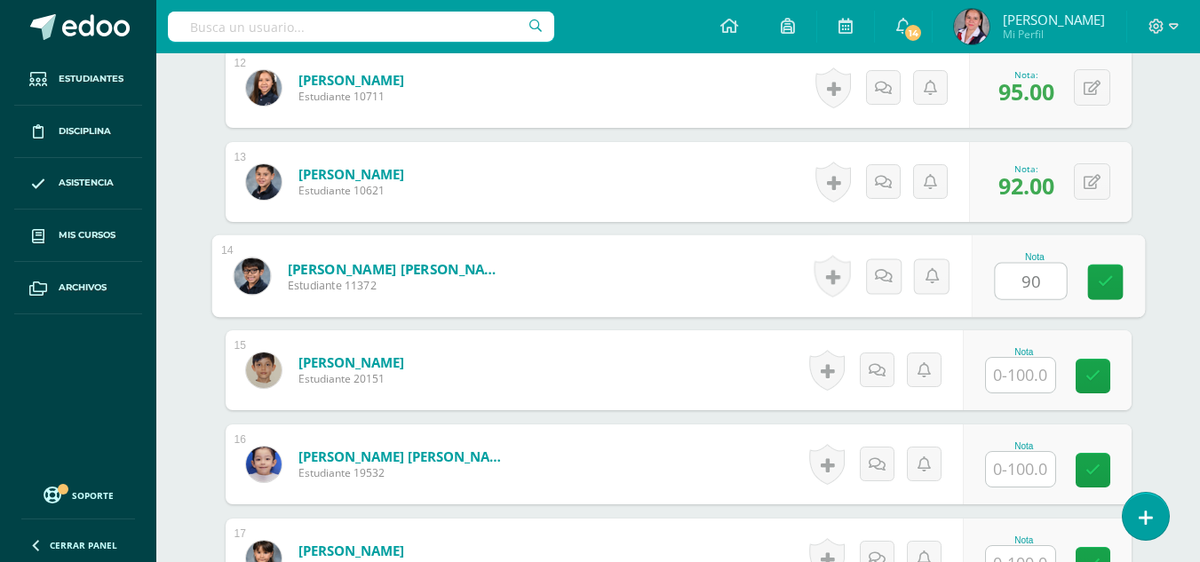
type input "90"
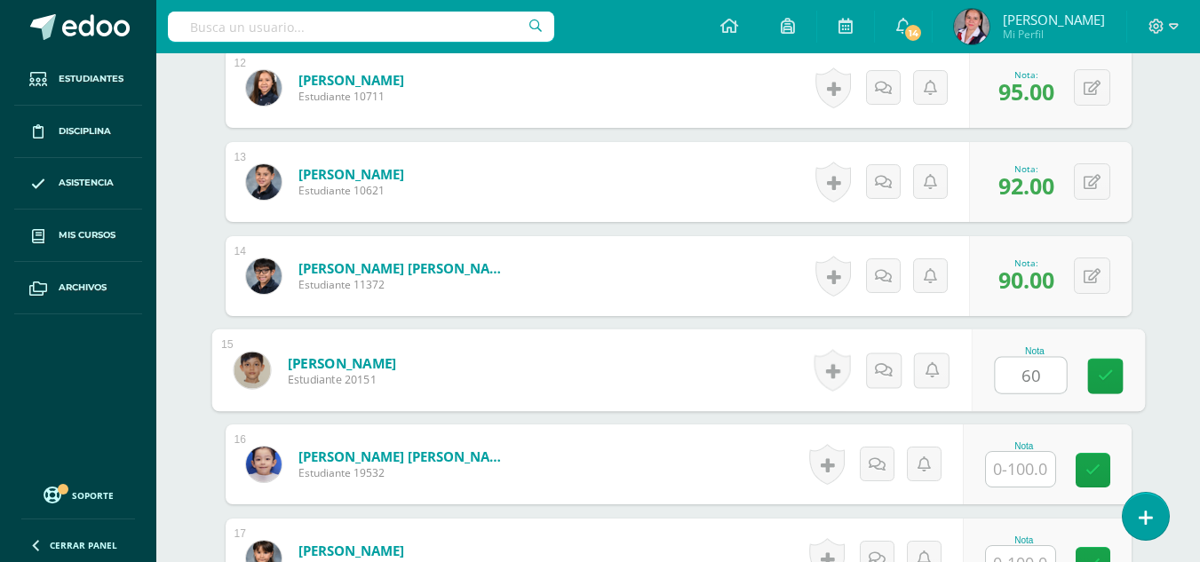
type input "60"
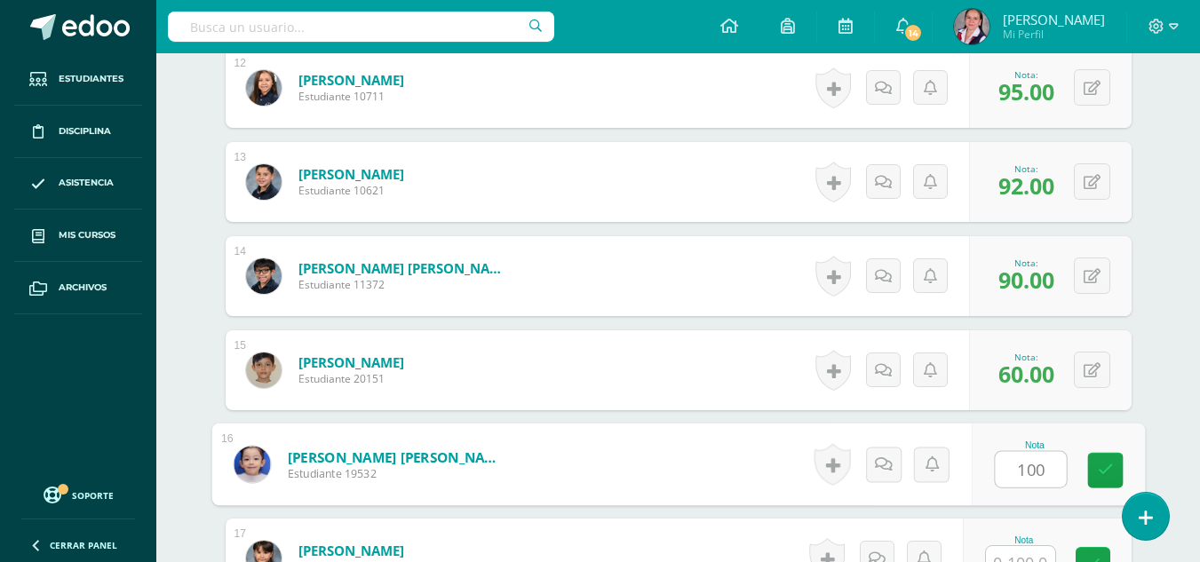
type input "100"
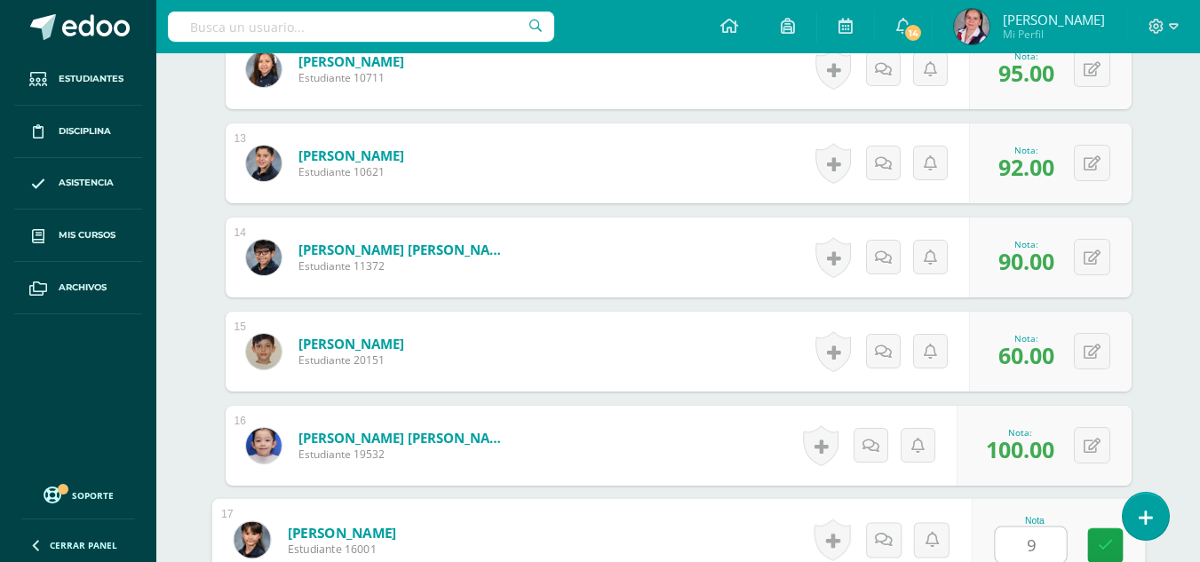
type input "90"
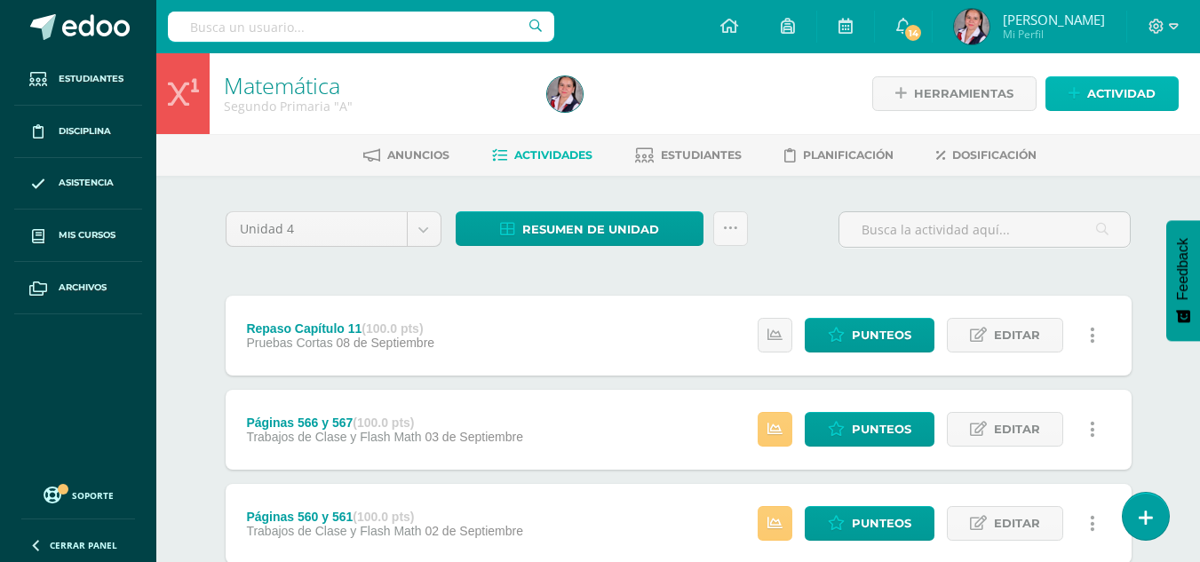
click at [1125, 82] on span "Actividad" at bounding box center [1121, 93] width 68 height 33
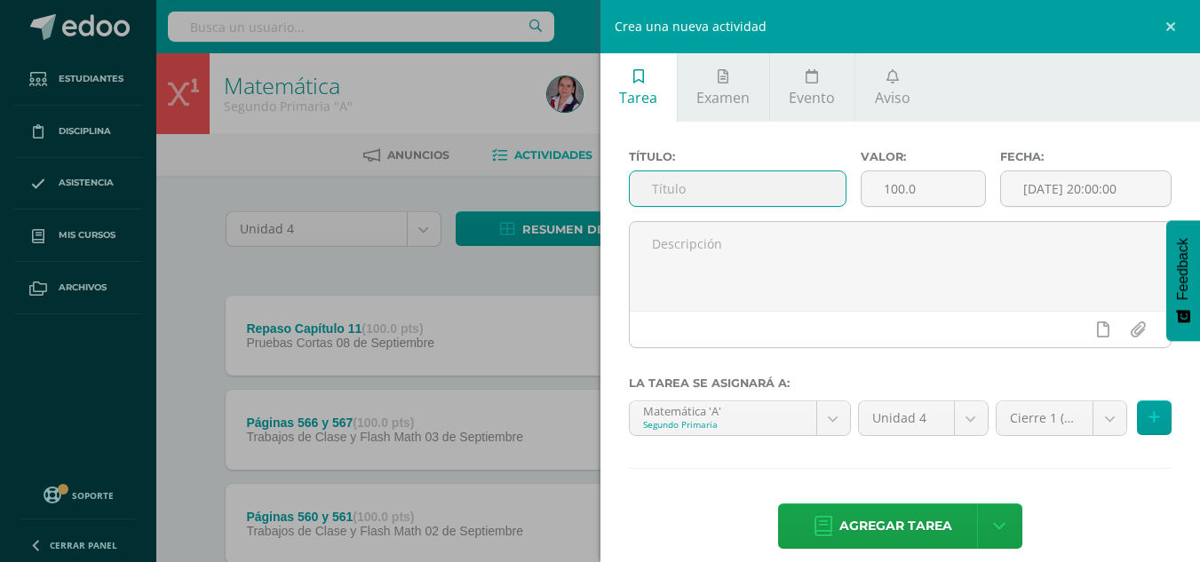
click at [707, 180] on input "text" at bounding box center [738, 188] width 216 height 35
type input "Cierre 1"
click at [1080, 188] on input "[DATE] 20:00:00" at bounding box center [1086, 188] width 170 height 35
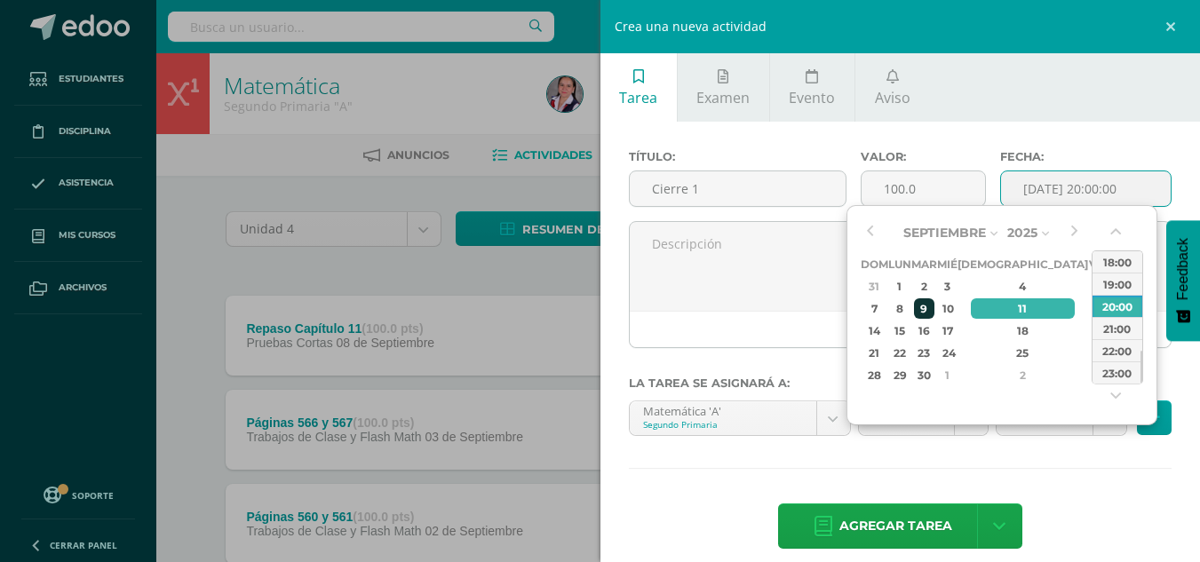
click at [931, 306] on div "9" at bounding box center [924, 308] width 20 height 20
type input "2025-09-09 20:00"
click at [1105, 468] on hr at bounding box center [901, 469] width 544 height 2
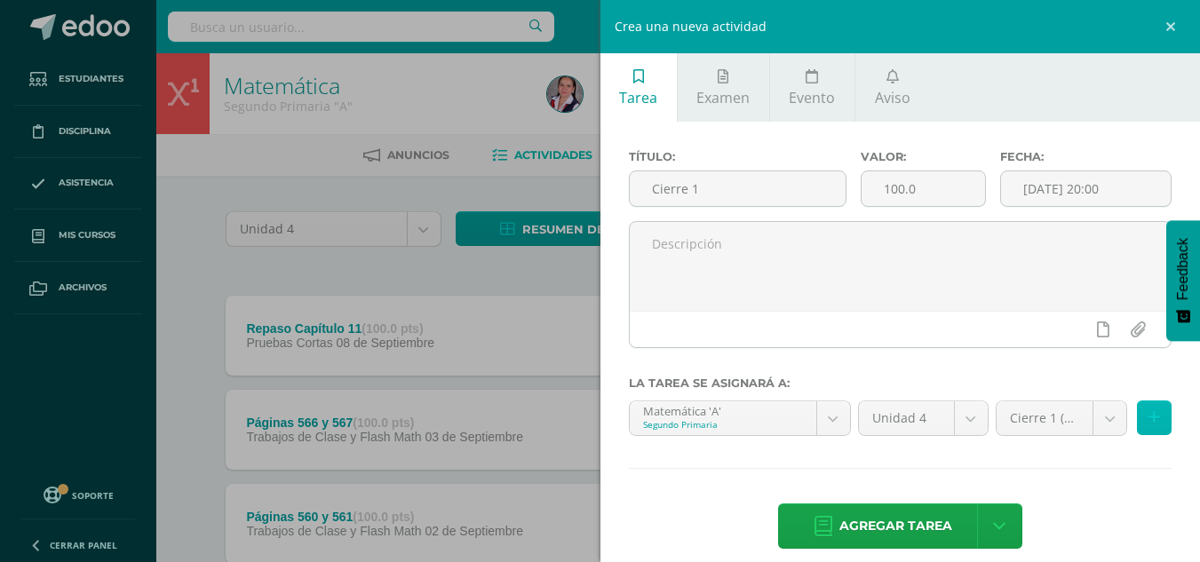
click at [1149, 417] on icon at bounding box center [1155, 417] width 12 height 15
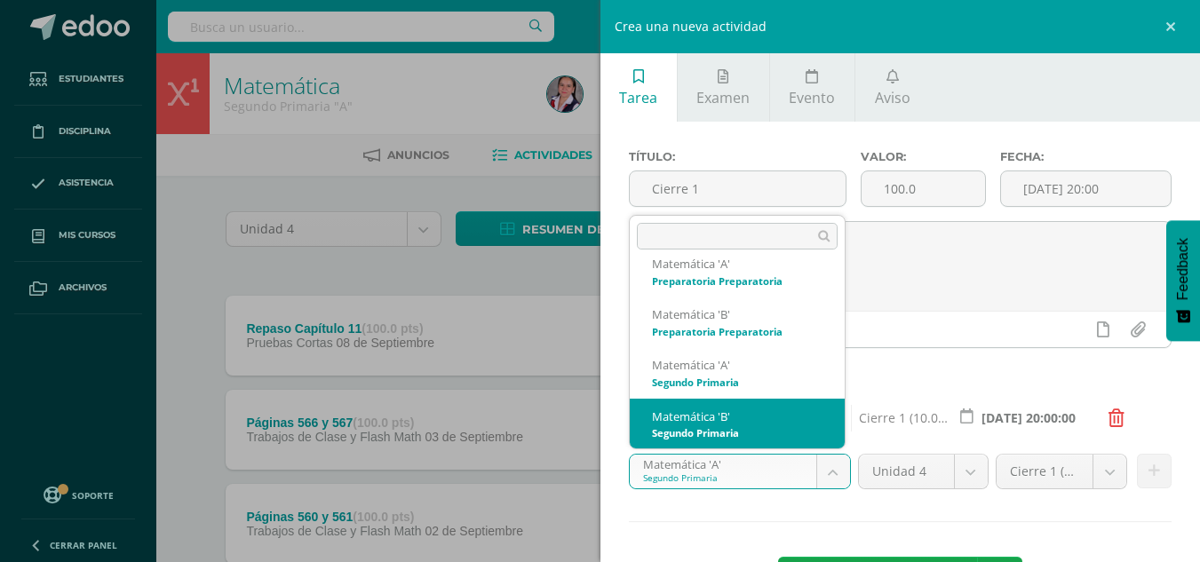
select select "212967"
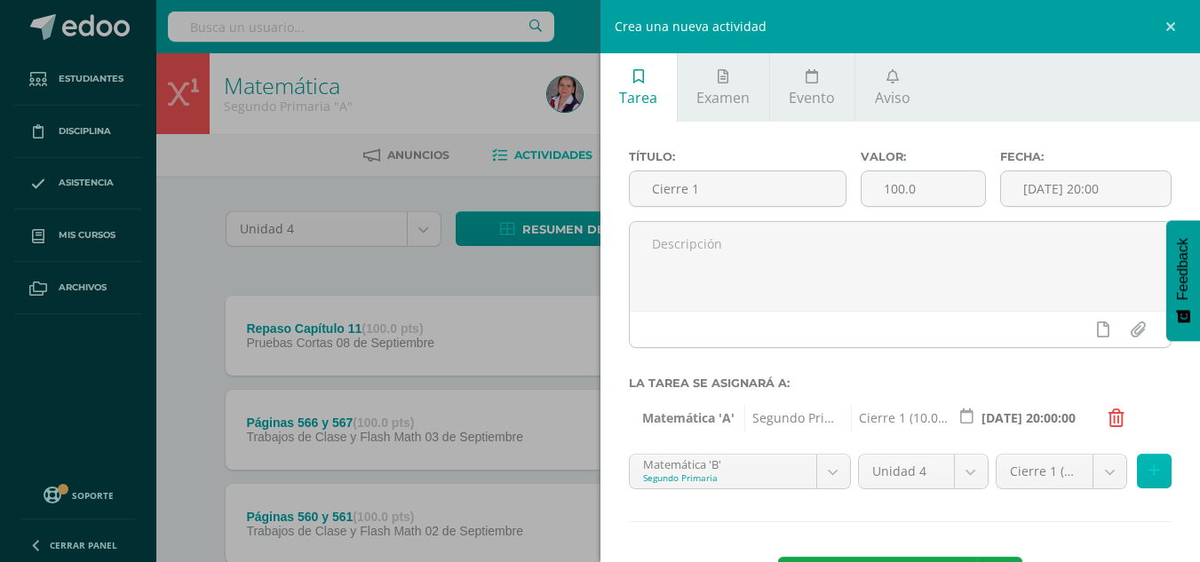
click at [1149, 470] on icon at bounding box center [1155, 471] width 12 height 15
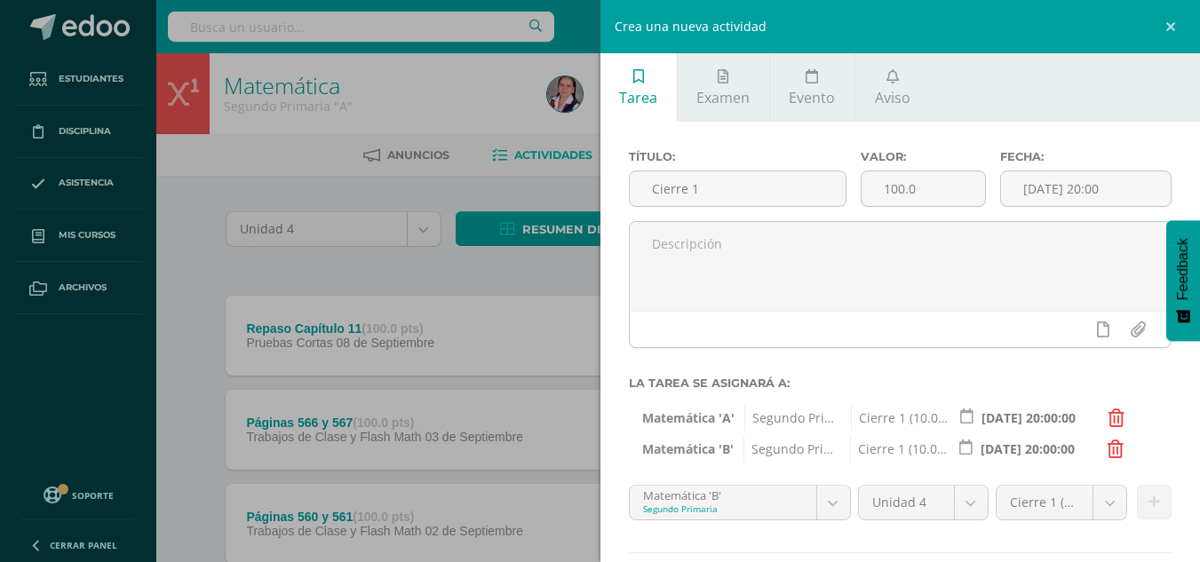
scroll to position [87, 0]
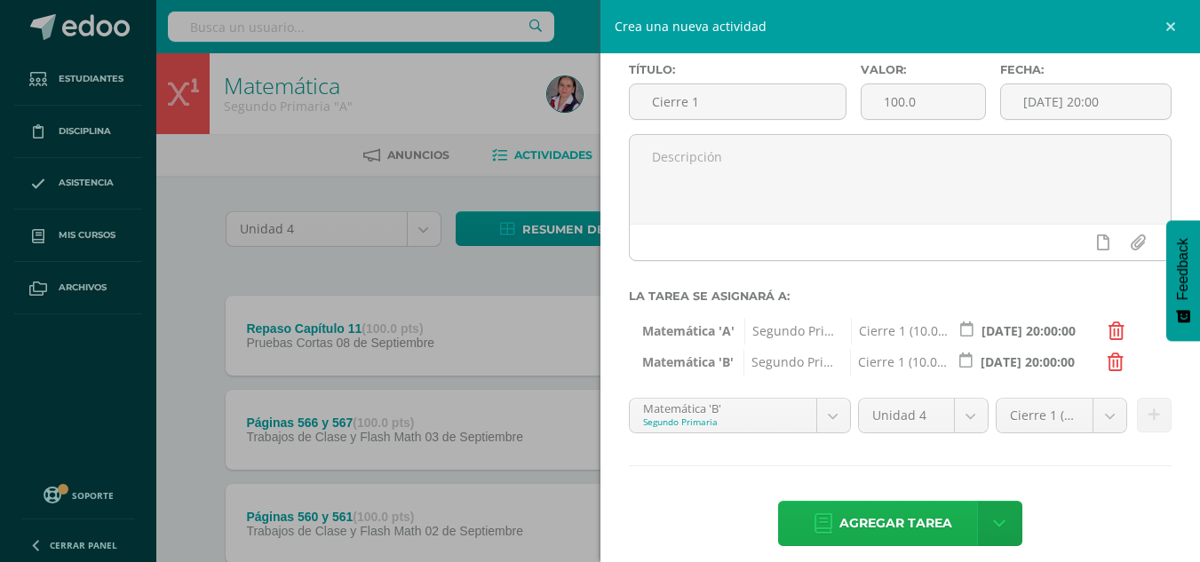
click at [845, 512] on span "Agregar tarea" at bounding box center [895, 524] width 113 height 44
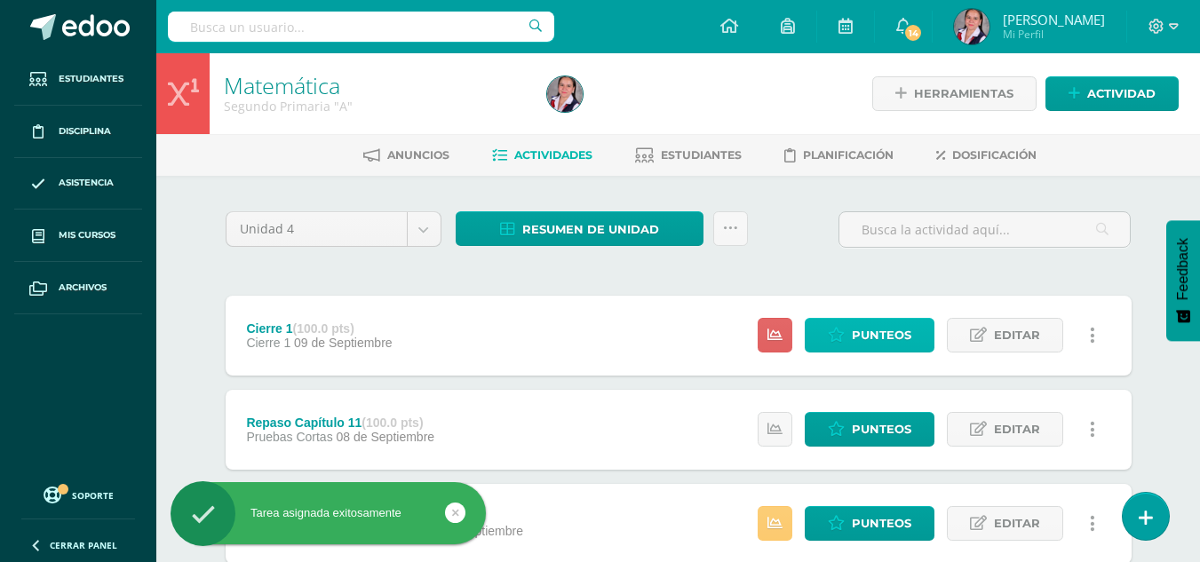
click at [832, 337] on icon at bounding box center [836, 335] width 17 height 15
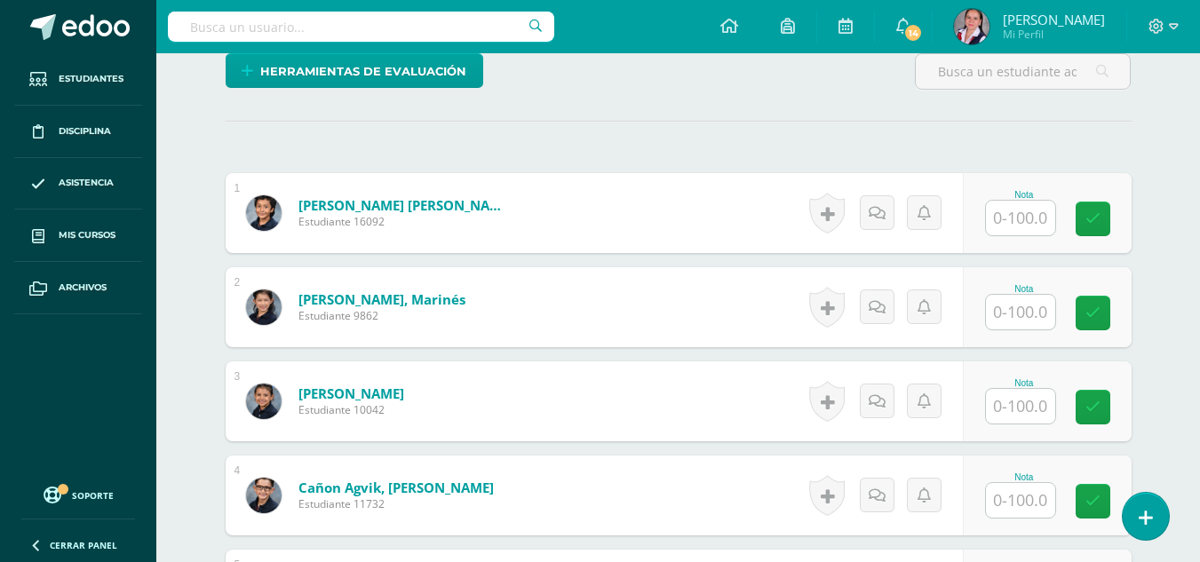
scroll to position [445, 0]
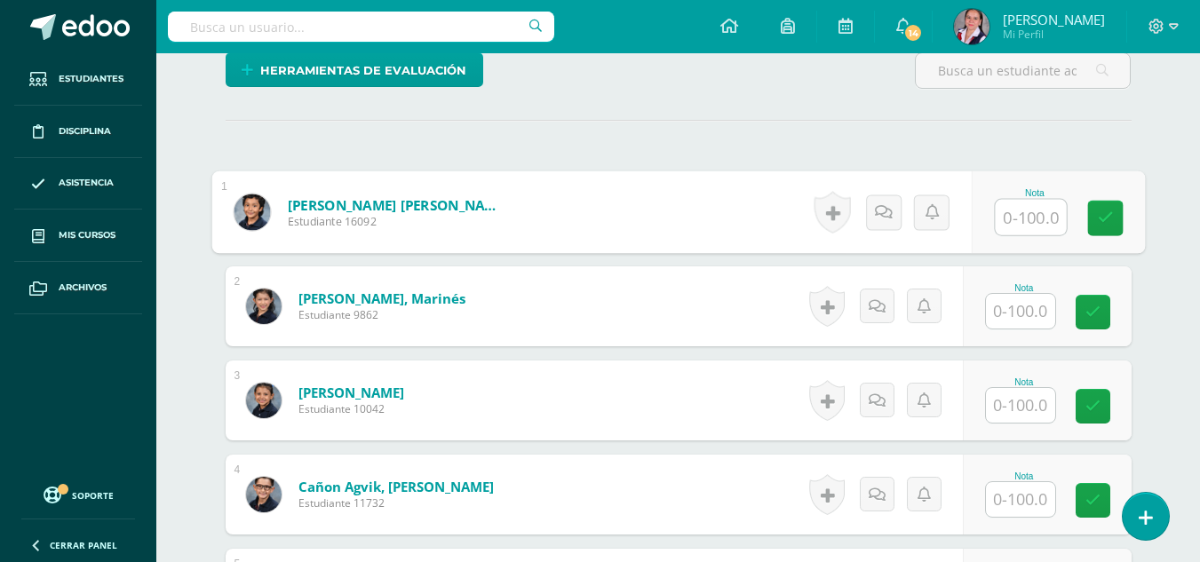
click at [1012, 212] on input "text" at bounding box center [1030, 218] width 71 height 36
type input "100"
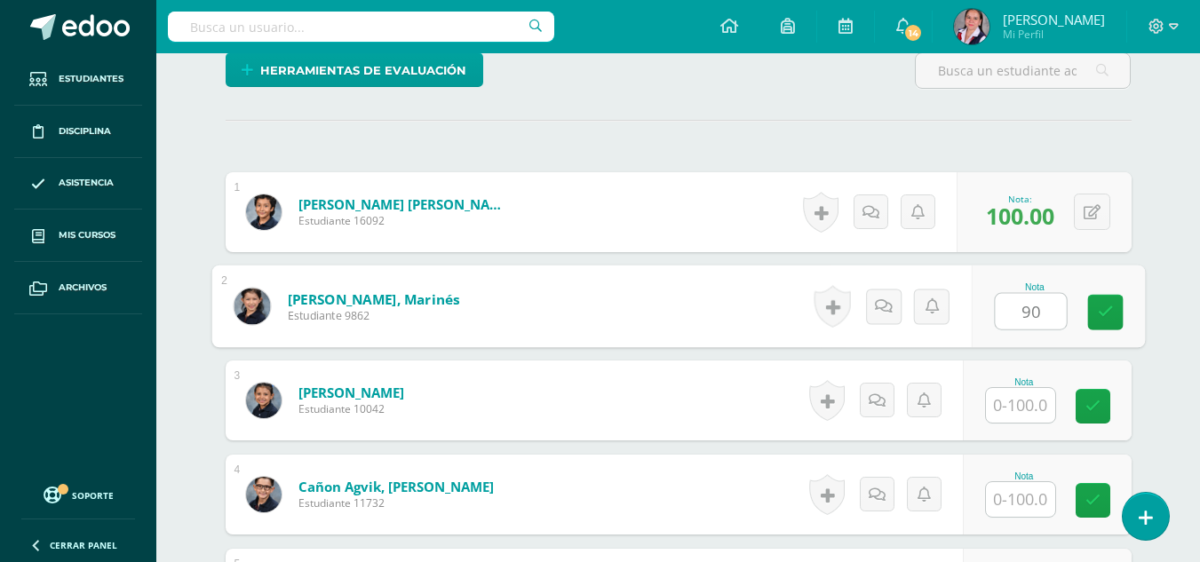
scroll to position [446, 0]
type input "90"
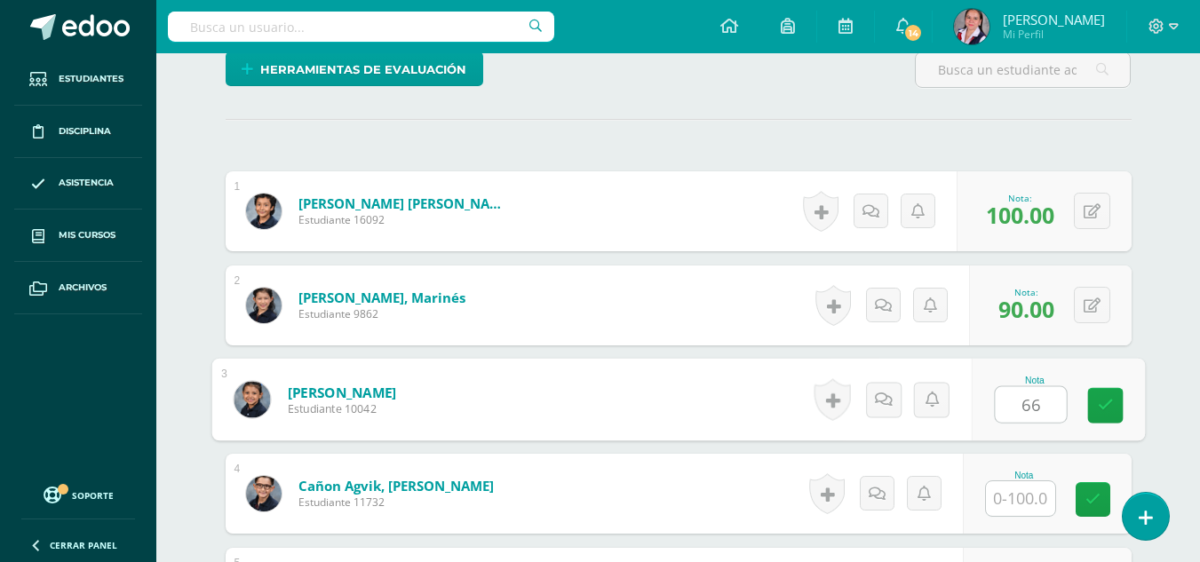
type input "66"
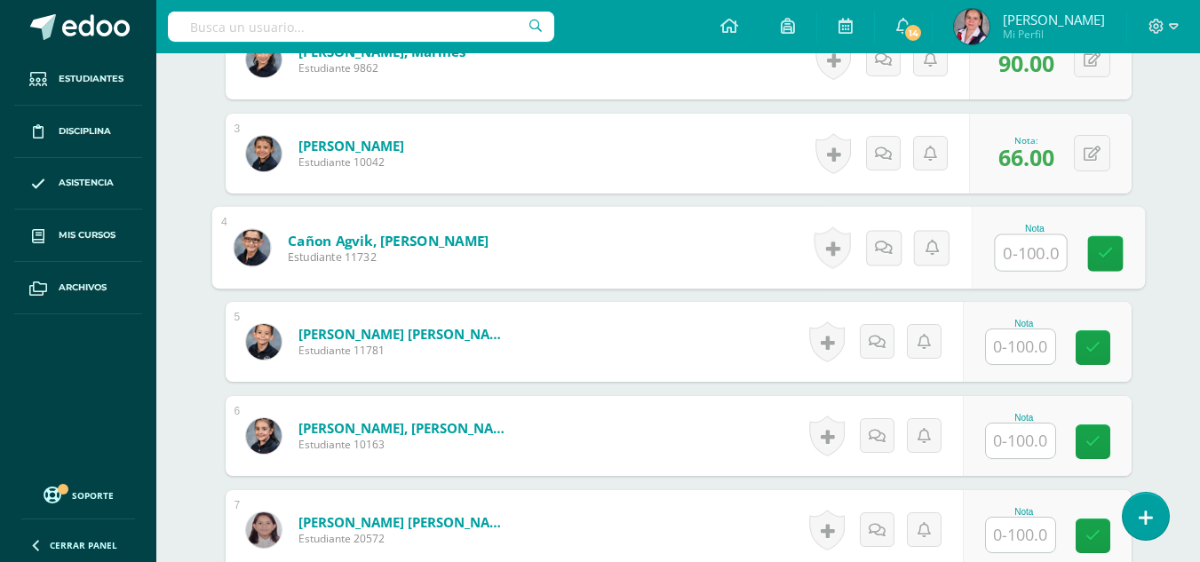
scroll to position [696, 0]
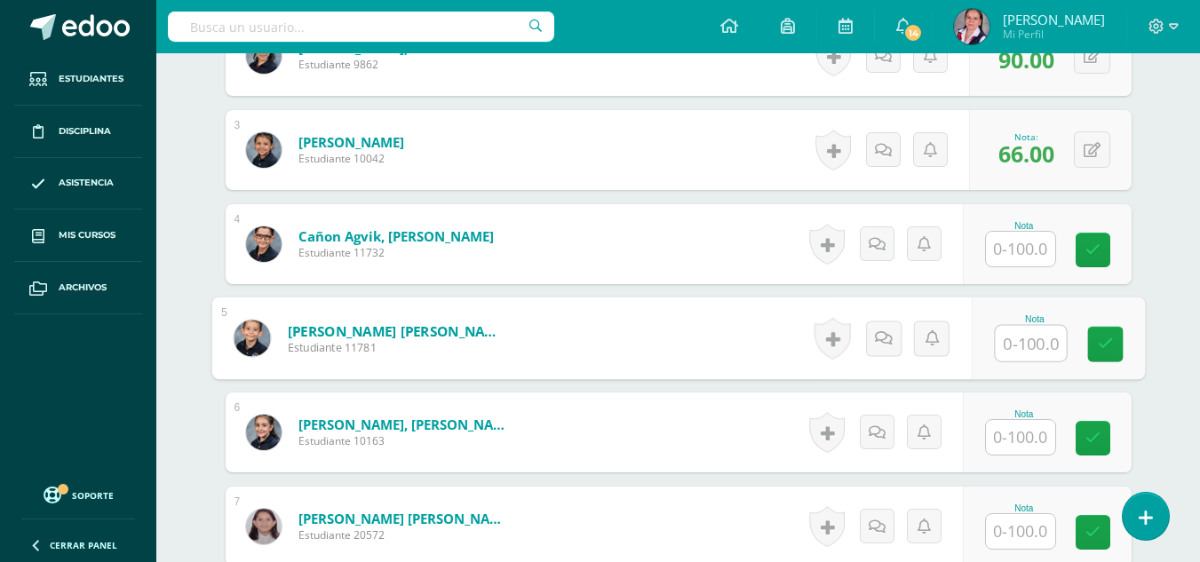
click at [1014, 342] on input "text" at bounding box center [1030, 344] width 71 height 36
type input "95"
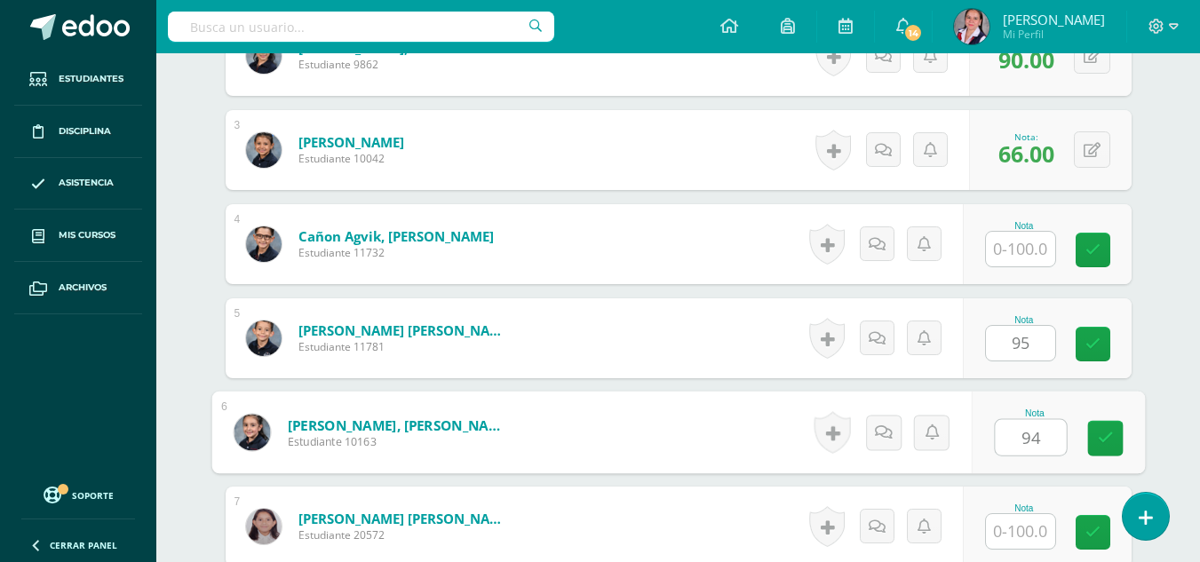
type input "94"
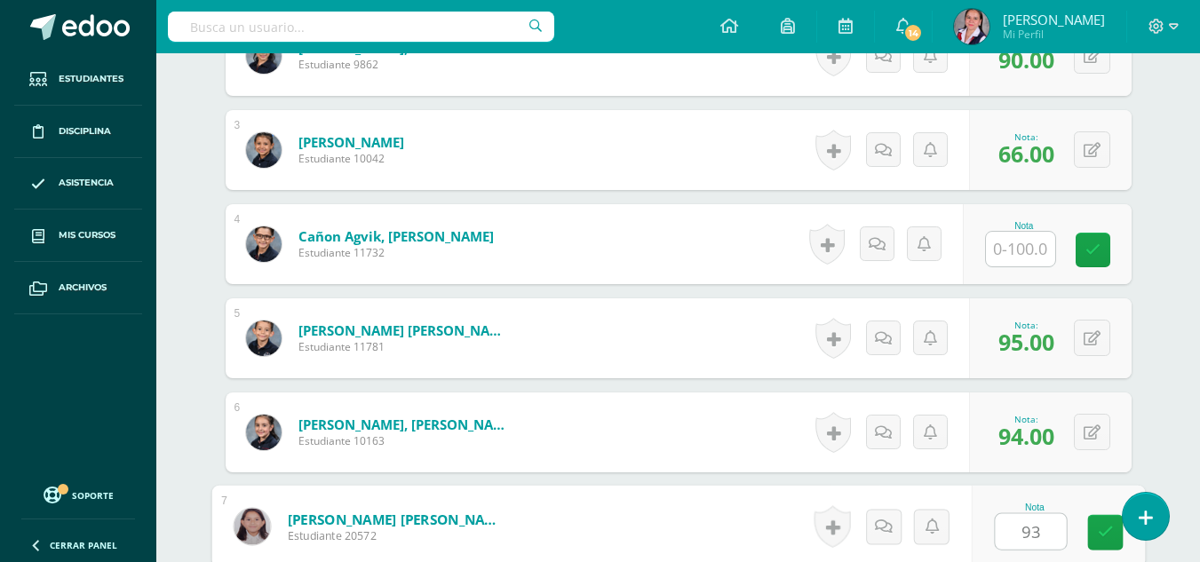
type input "93"
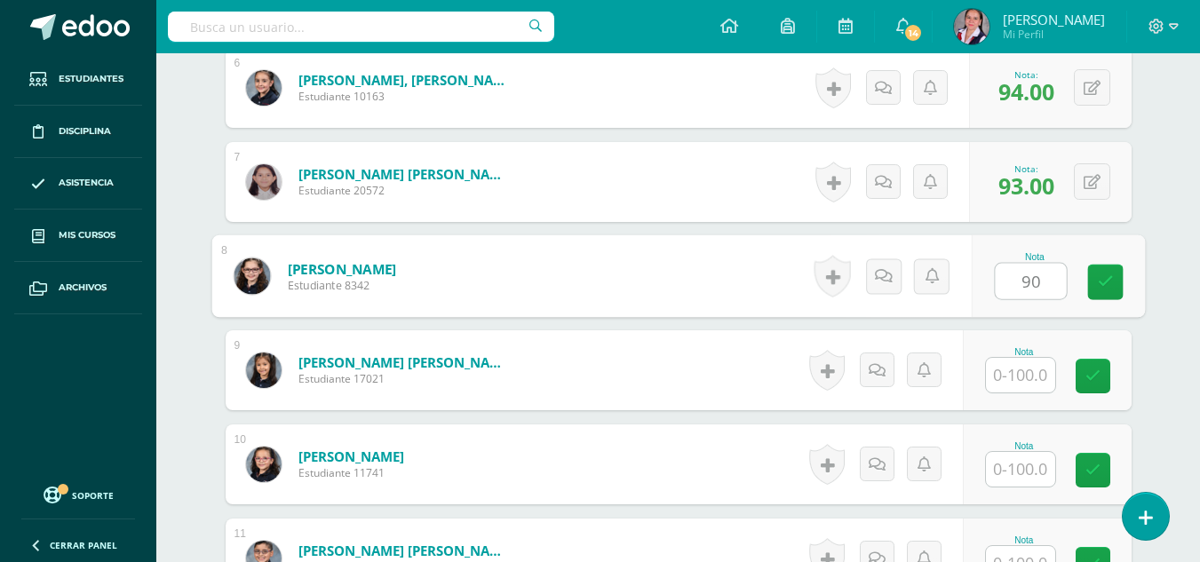
type input "90"
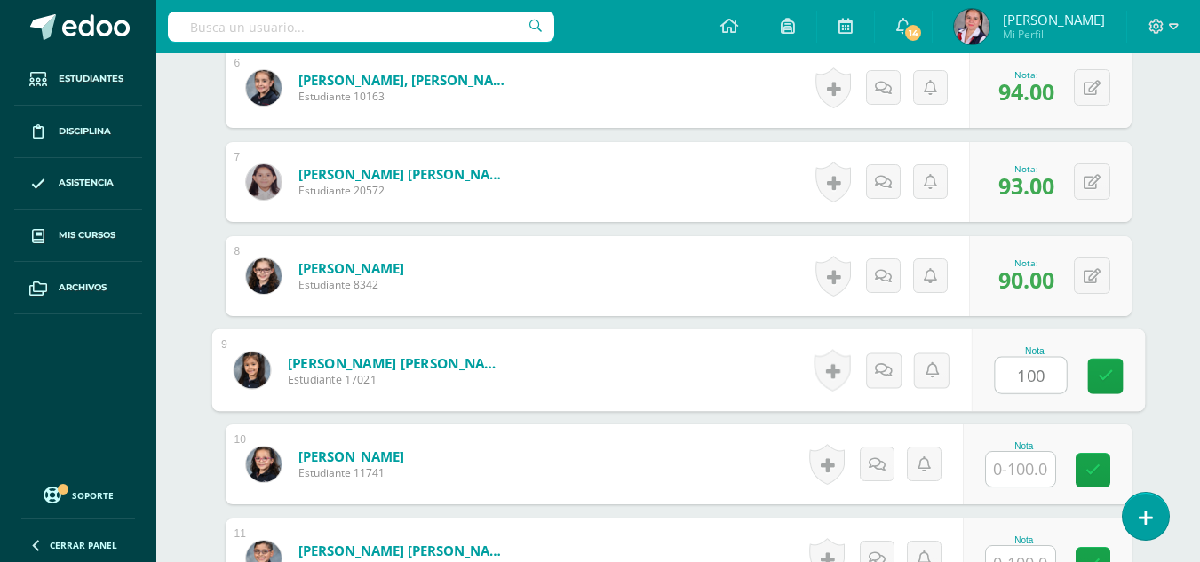
type input "100"
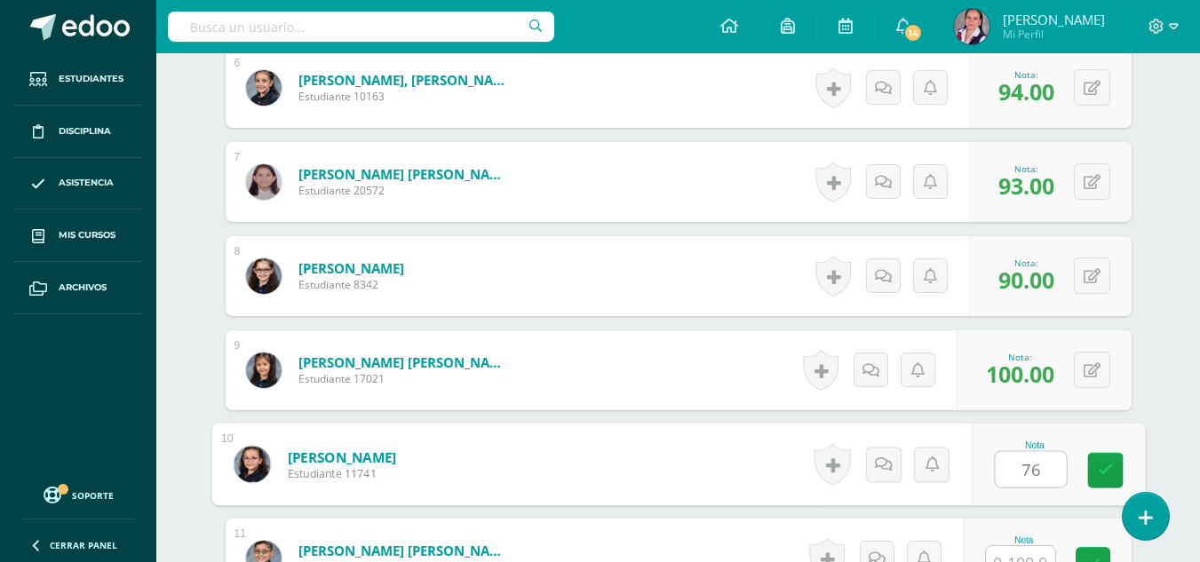
type input "76"
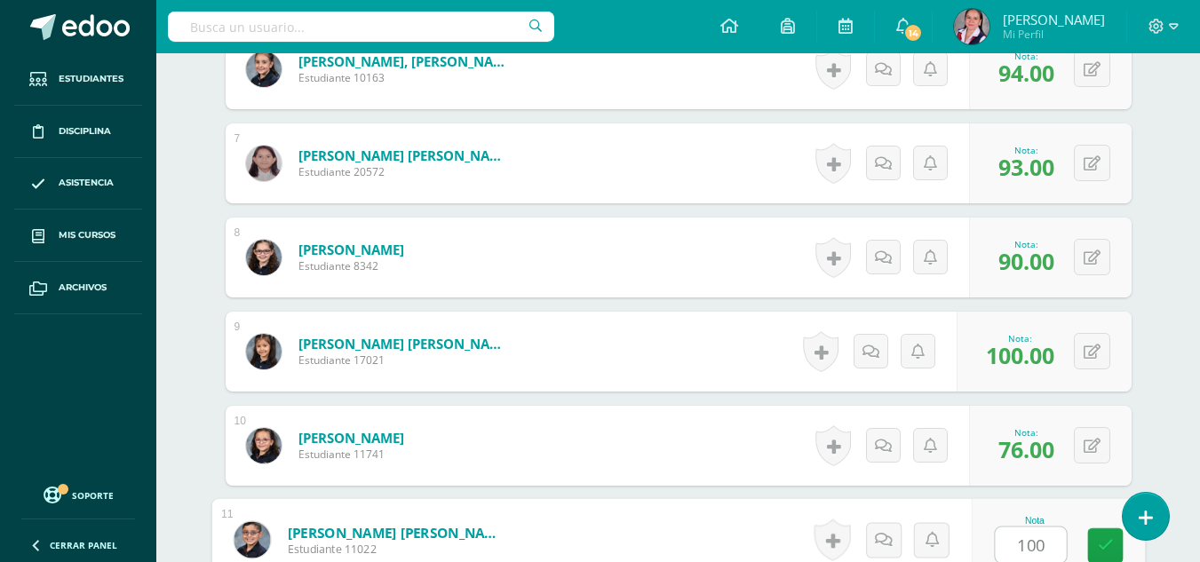
type input "100"
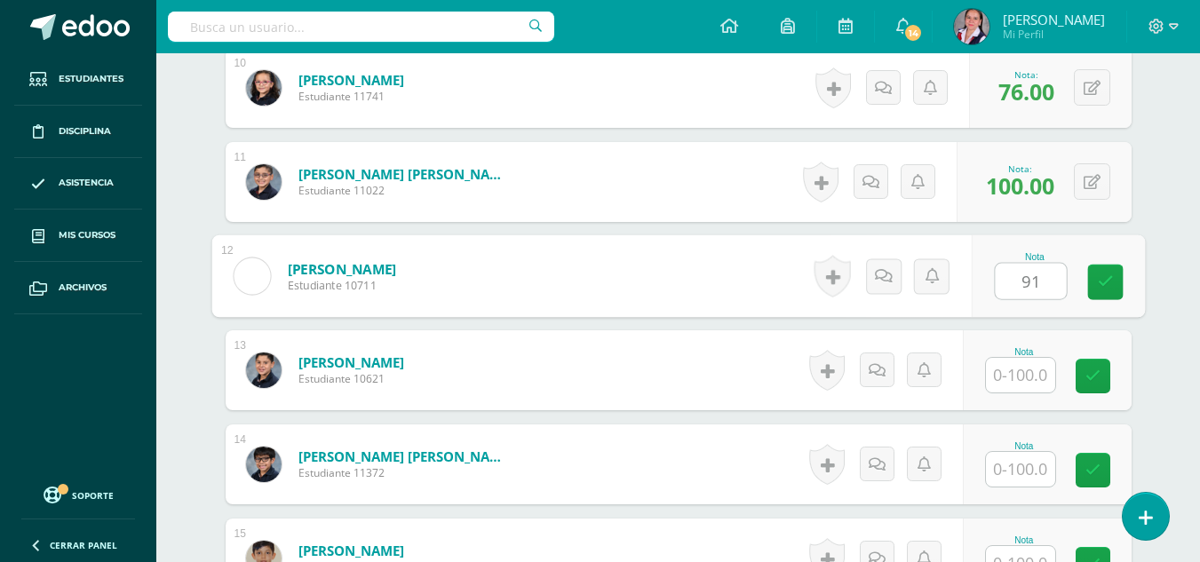
type input "91"
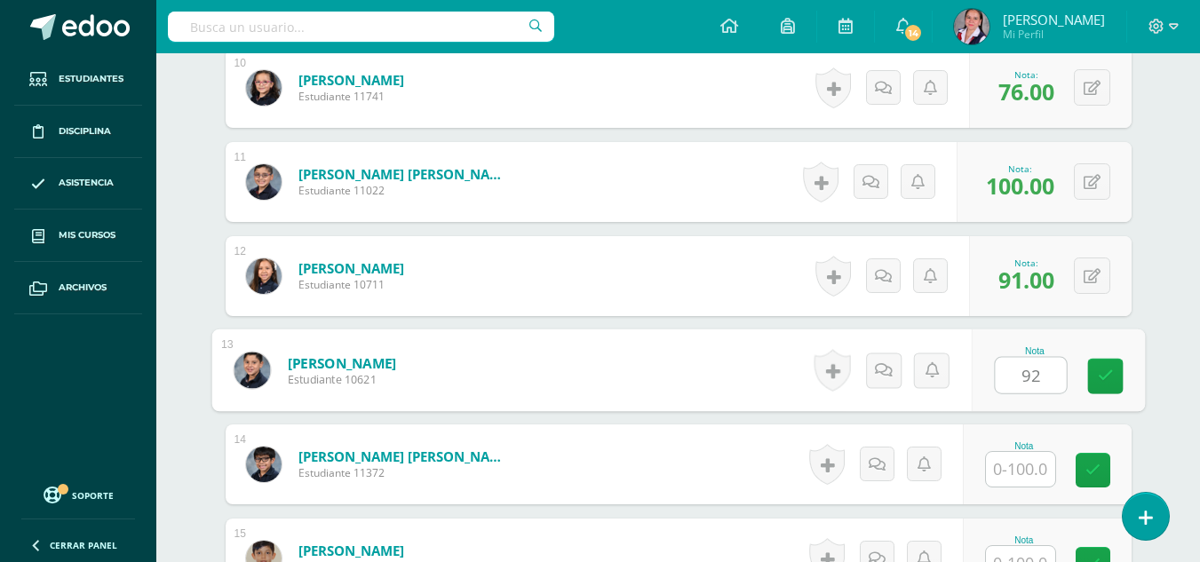
type input "92"
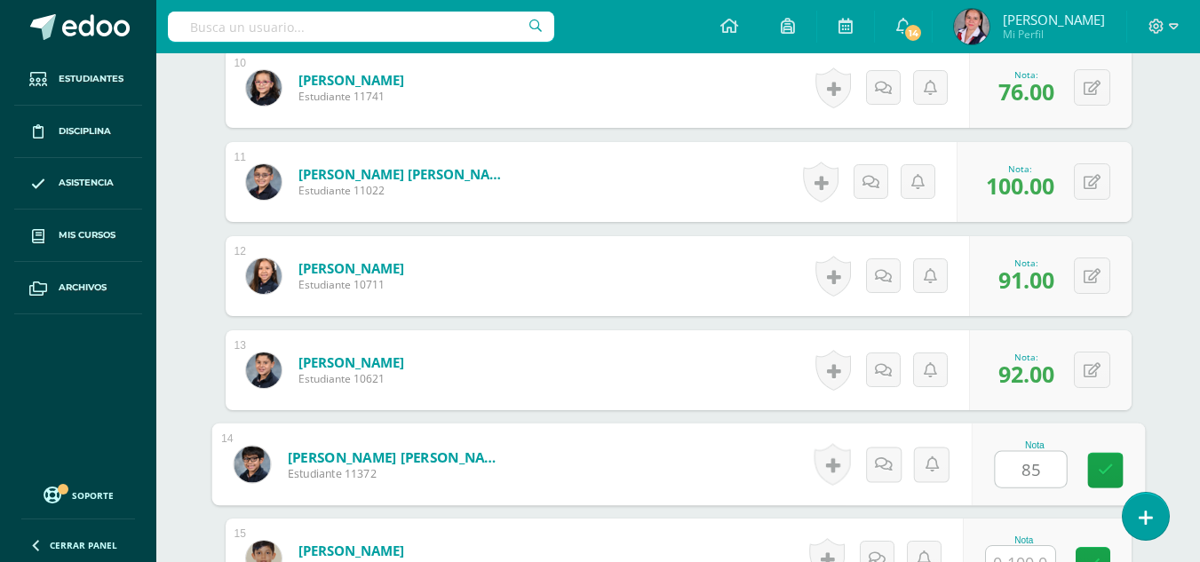
type input "85"
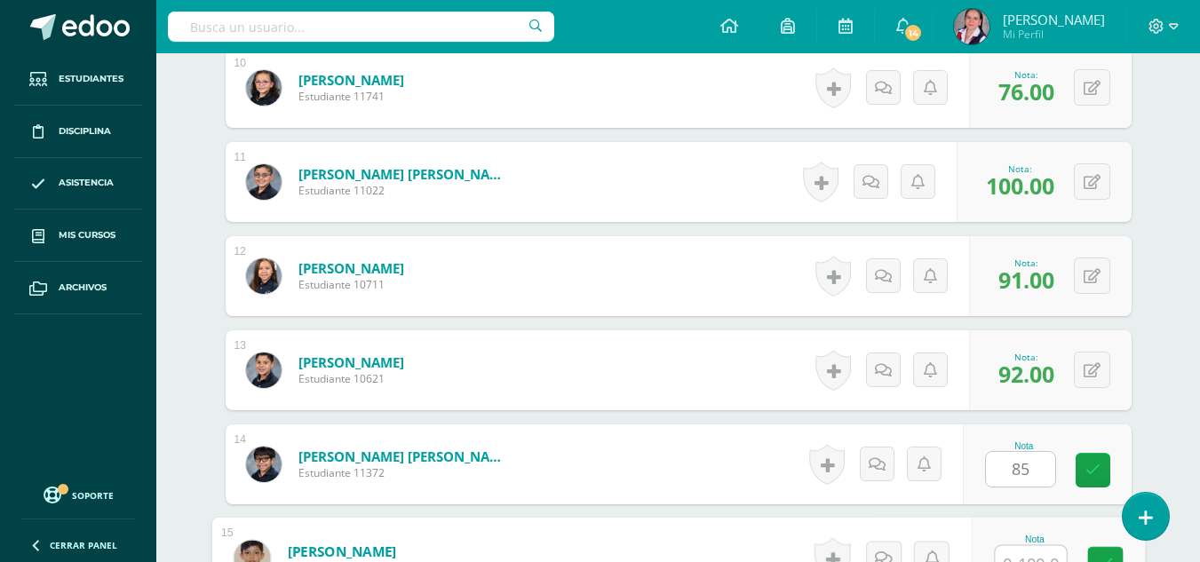
scroll to position [1436, 0]
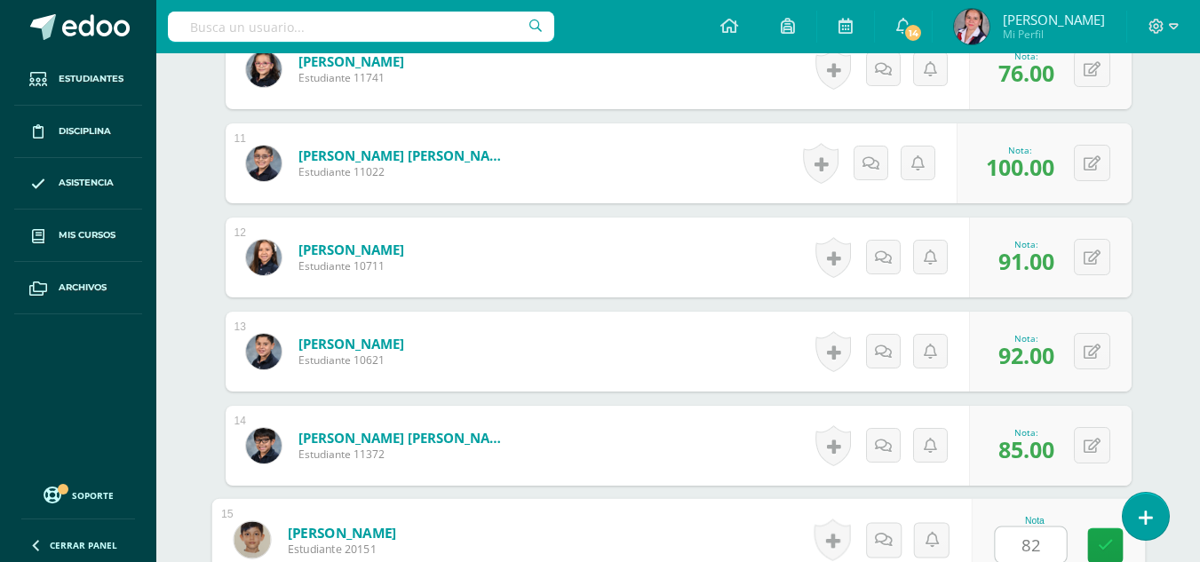
type input "82"
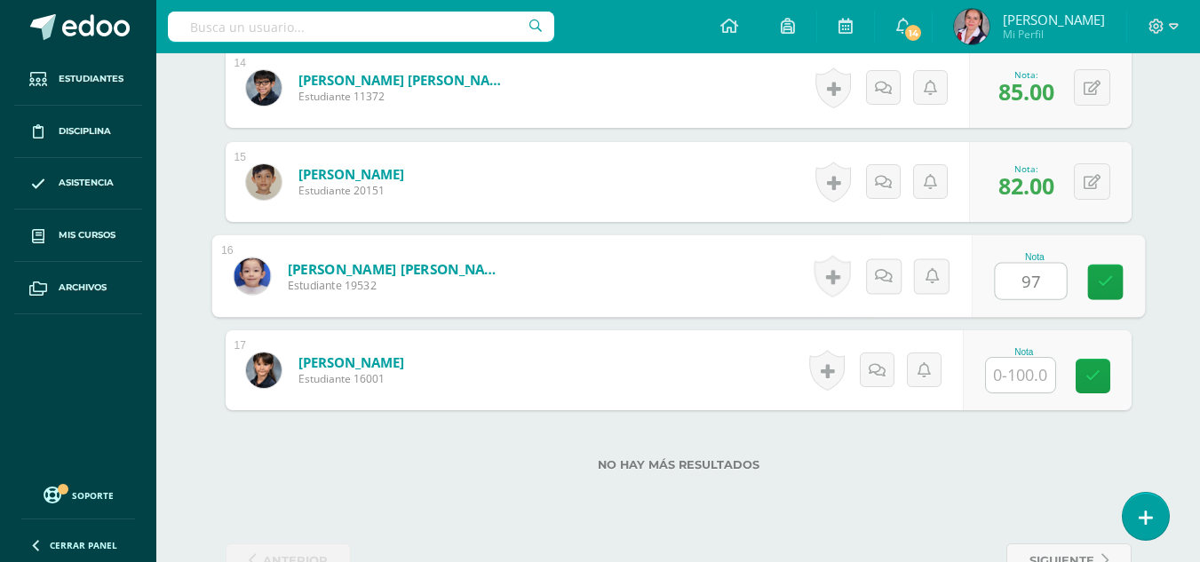
type input "97"
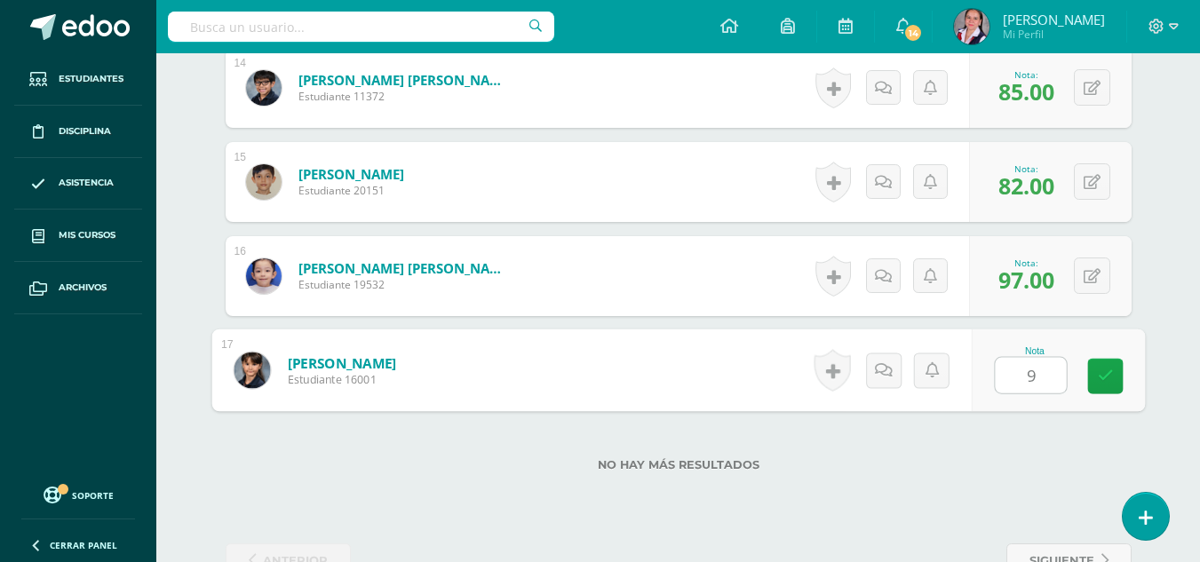
type input "90"
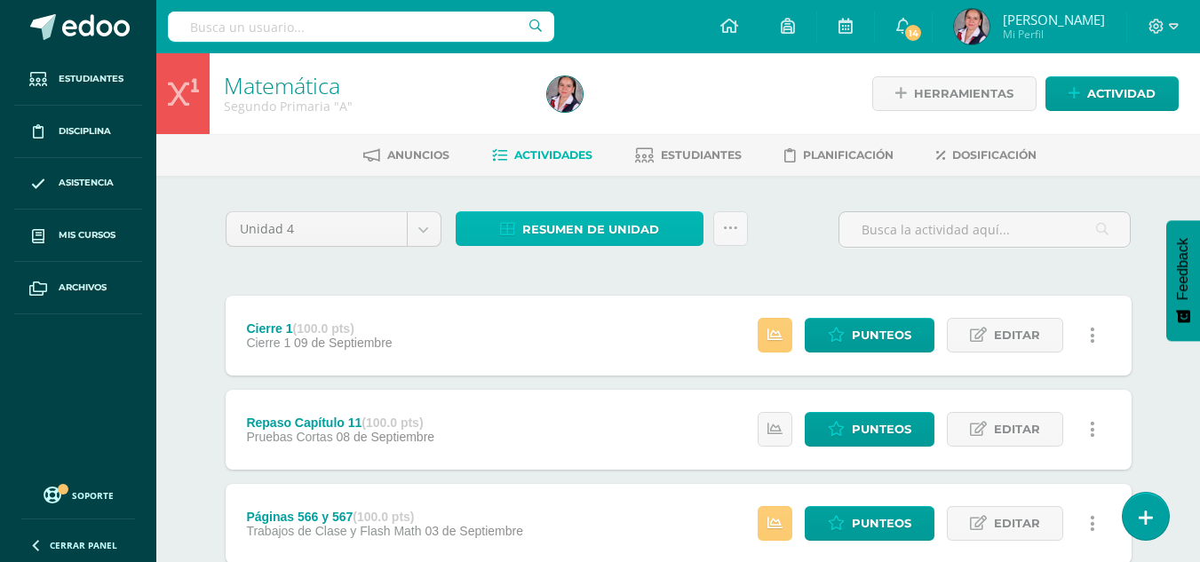
click at [567, 223] on span "Resumen de unidad" at bounding box center [590, 229] width 137 height 33
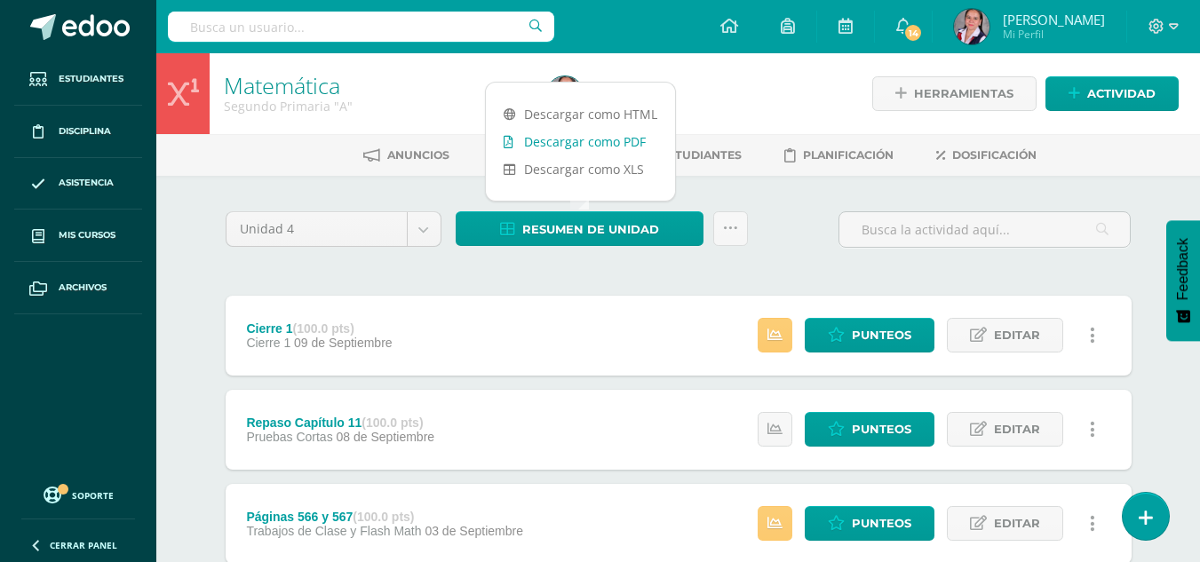
click at [617, 141] on link "Descargar como PDF" at bounding box center [580, 142] width 189 height 28
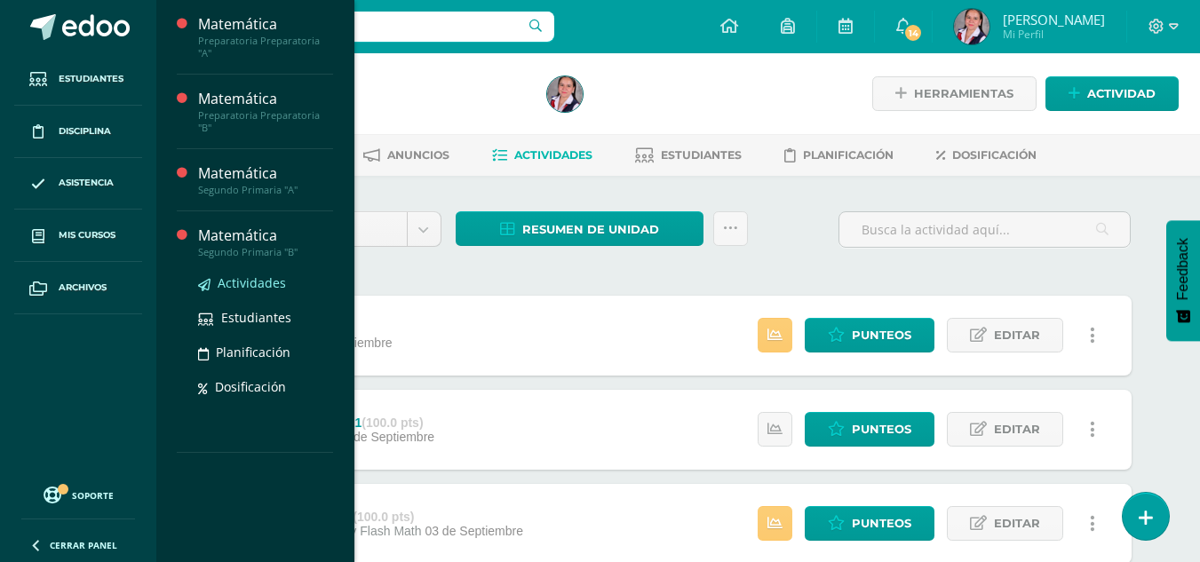
click at [264, 275] on span "Actividades" at bounding box center [252, 283] width 68 height 17
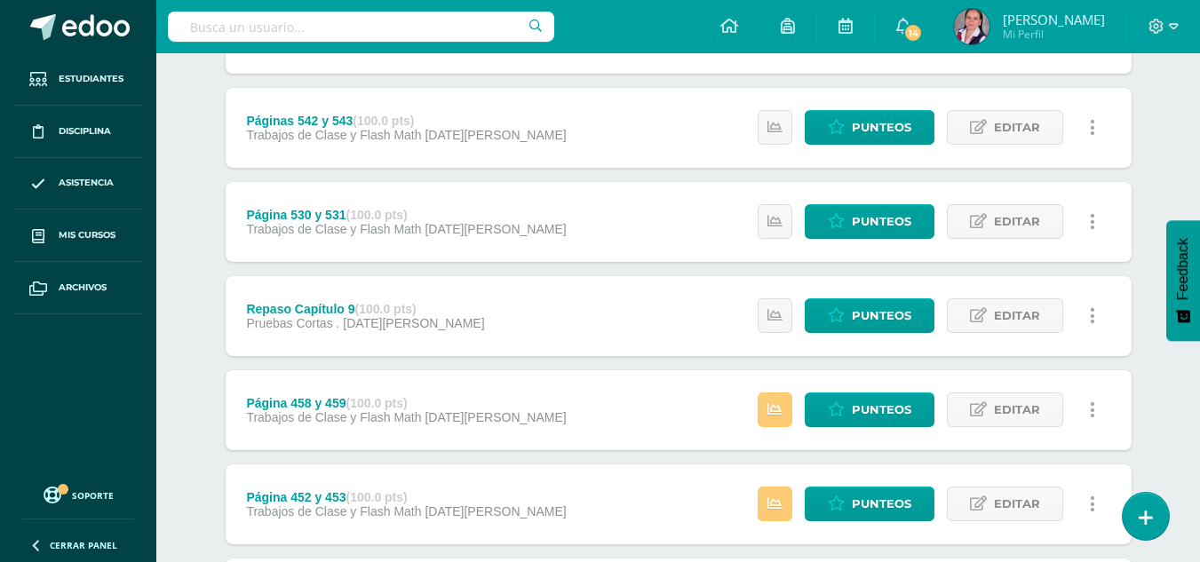
scroll to position [967, 0]
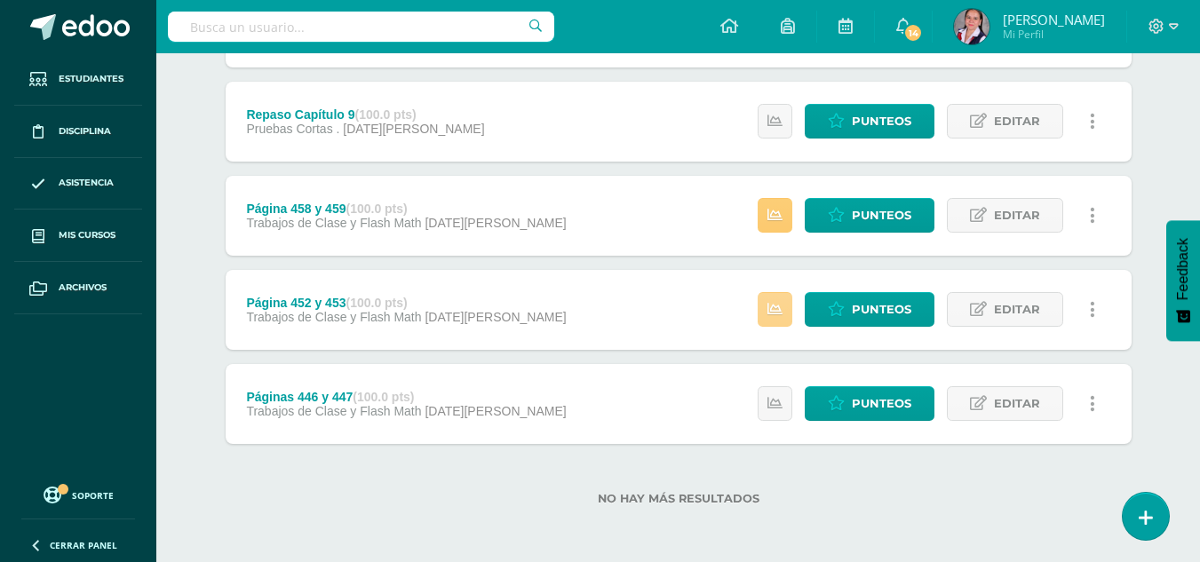
click at [776, 314] on icon at bounding box center [775, 309] width 15 height 15
click at [851, 312] on link "Punteos" at bounding box center [870, 309] width 130 height 35
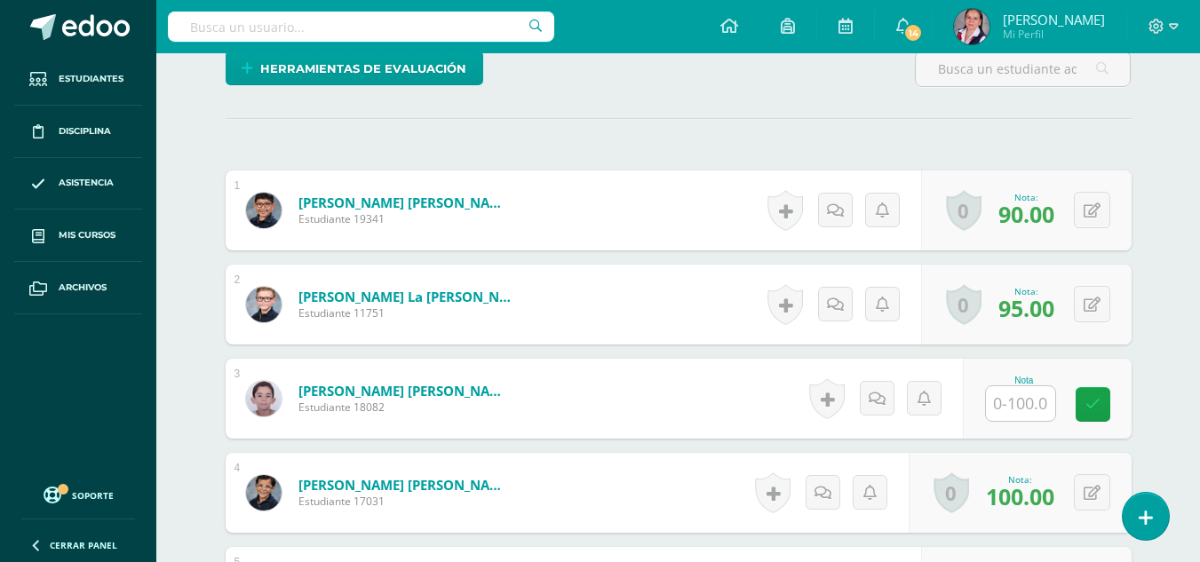
scroll to position [459, 0]
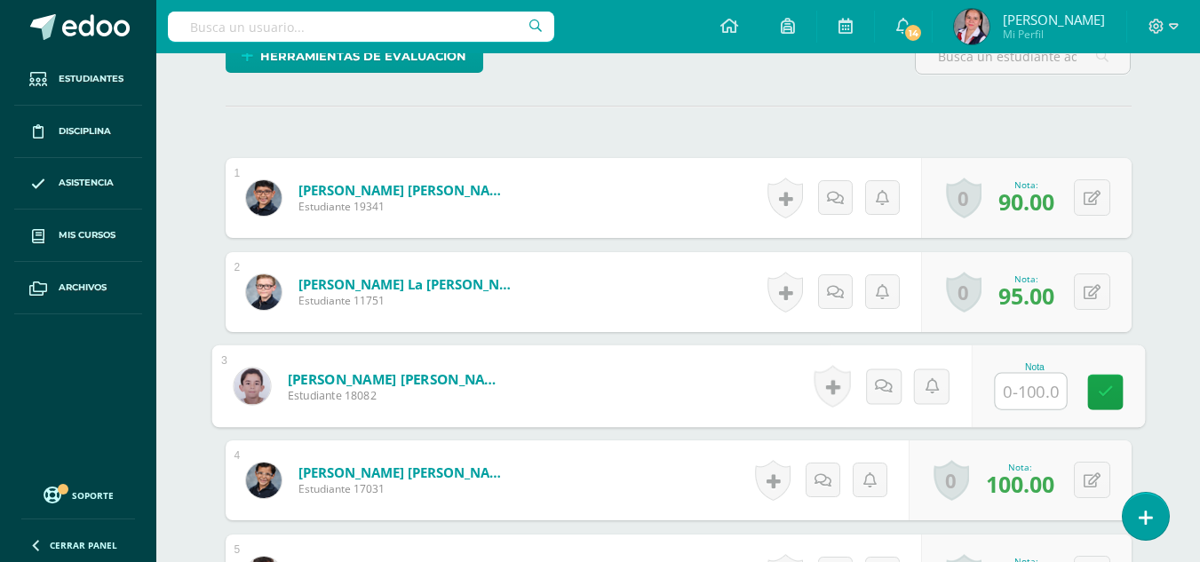
click at [1022, 383] on input "text" at bounding box center [1030, 392] width 71 height 36
type input "100"
